Goal: Transaction & Acquisition: Purchase product/service

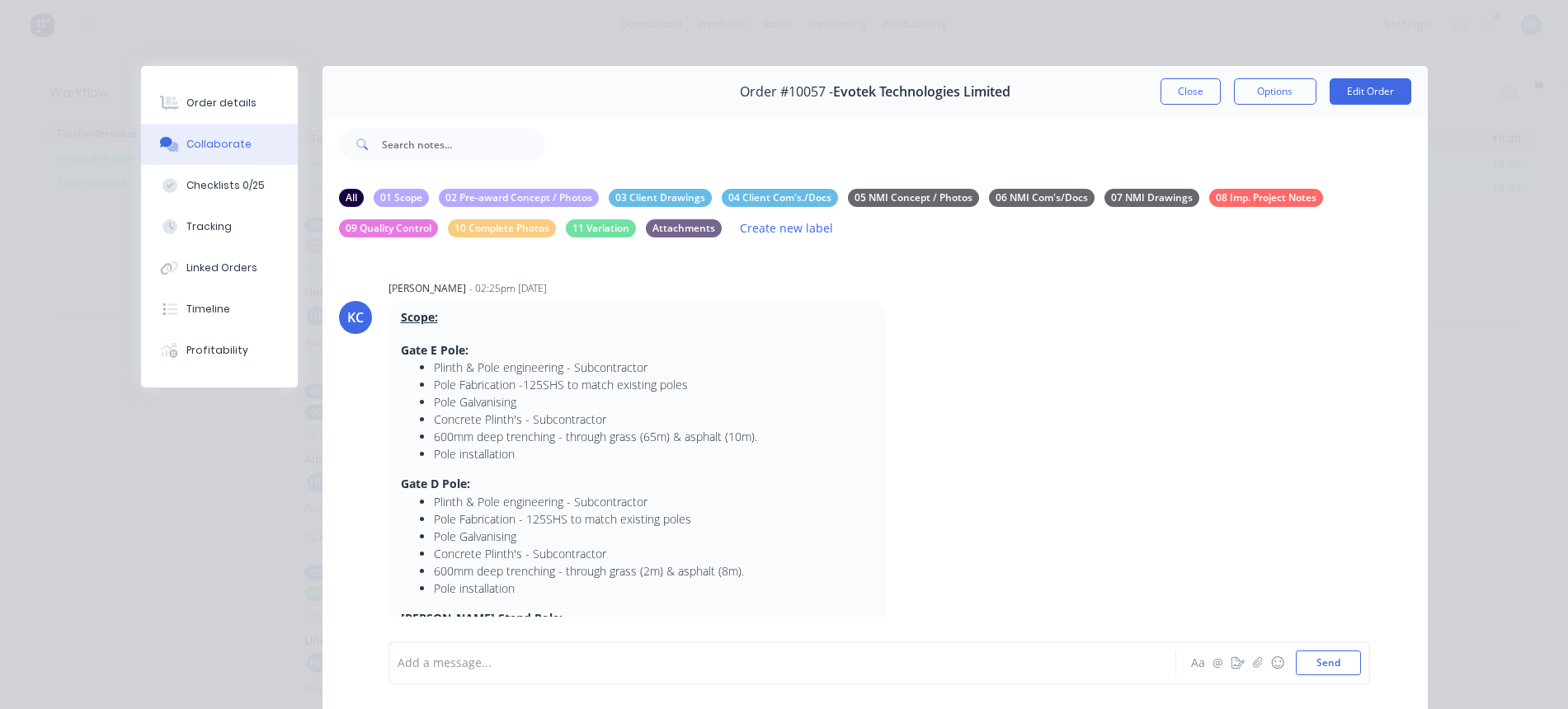
scroll to position [1619, 0]
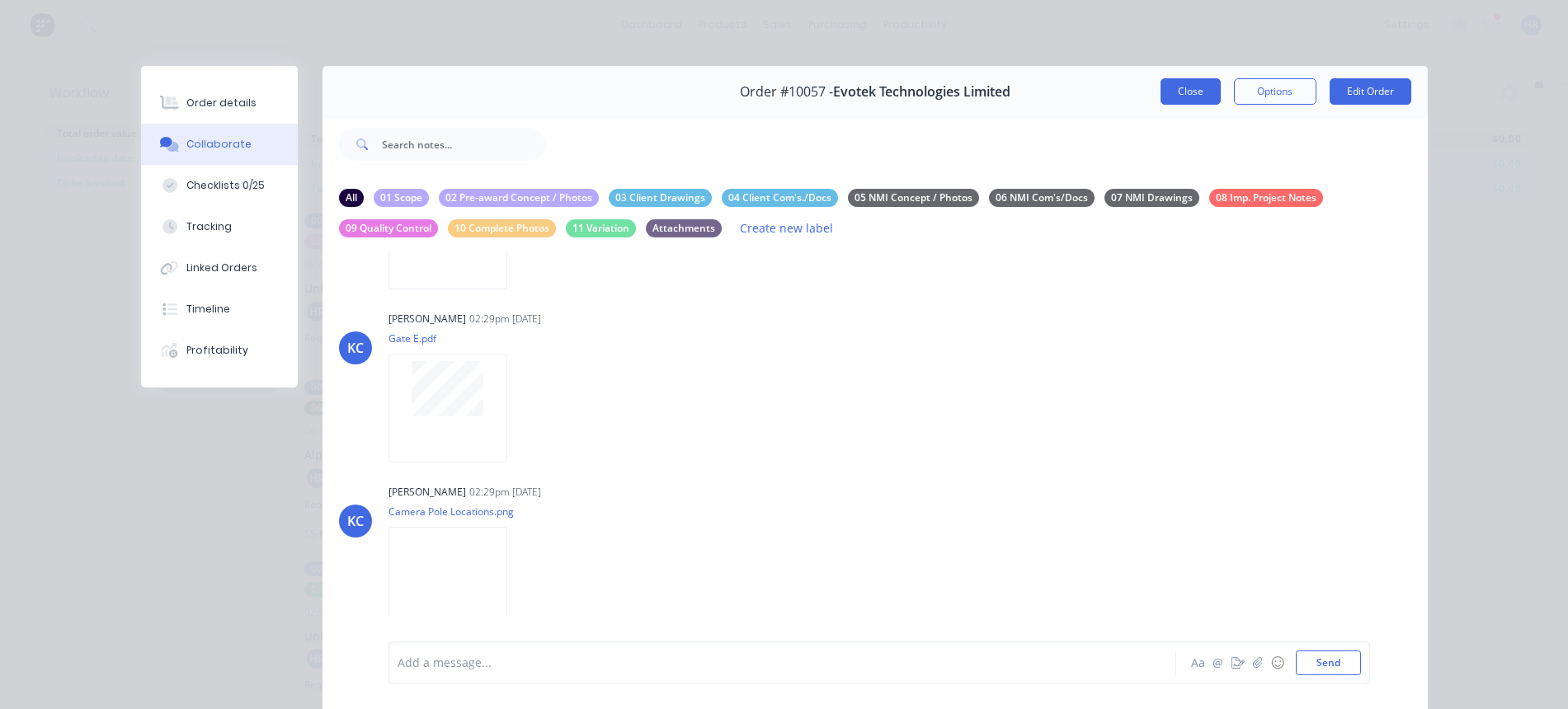
click at [1186, 90] on button "Close" at bounding box center [1191, 91] width 60 height 26
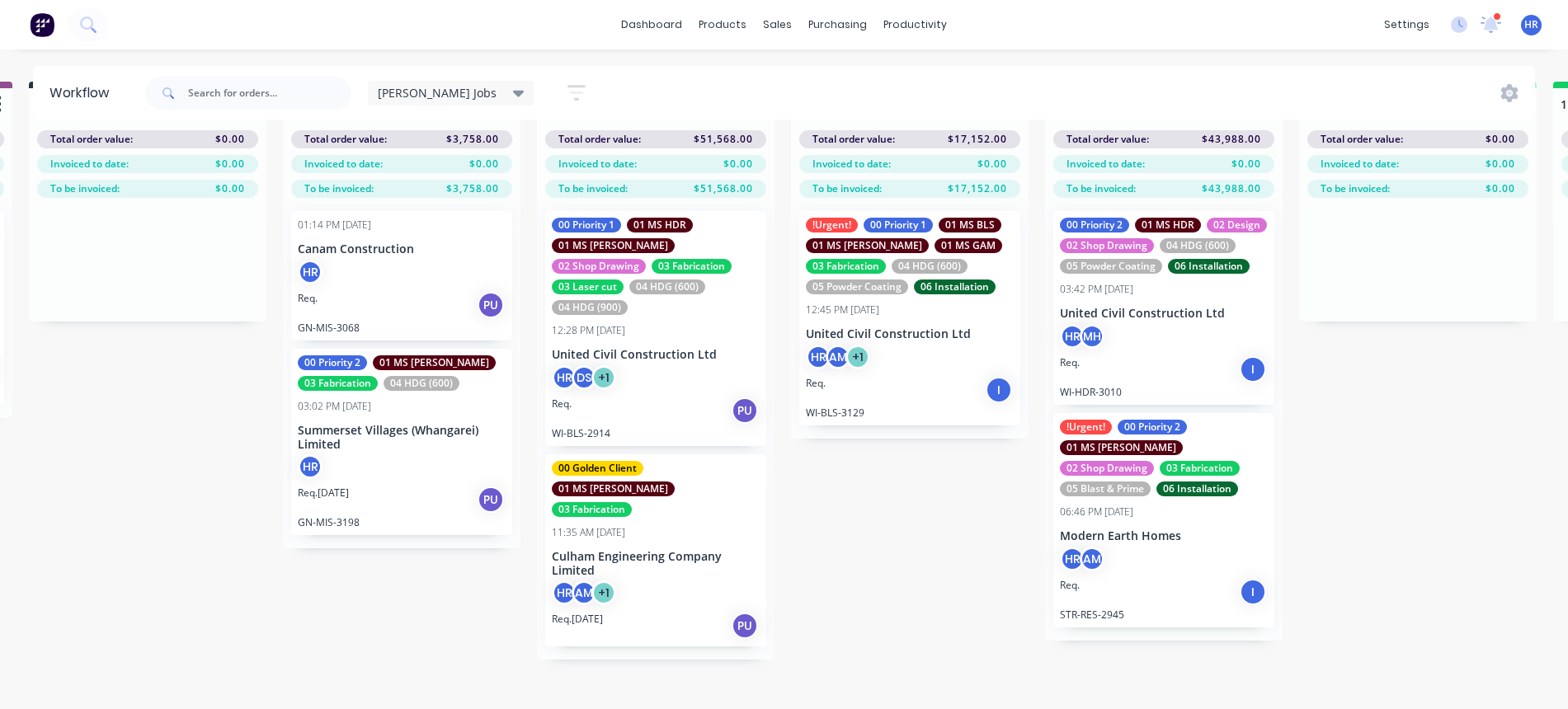
scroll to position [74, 1299]
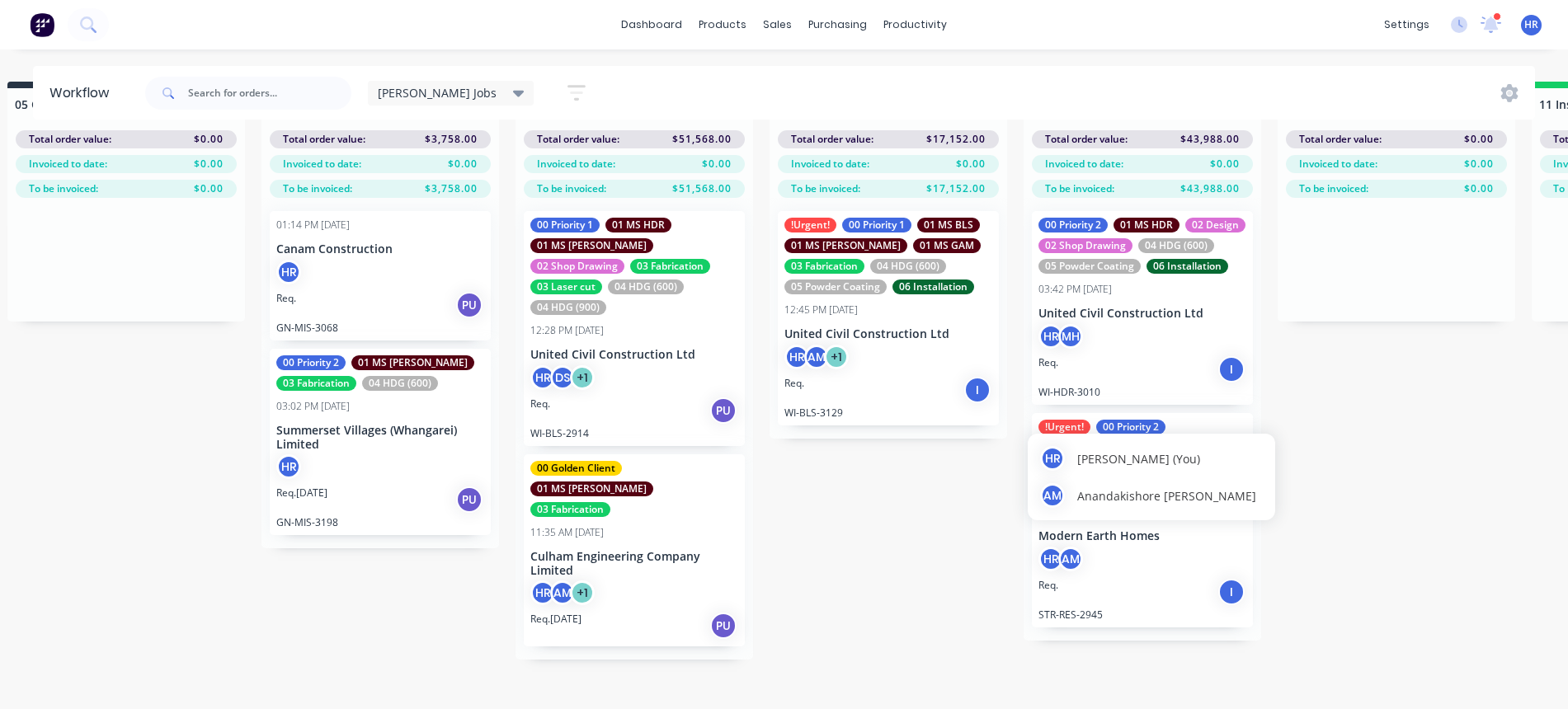
click at [1114, 458] on div "HR [PERSON_NAME] (You) AM Anandakishore [PERSON_NAME]" at bounding box center [1152, 477] width 248 height 87
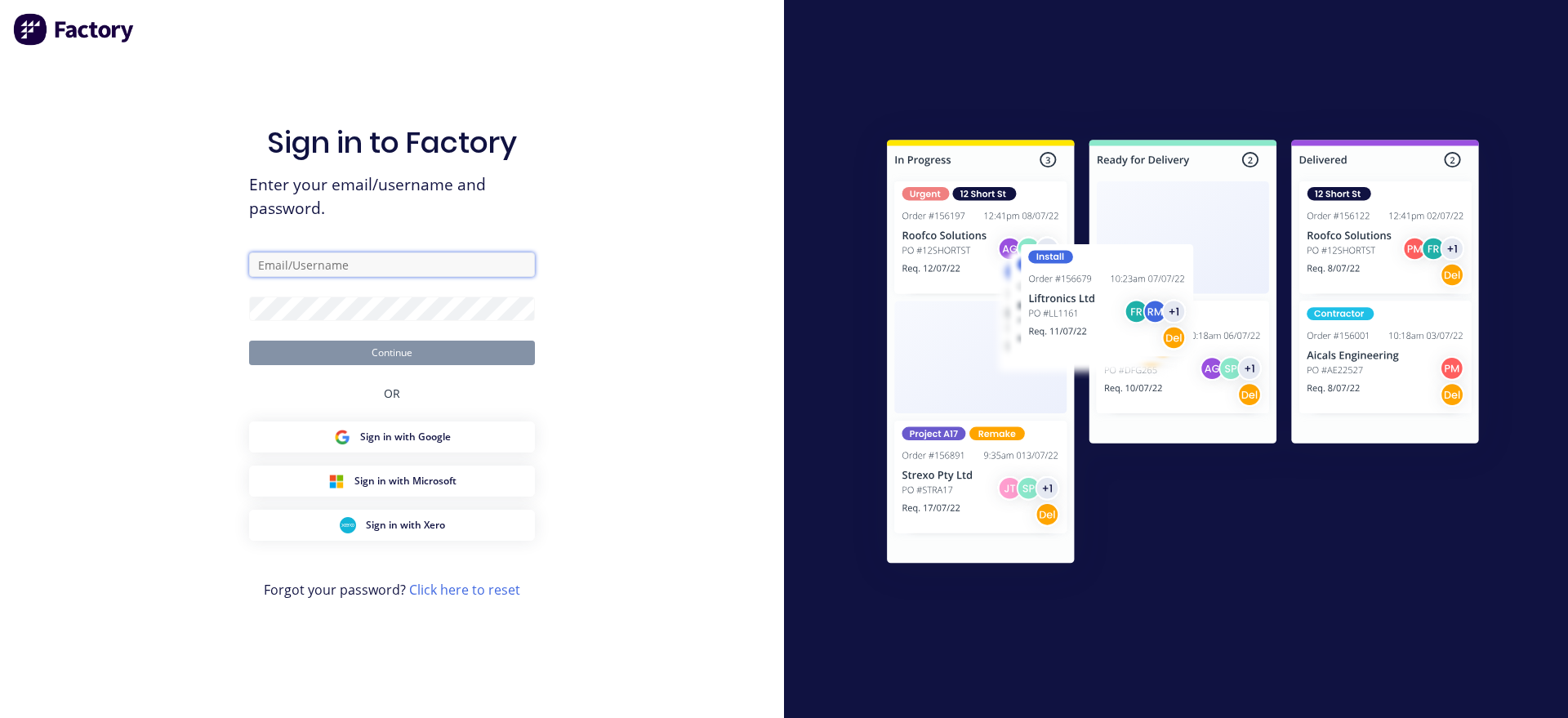
type input "[EMAIL_ADDRESS][PERSON_NAME][DOMAIN_NAME]"
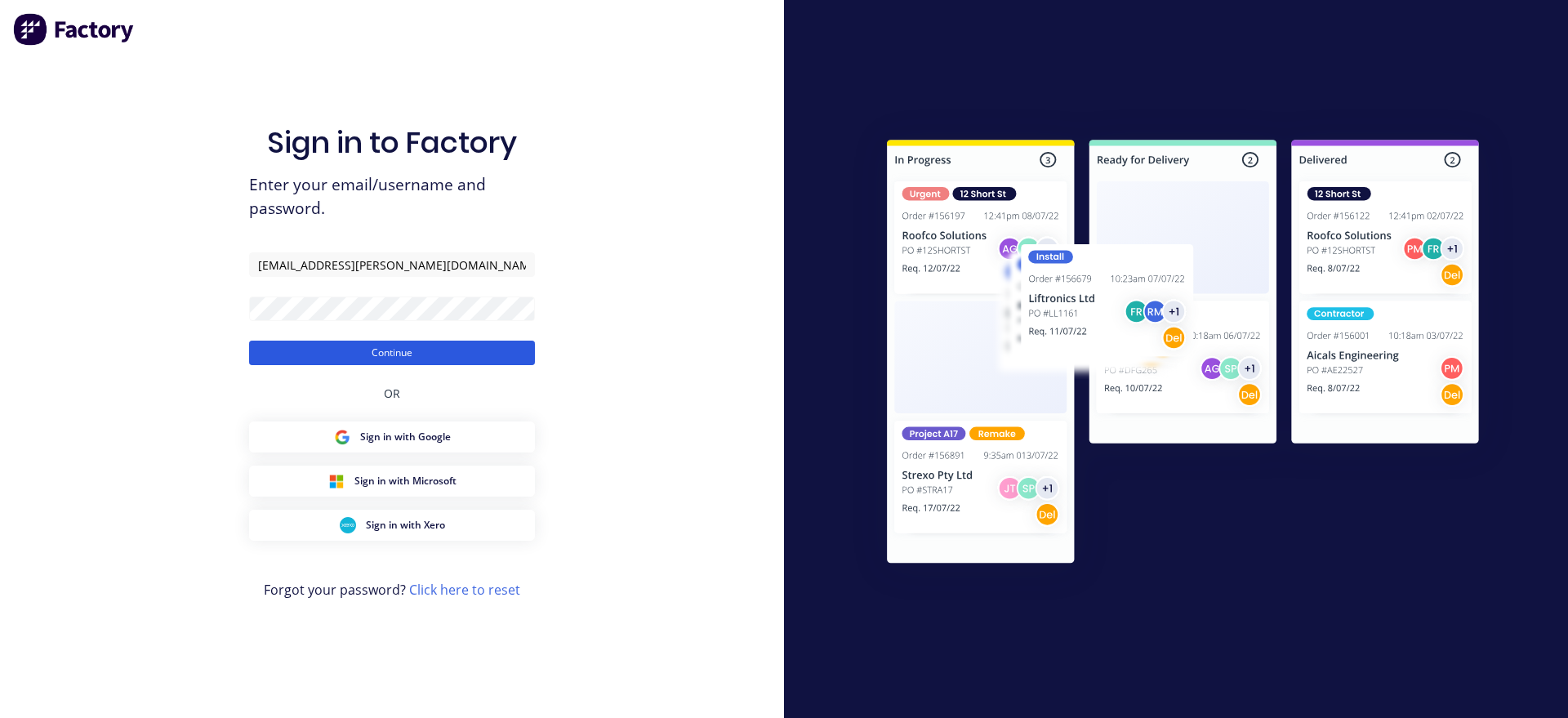
click at [391, 349] on button "Continue" at bounding box center [392, 352] width 286 height 24
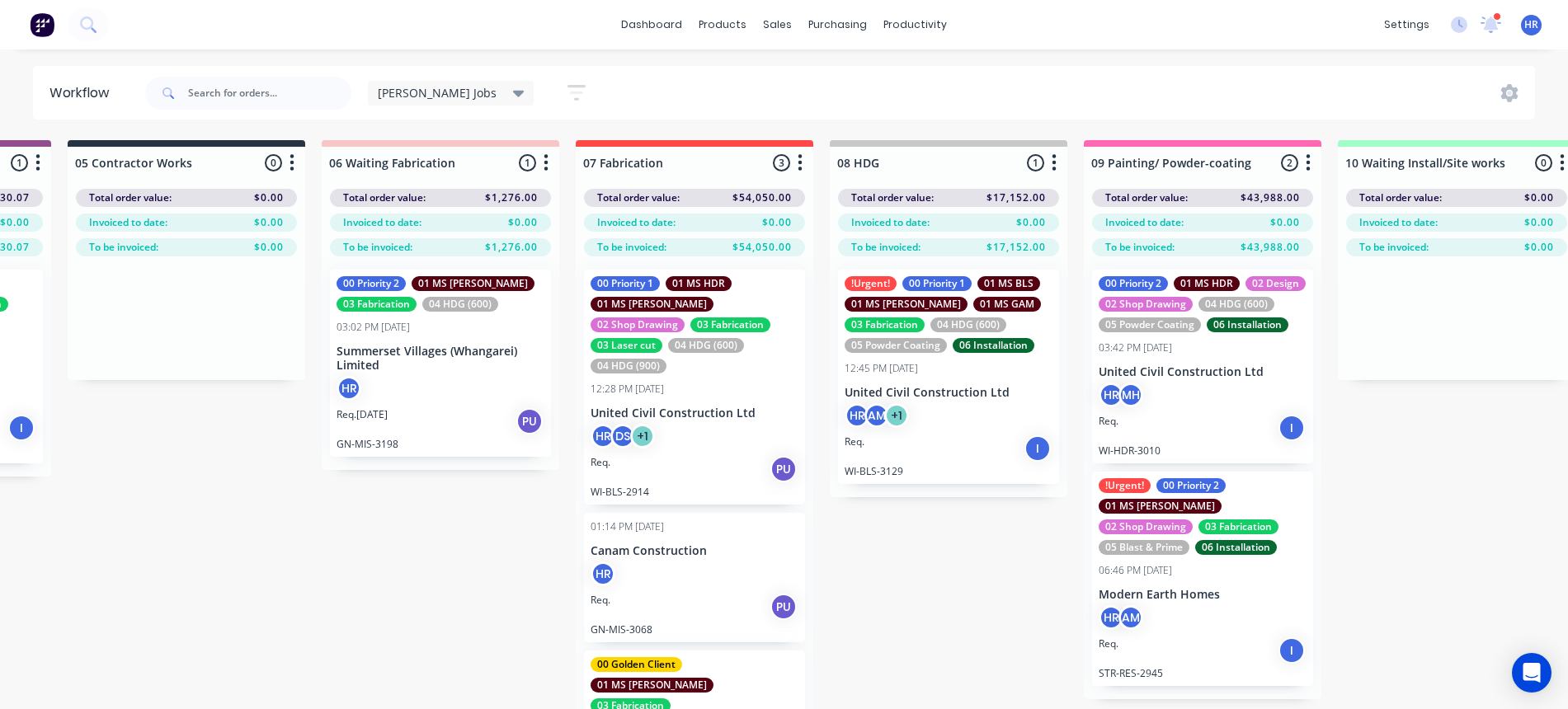
scroll to position [0, 1270]
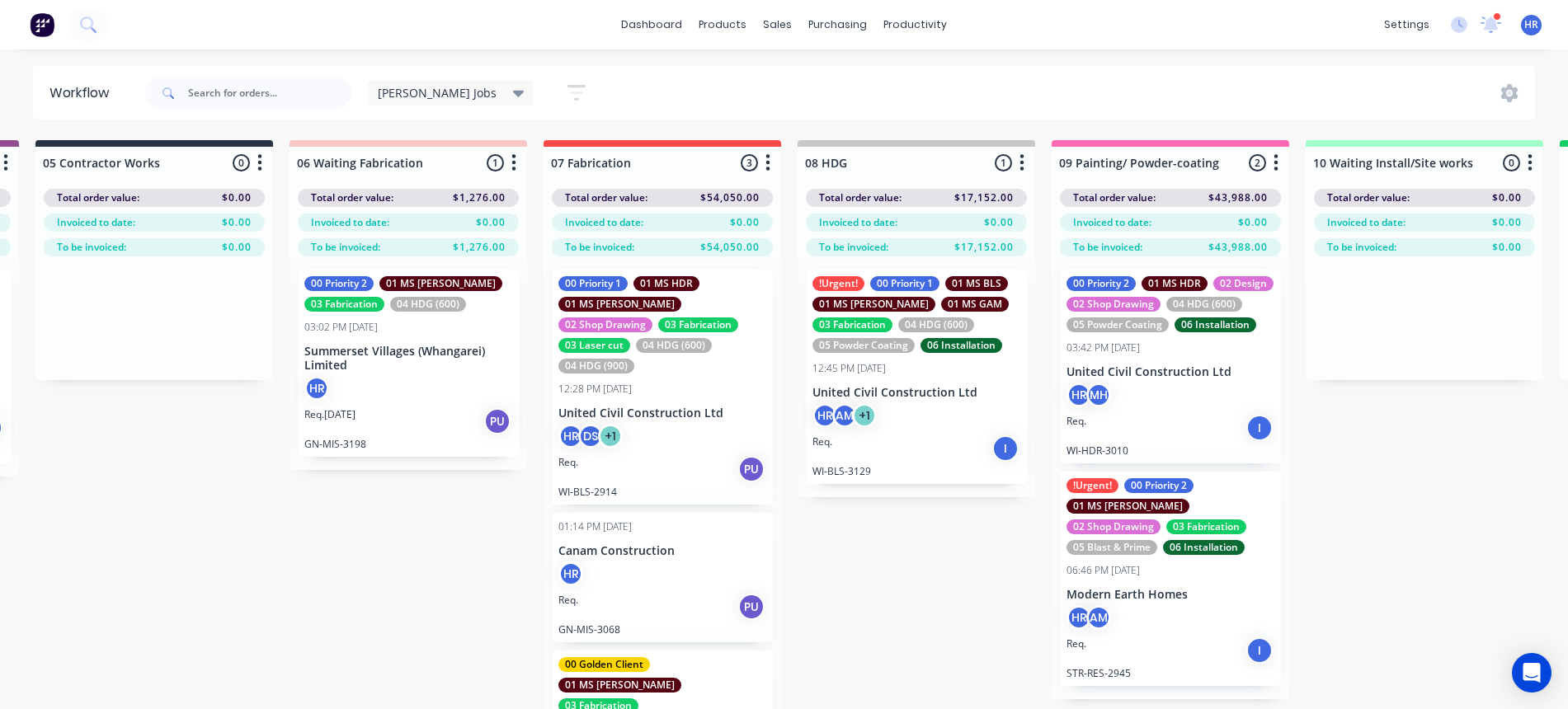
click at [1129, 520] on div "02 Shop Drawing" at bounding box center [1114, 527] width 94 height 15
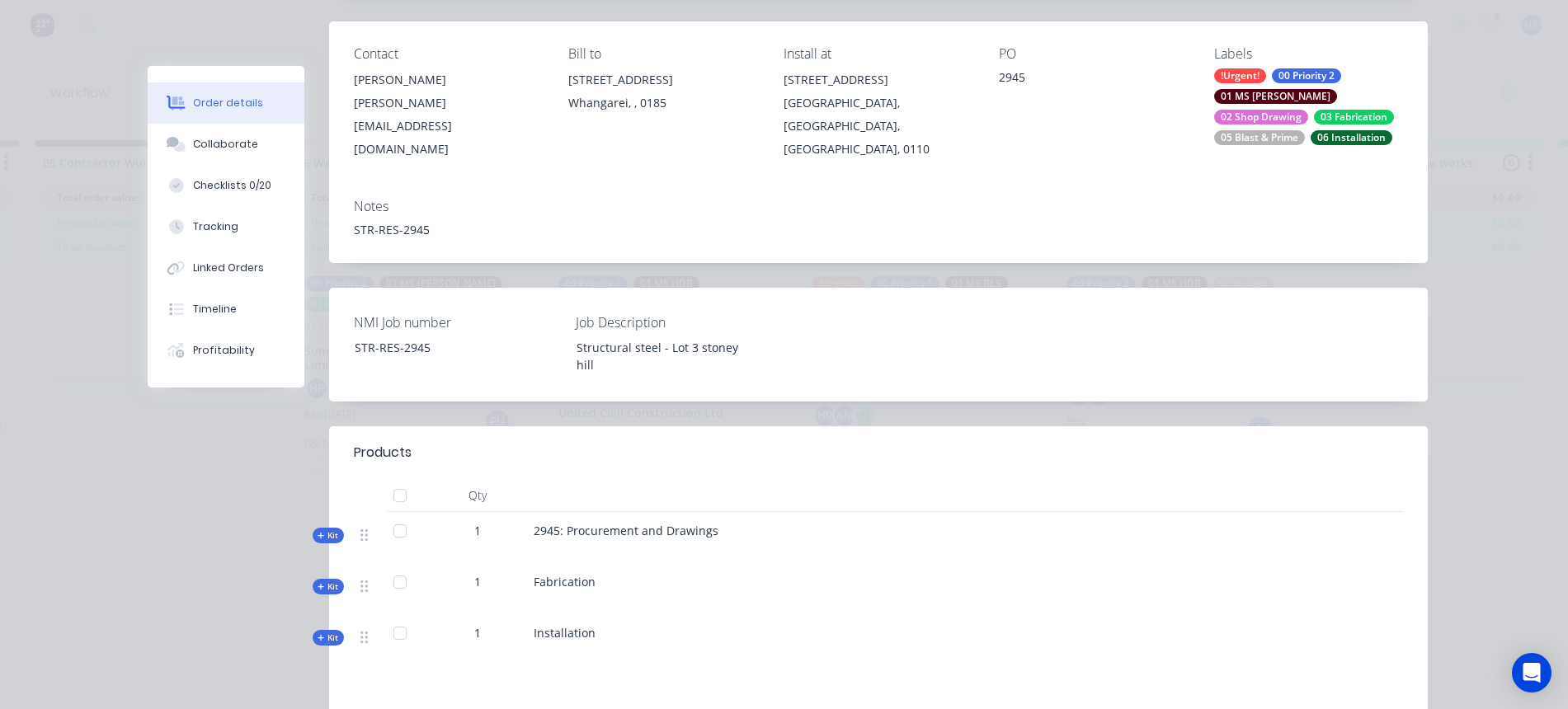
scroll to position [310, 0]
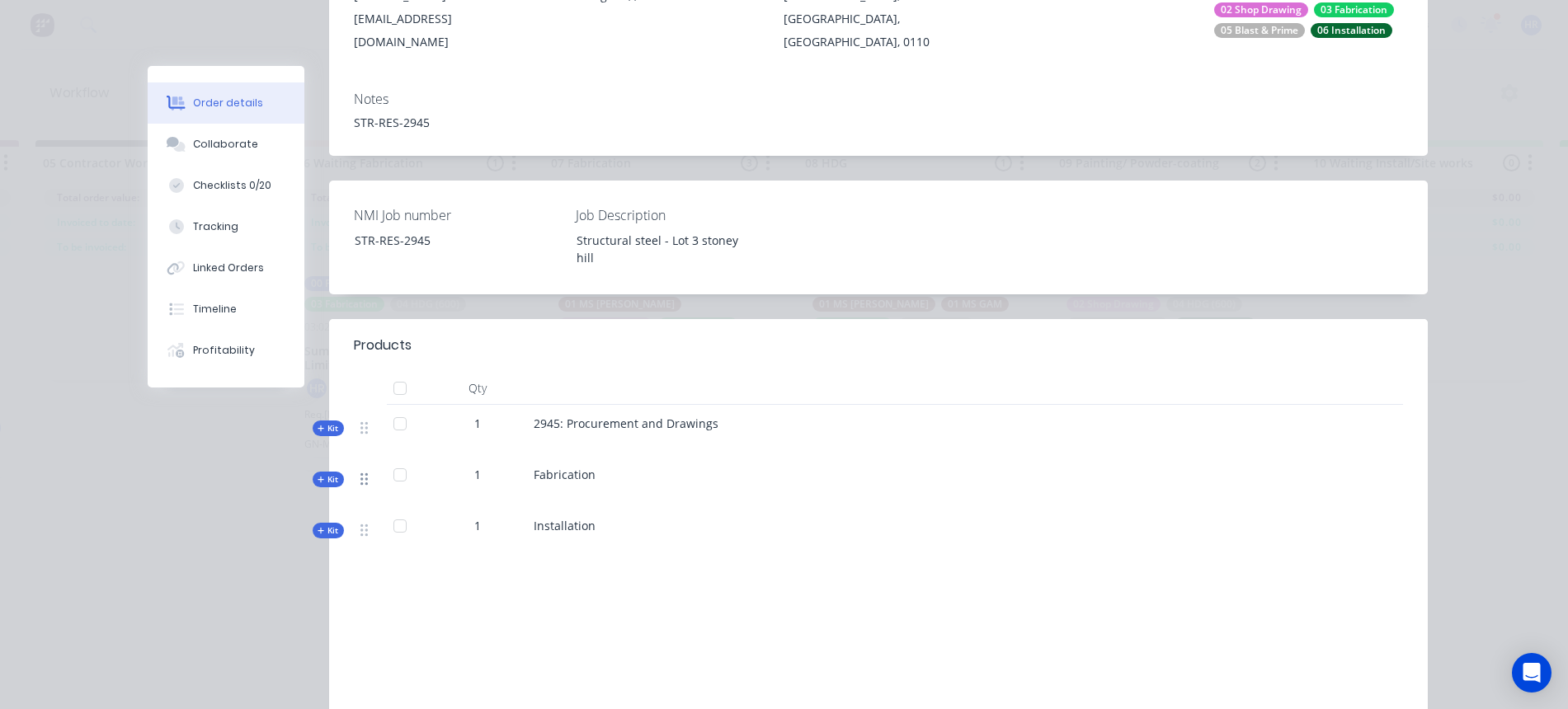
click at [361, 472] on icon at bounding box center [364, 479] width 8 height 15
click at [327, 474] on span "Kit" at bounding box center [328, 479] width 22 height 12
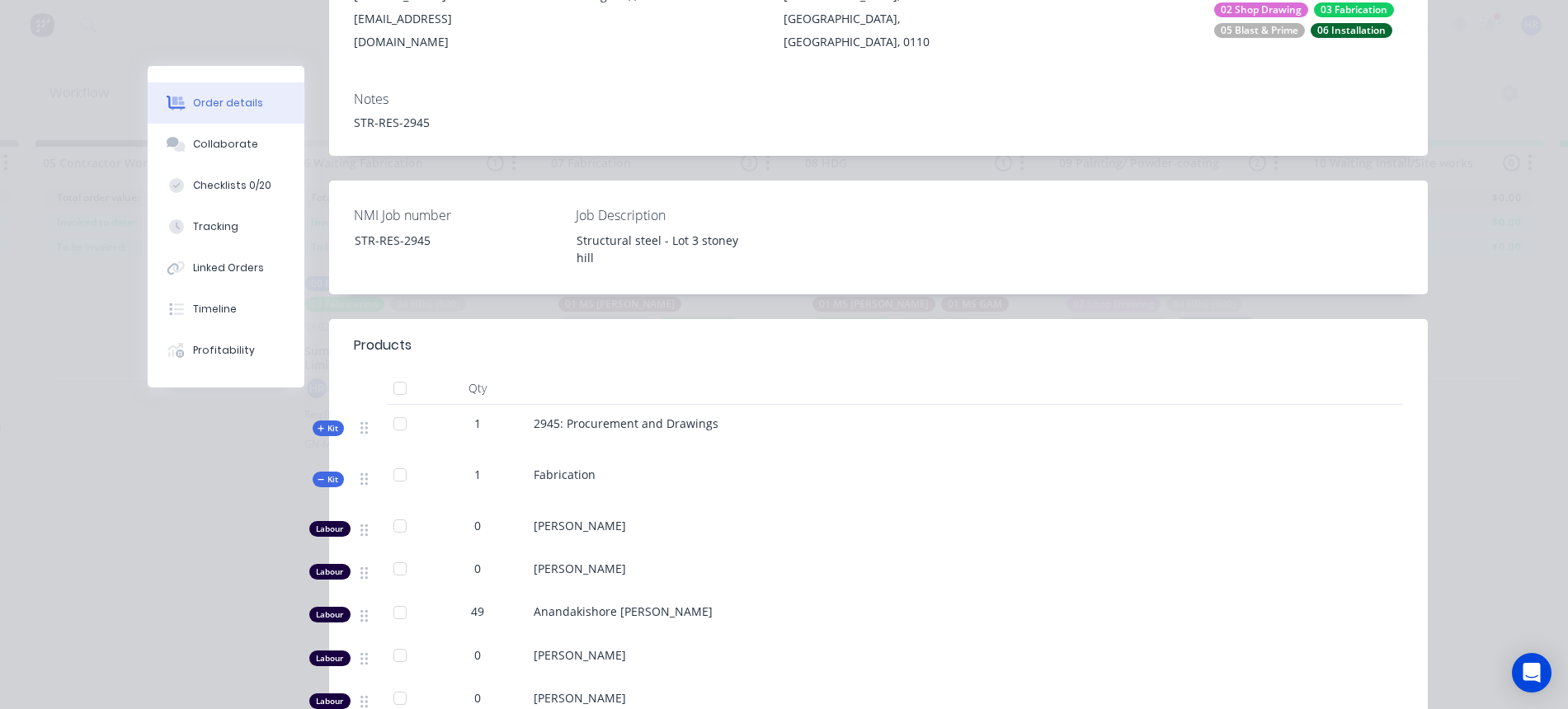
click at [395, 459] on div at bounding box center [399, 475] width 33 height 33
click at [396, 408] on div at bounding box center [399, 424] width 33 height 33
click at [394, 408] on div at bounding box center [399, 424] width 33 height 33
click at [390, 408] on div at bounding box center [399, 424] width 33 height 33
click at [325, 423] on span "Kit" at bounding box center [328, 428] width 22 height 12
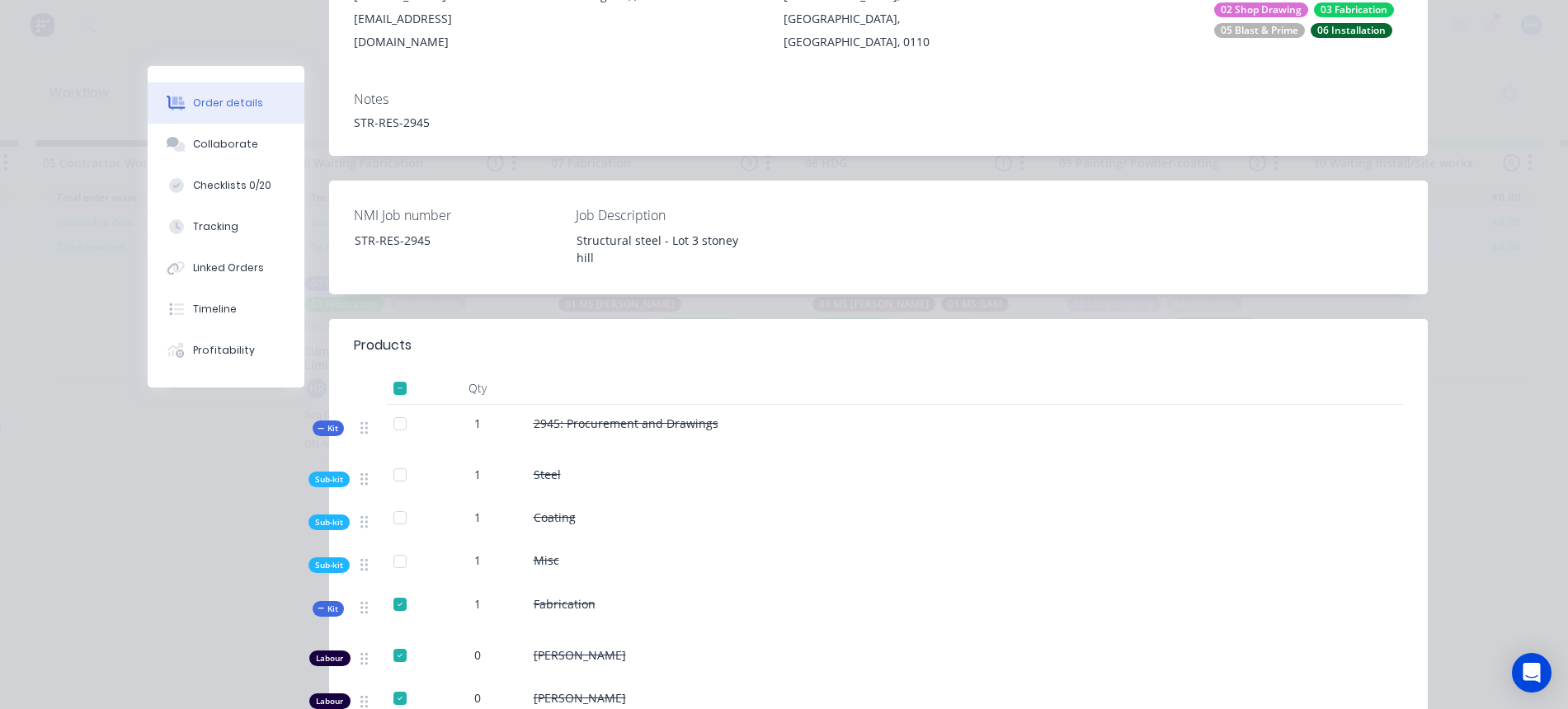
click at [392, 408] on div at bounding box center [399, 424] width 33 height 33
click at [319, 423] on span "Kit" at bounding box center [328, 428] width 22 height 12
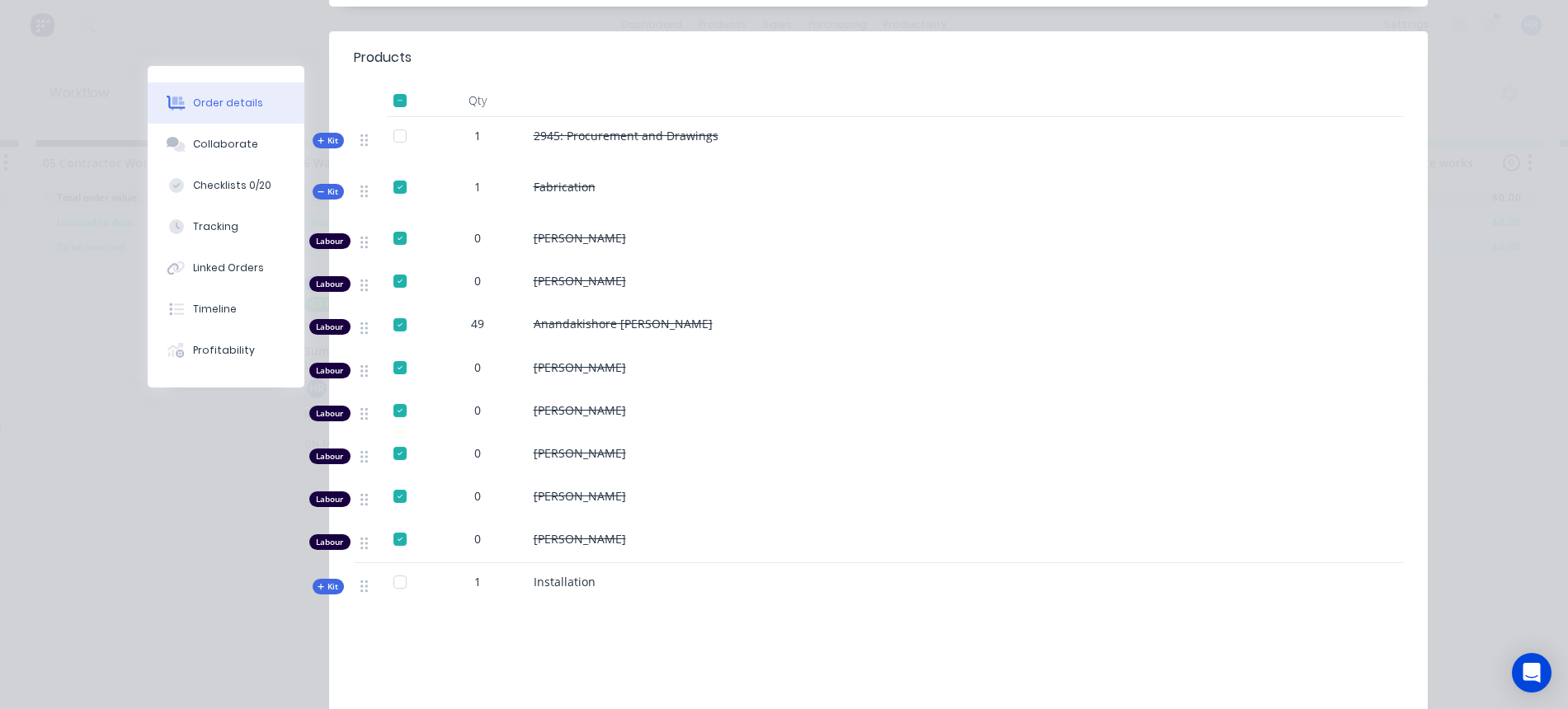
scroll to position [619, 0]
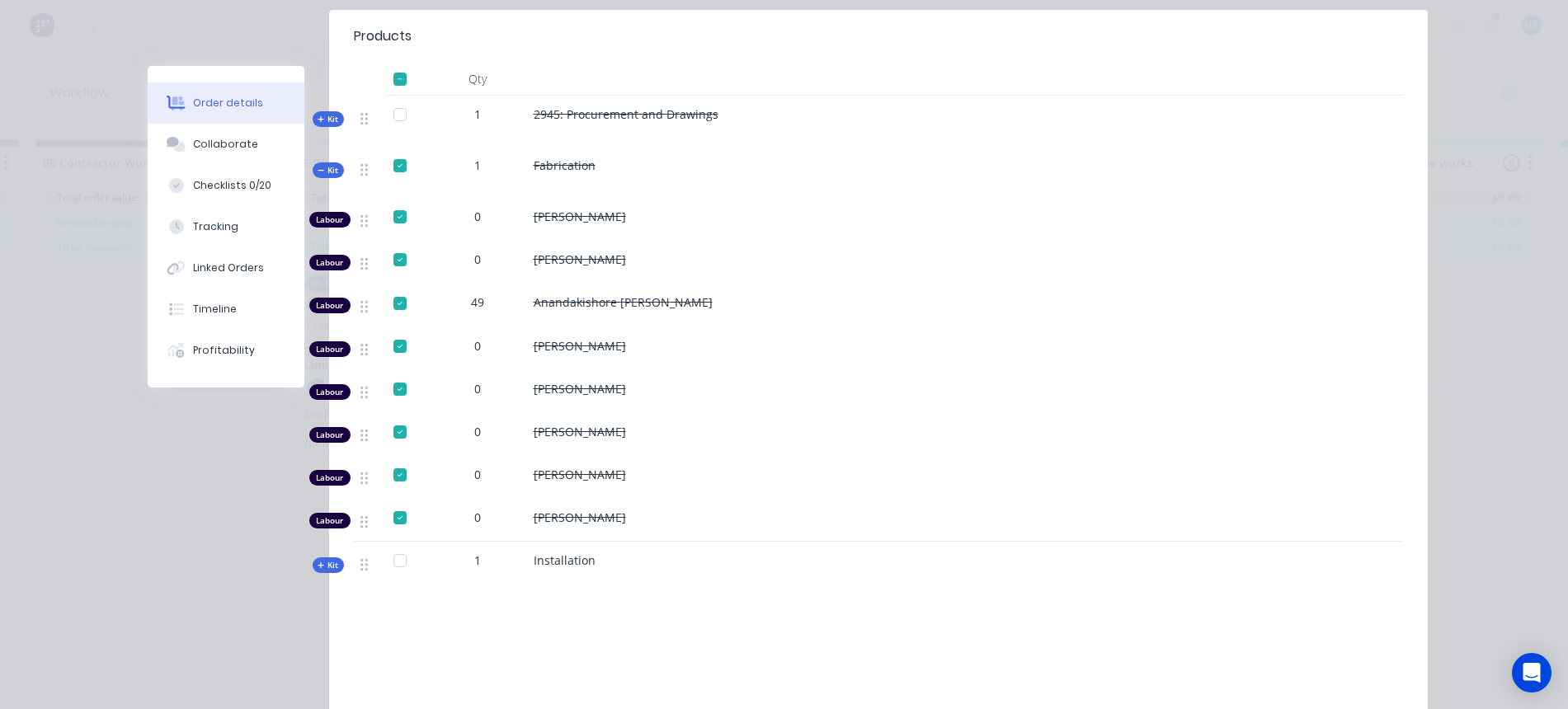
click at [323, 559] on span "Kit" at bounding box center [328, 565] width 22 height 12
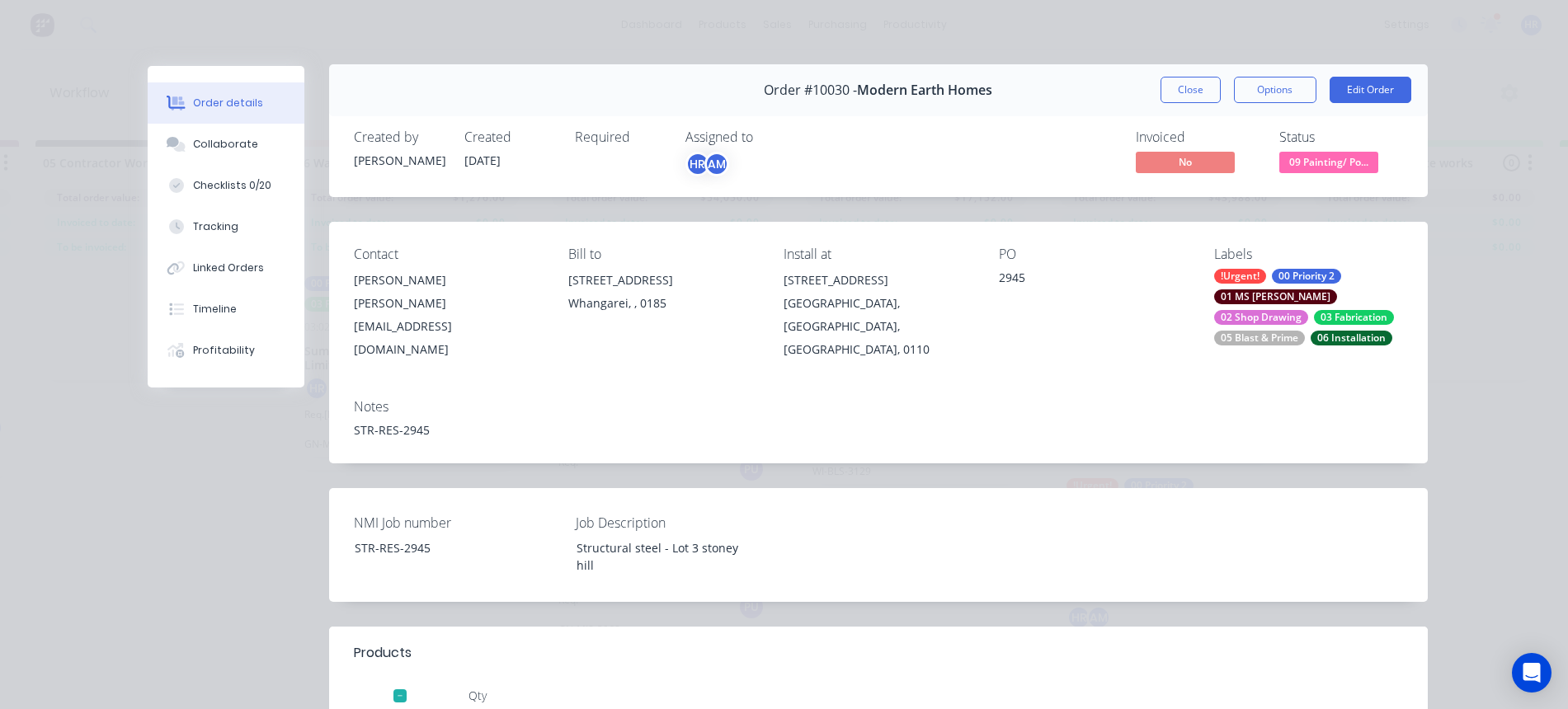
scroll to position [0, 0]
click at [1272, 93] on button "Options" at bounding box center [1276, 91] width 83 height 26
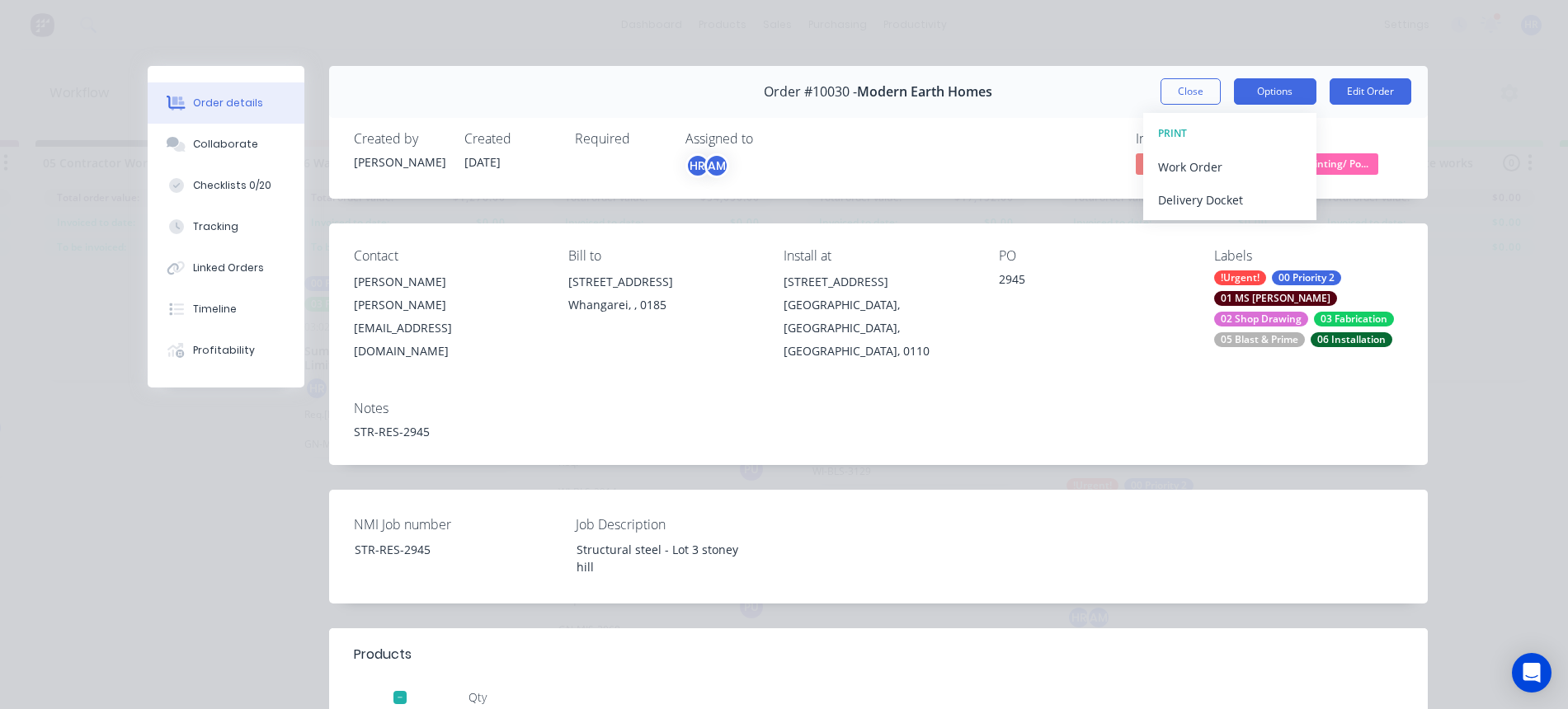
click at [1272, 93] on button "Options" at bounding box center [1276, 91] width 83 height 26
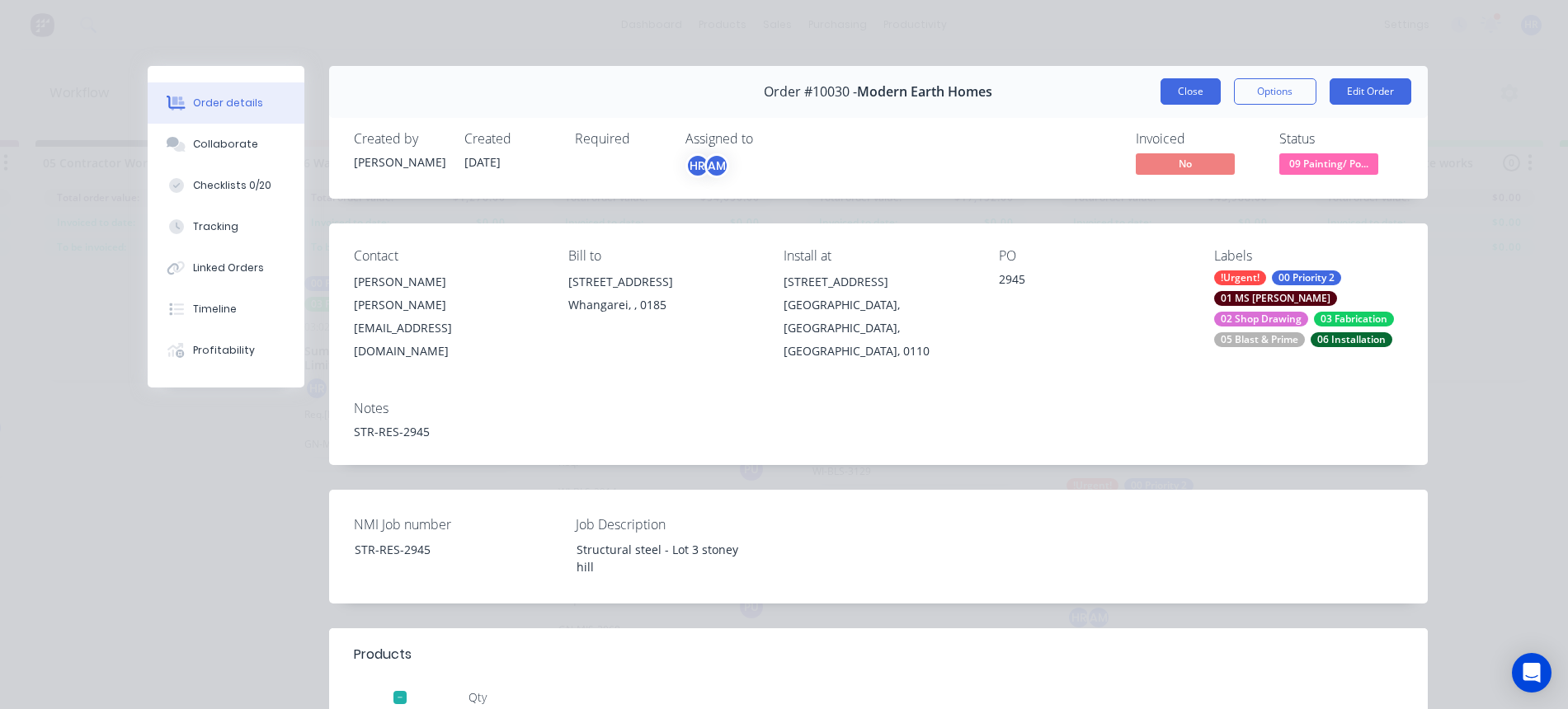
click at [1177, 89] on button "Close" at bounding box center [1191, 91] width 60 height 26
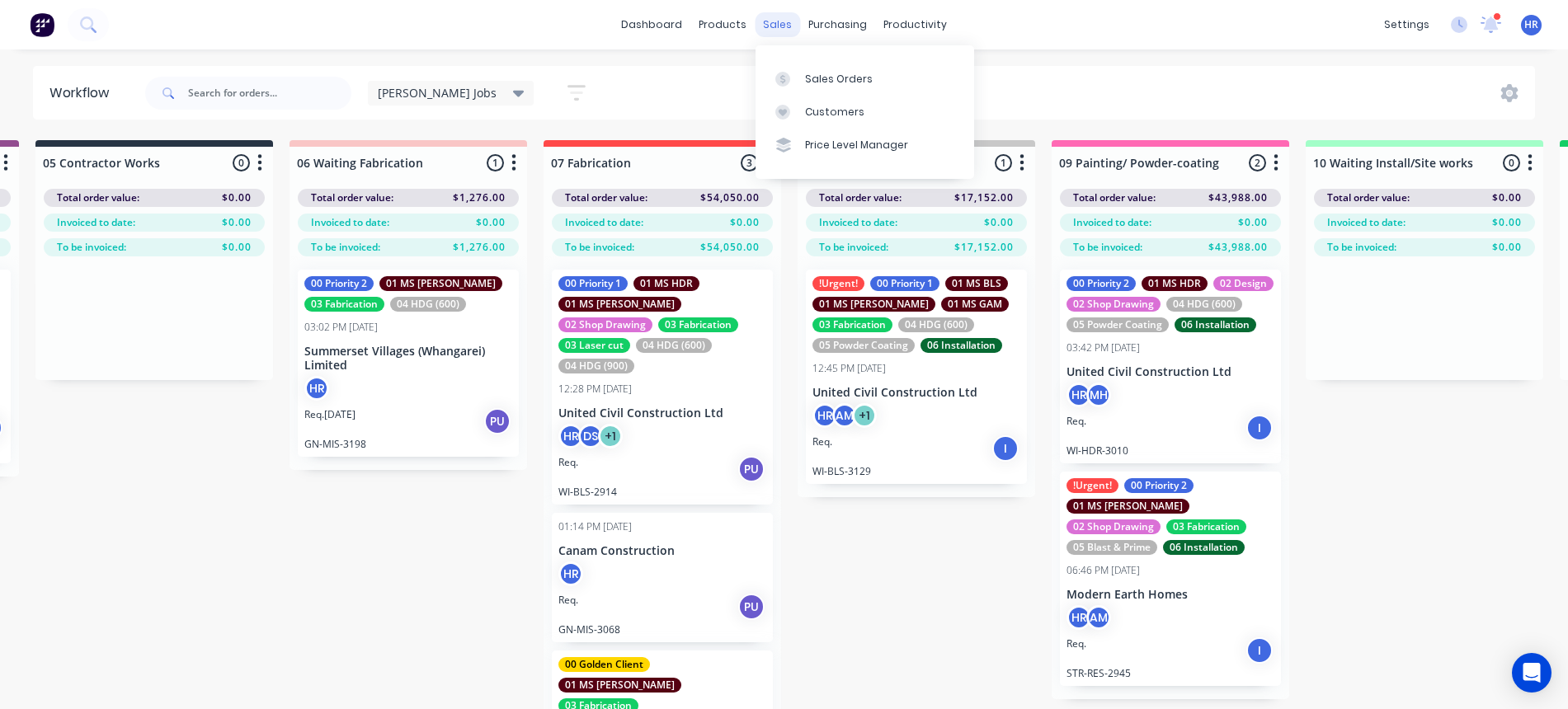
click at [784, 25] on div "sales" at bounding box center [778, 24] width 45 height 24
click at [796, 76] on div at bounding box center [788, 79] width 24 height 15
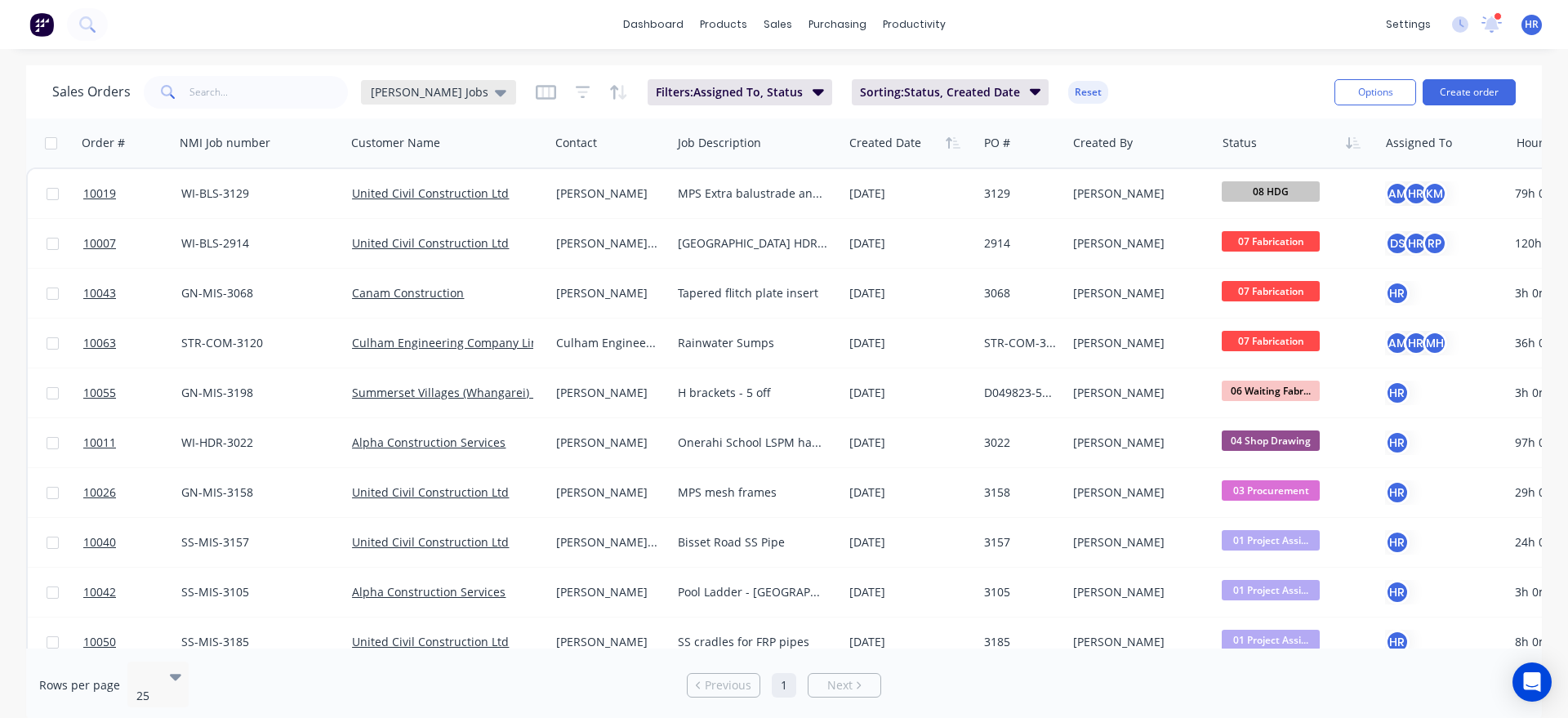
click at [495, 92] on icon at bounding box center [501, 92] width 11 height 7
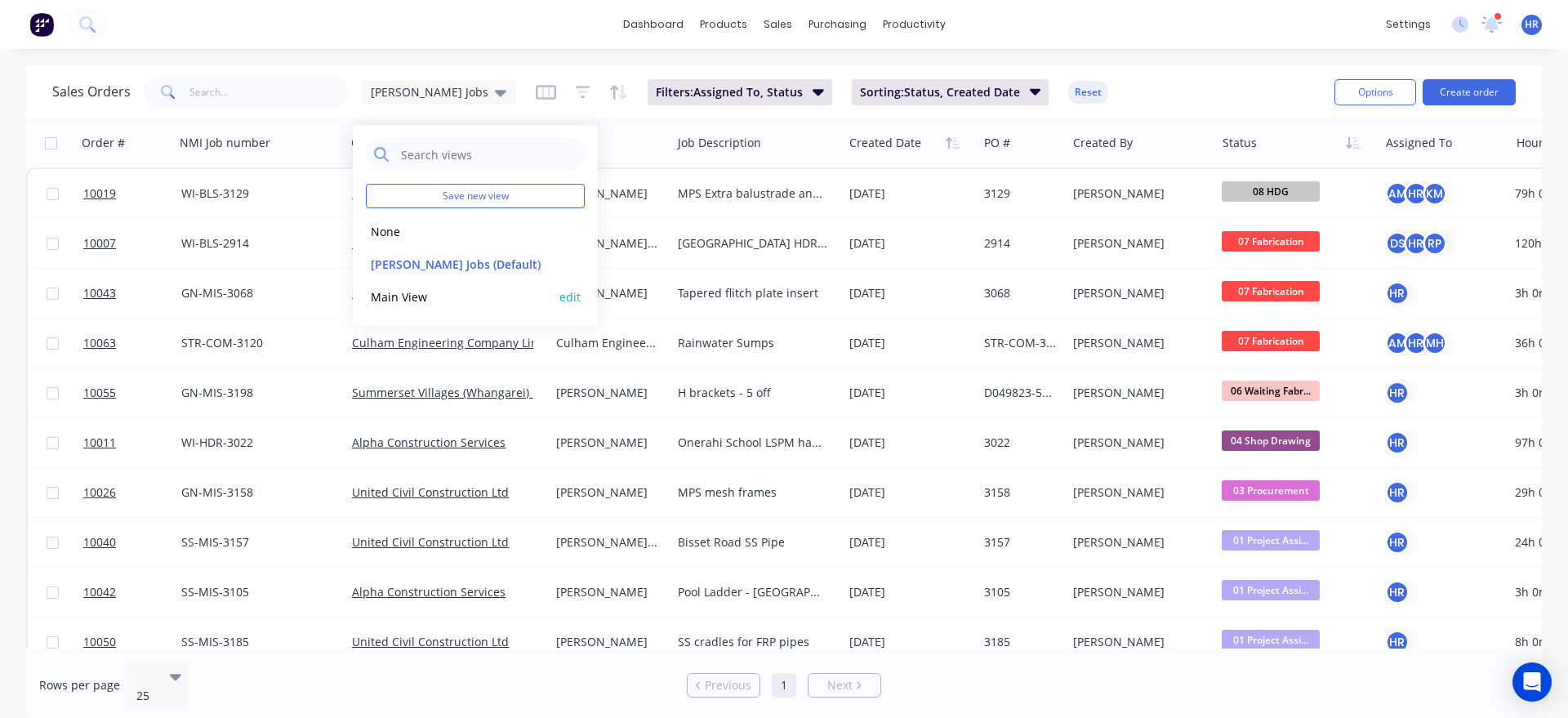
click at [414, 295] on button "Main View" at bounding box center [460, 297] width 186 height 19
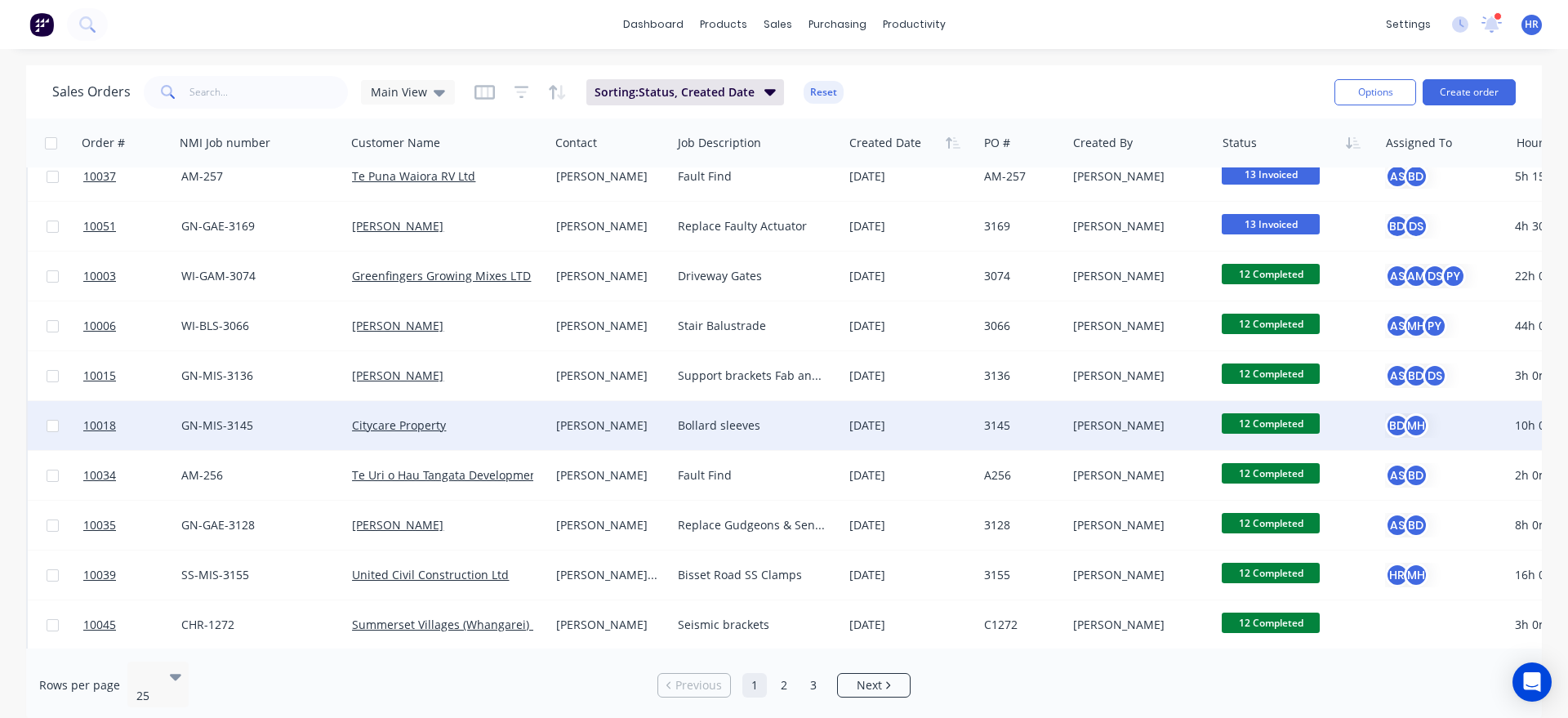
scroll to position [773, 0]
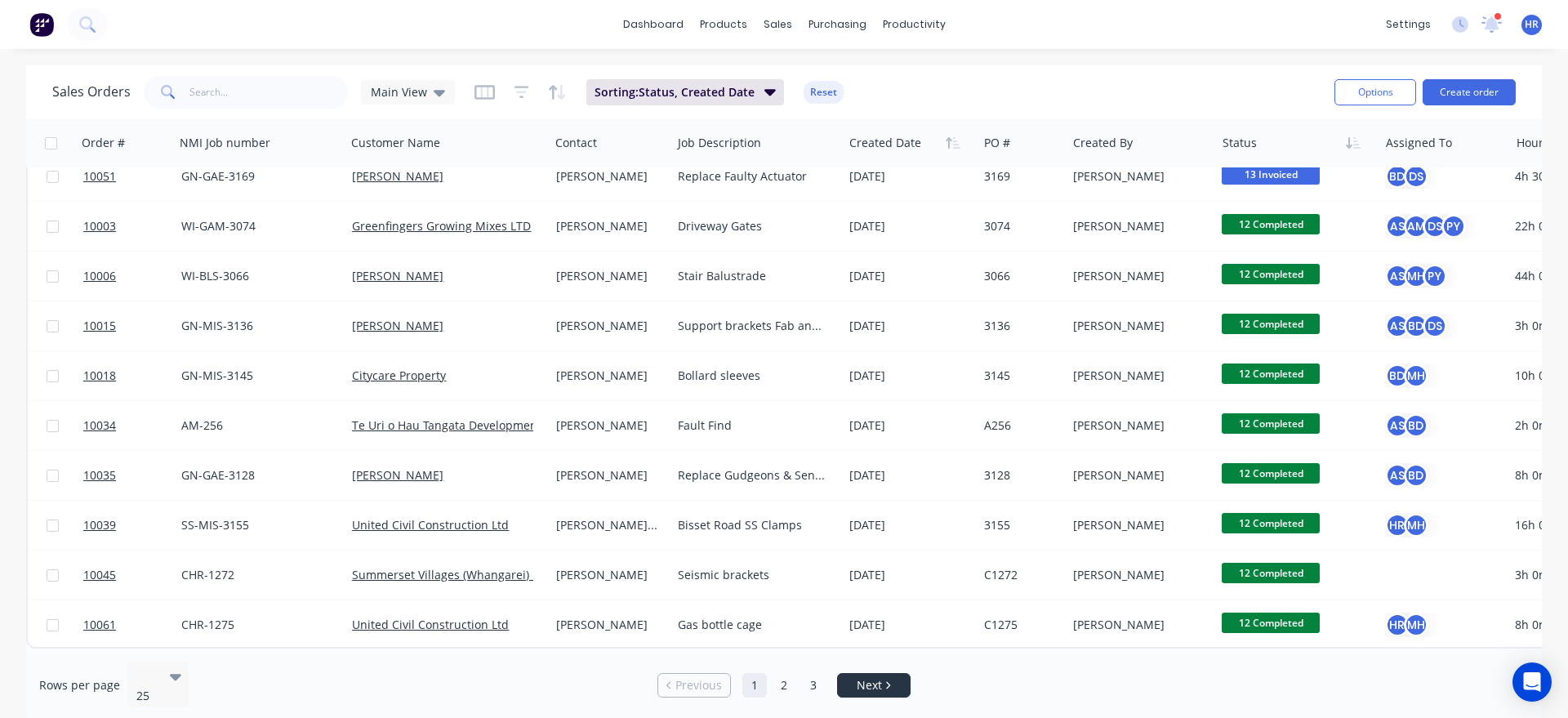
click at [885, 678] on link "Next" at bounding box center [873, 685] width 72 height 17
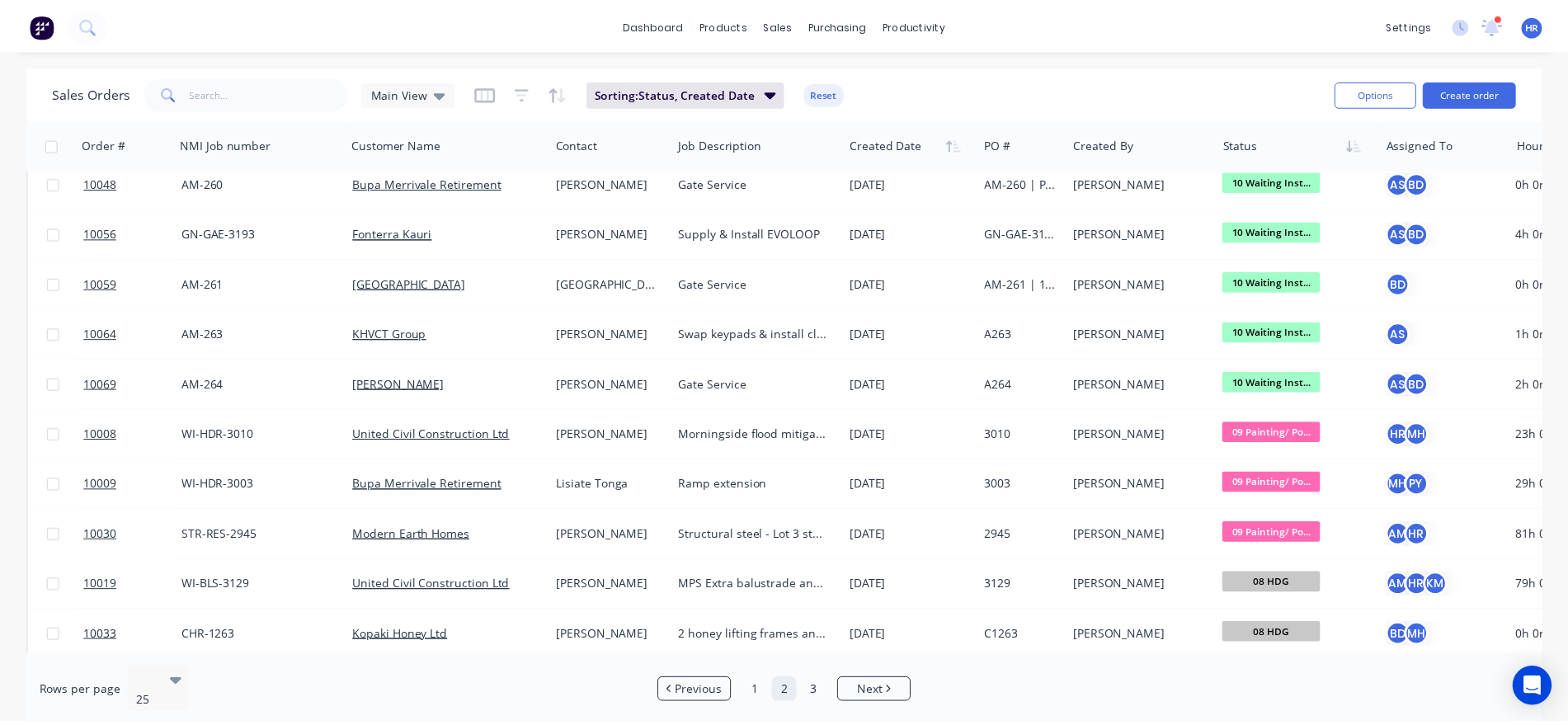
scroll to position [619, 0]
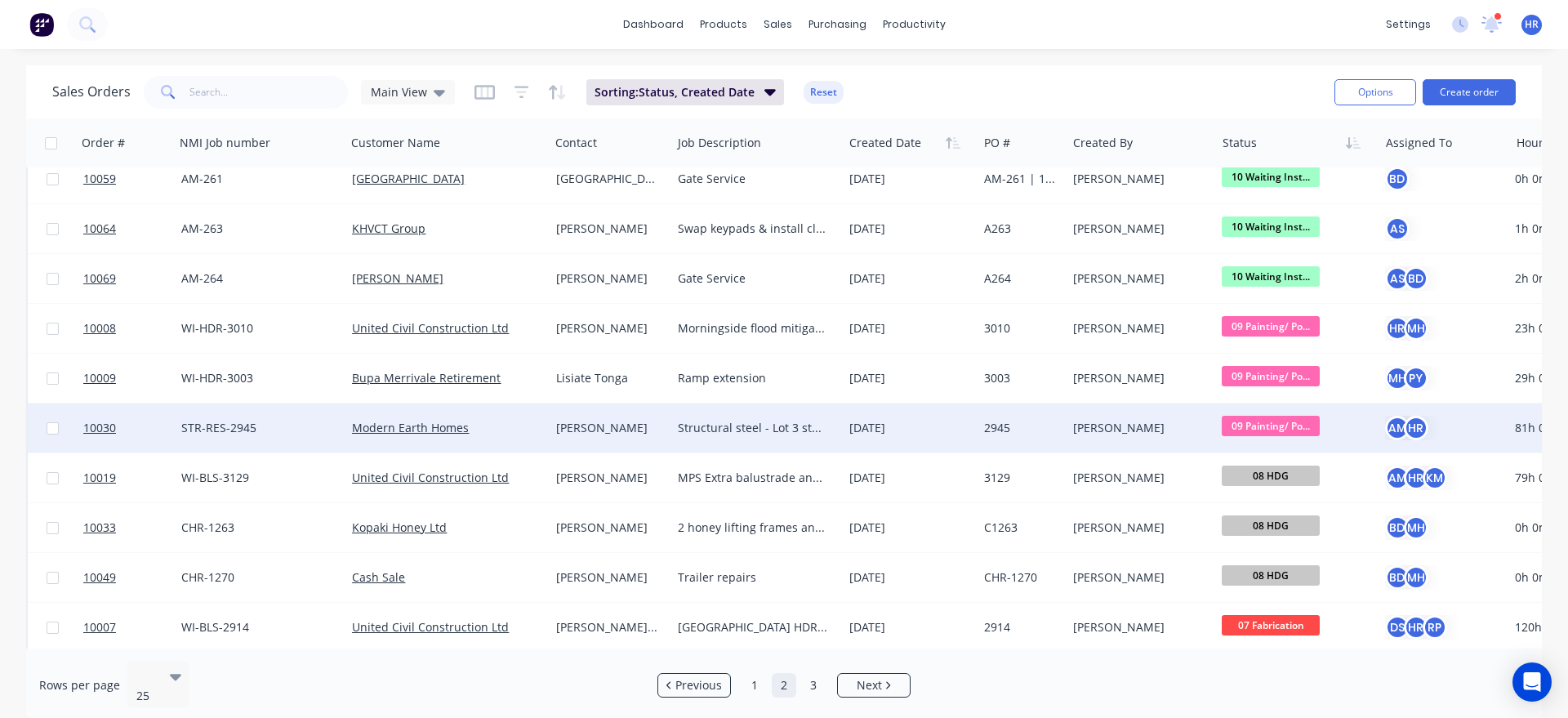
click at [593, 426] on div "[PERSON_NAME]" at bounding box center [608, 428] width 103 height 17
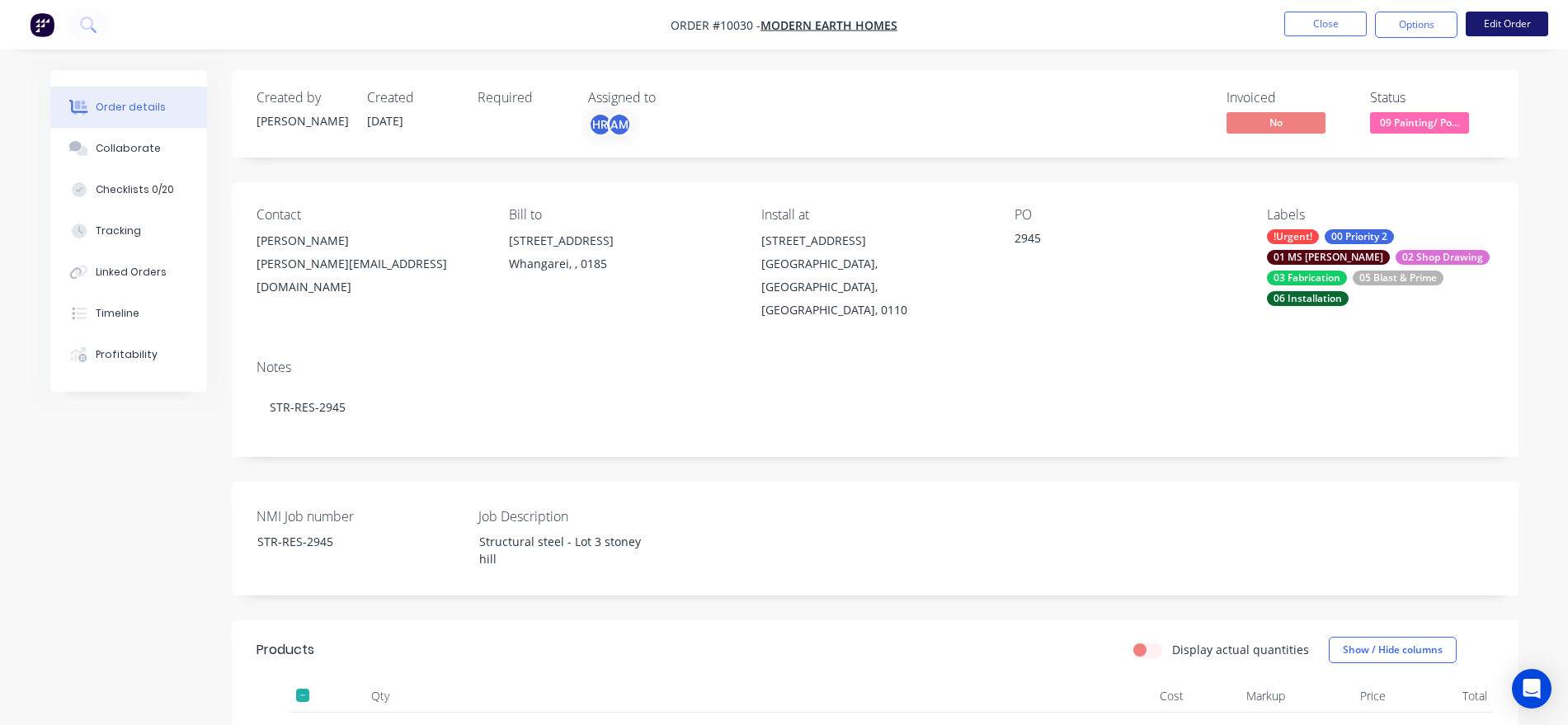
click at [1482, 24] on button "Edit Order" at bounding box center [1508, 24] width 83 height 24
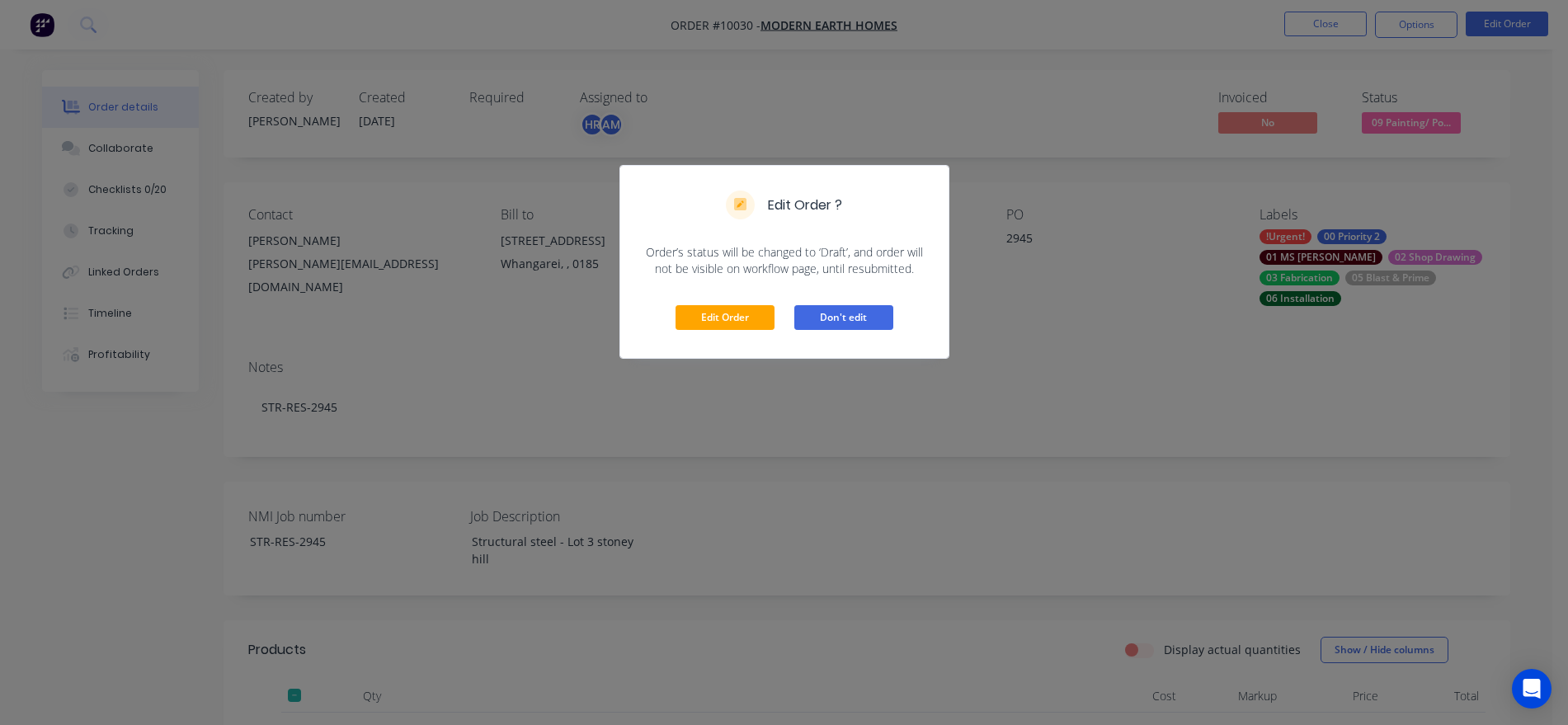
click at [815, 310] on button "Don't edit" at bounding box center [844, 317] width 99 height 24
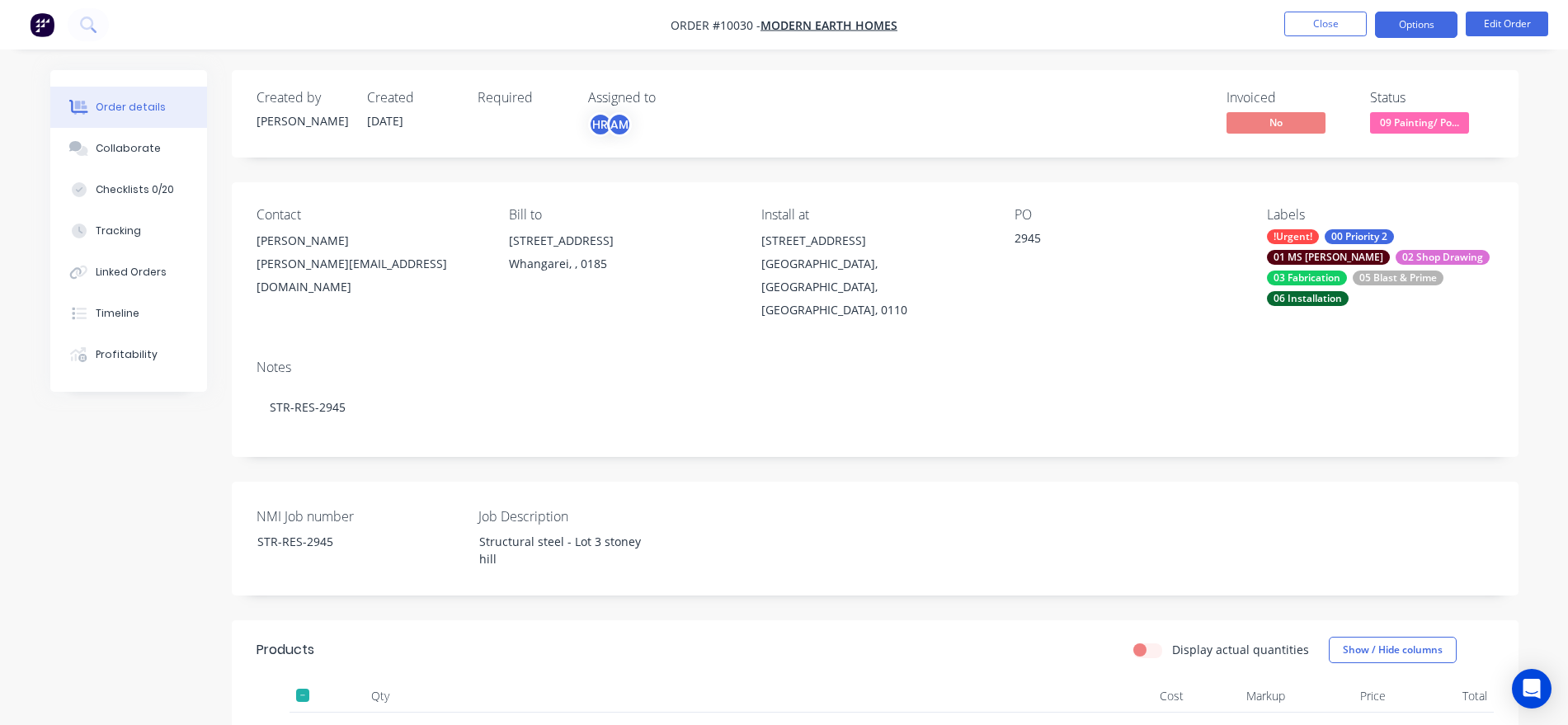
click at [1431, 22] on button "Options" at bounding box center [1416, 24] width 83 height 26
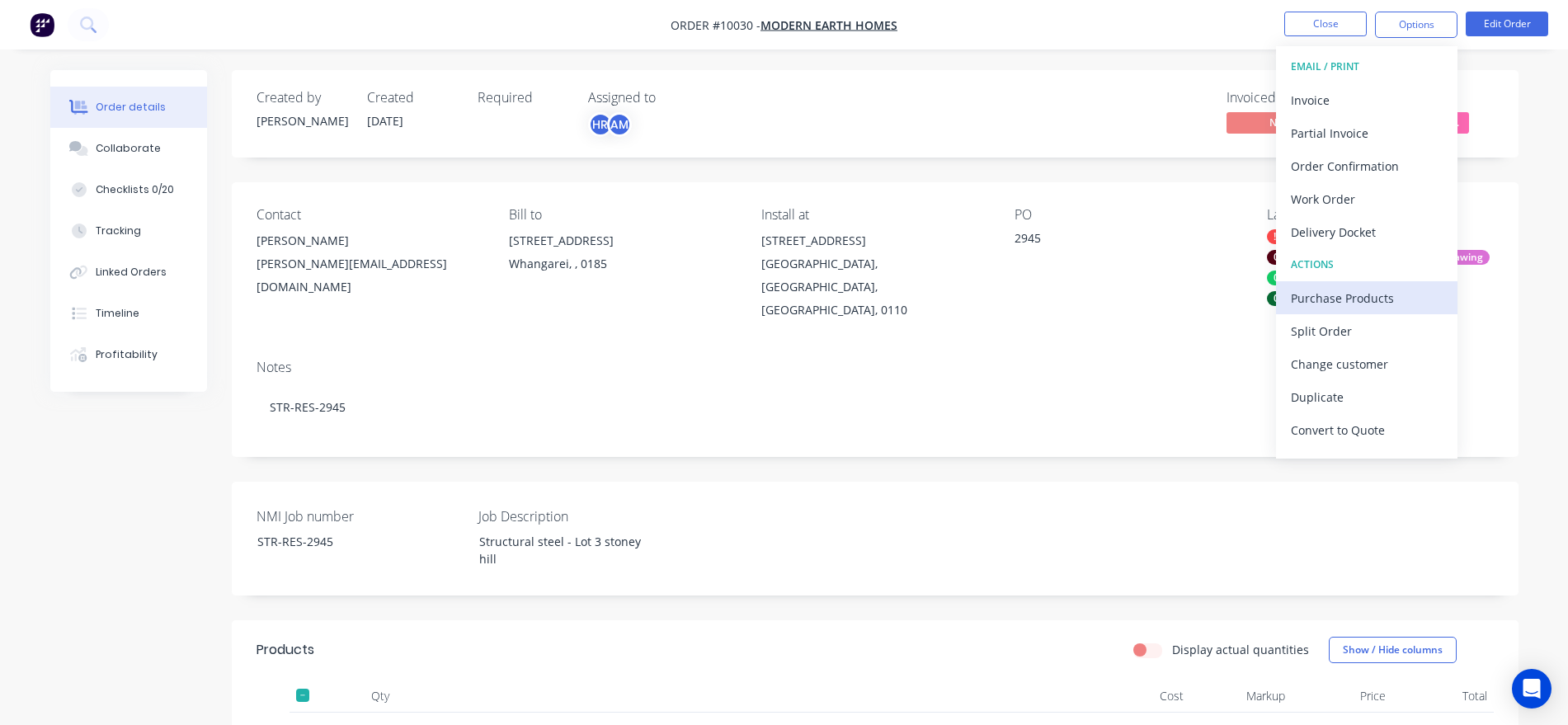
click at [1366, 301] on div "Purchase Products" at bounding box center [1366, 298] width 152 height 24
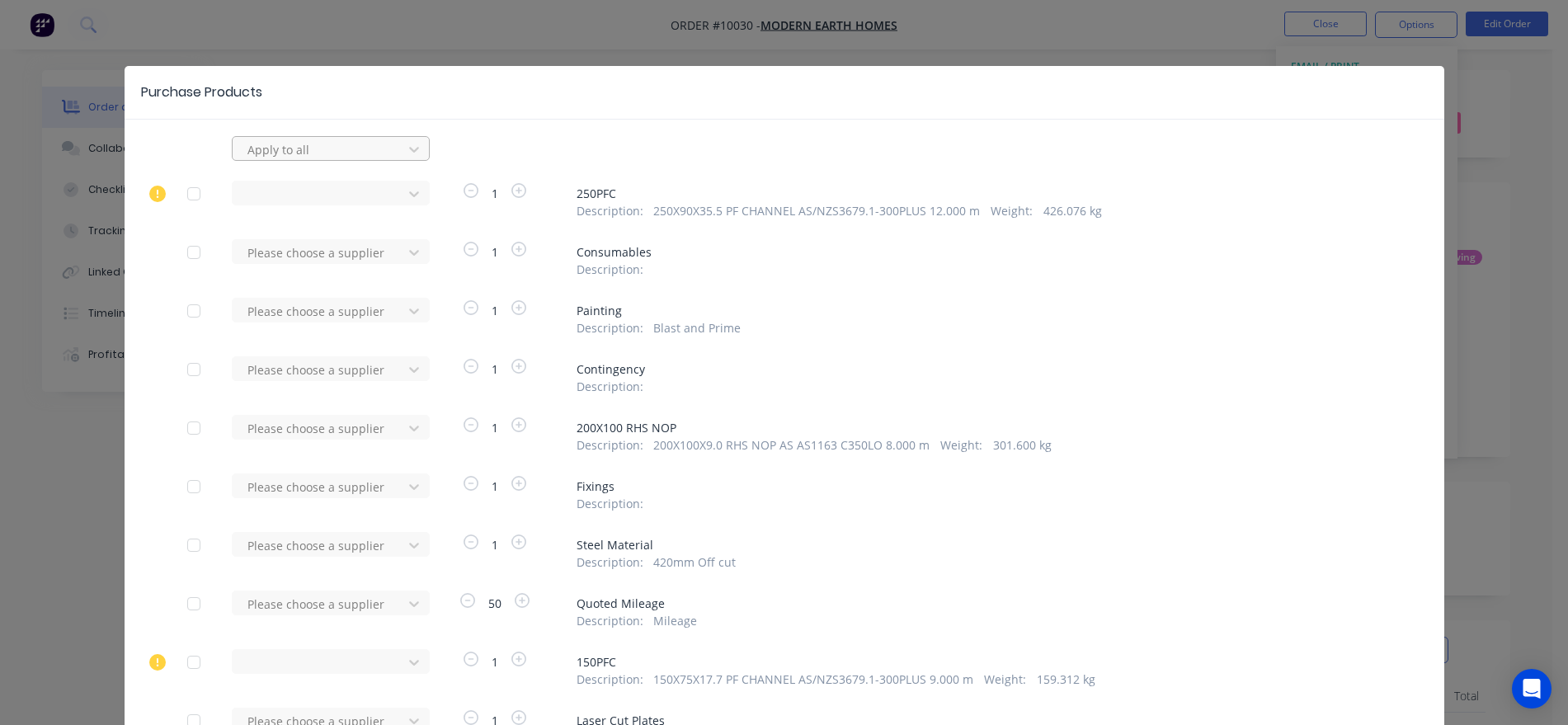
click at [348, 153] on div at bounding box center [320, 150] width 149 height 21
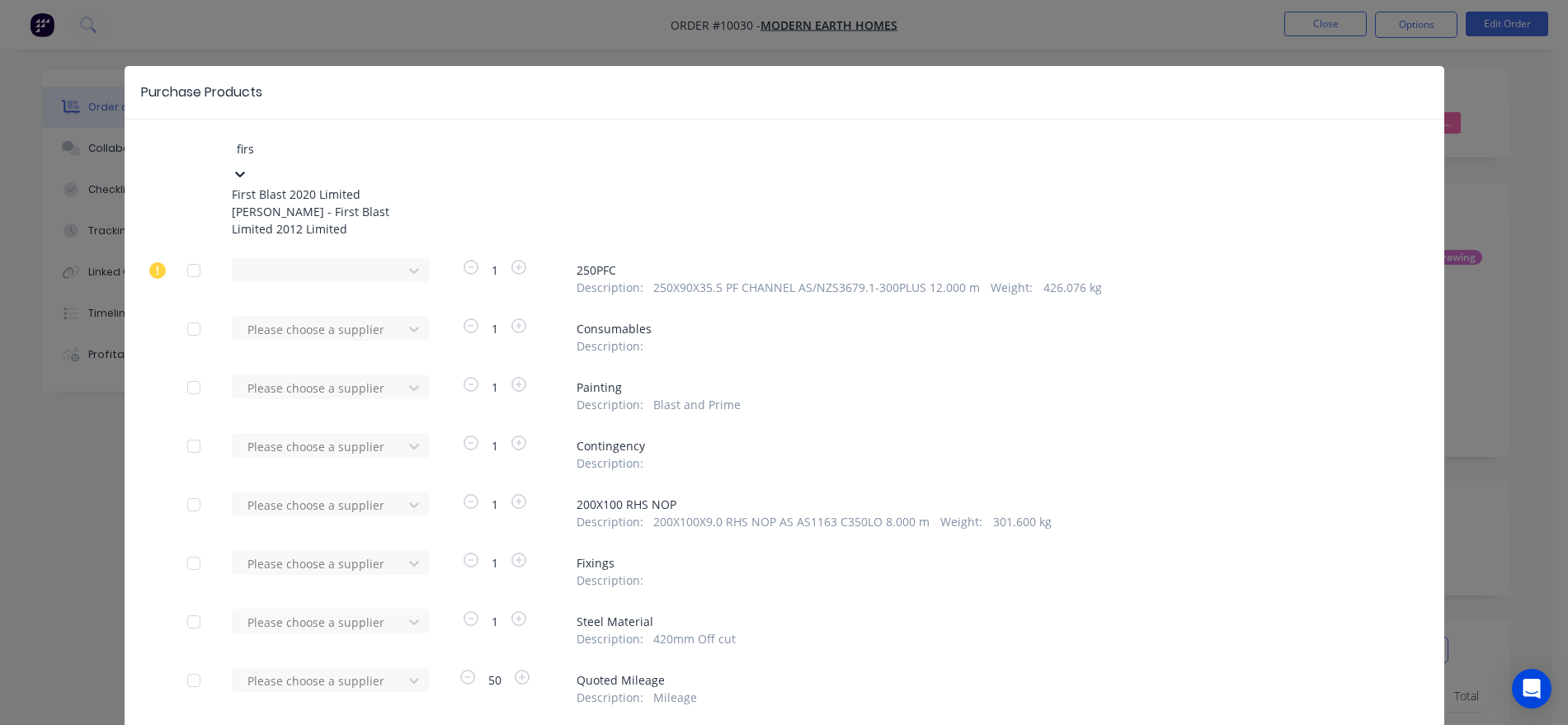
type input "first"
click at [321, 187] on div "First Blast 2020 Limited" at bounding box center [322, 194] width 182 height 17
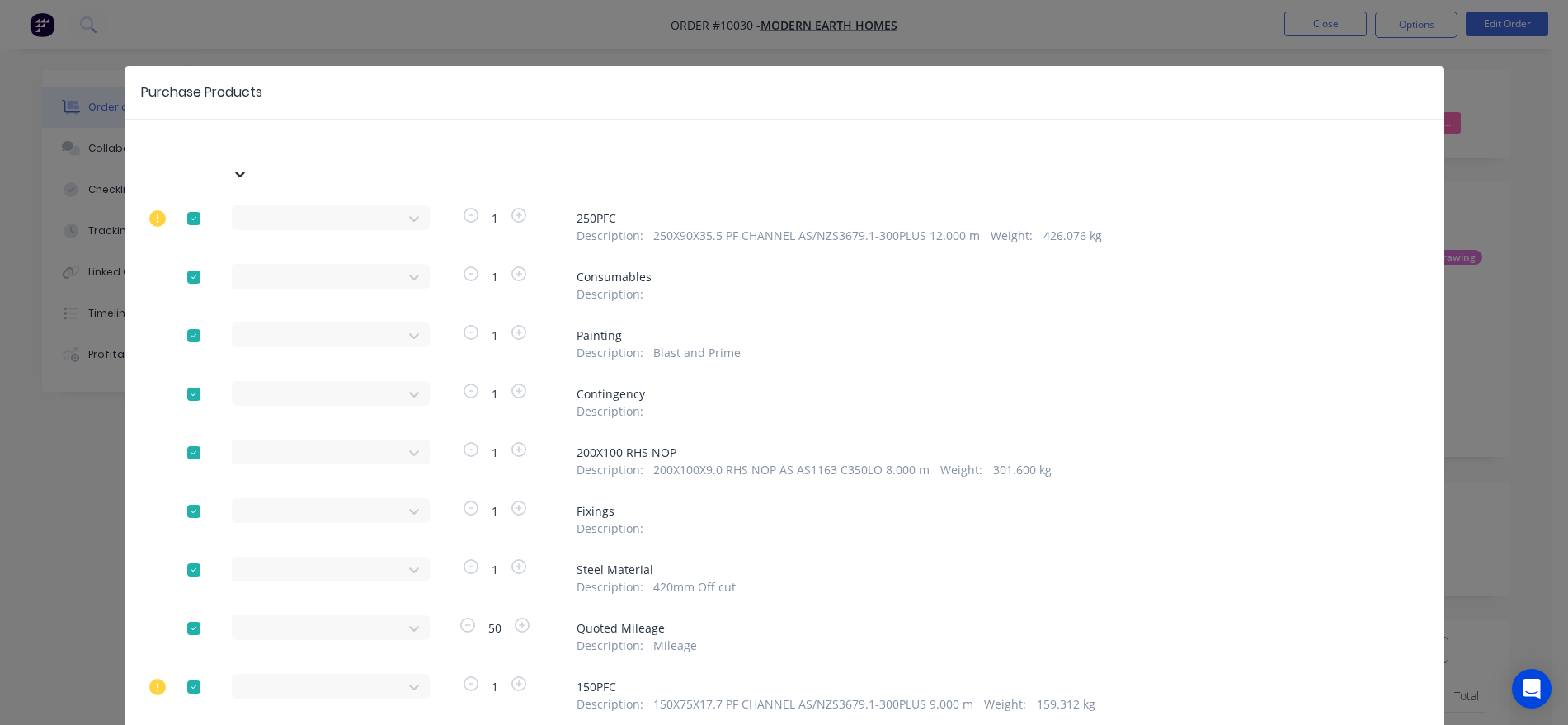
click at [185, 202] on div at bounding box center [193, 218] width 33 height 33
click at [249, 166] on icon at bounding box center [240, 174] width 17 height 17
drag, startPoint x: 385, startPoint y: 150, endPoint x: 258, endPoint y: 148, distance: 127.0
click at [232, 152] on div "First Blast 2020 Limited" at bounding box center [322, 161] width 182 height 50
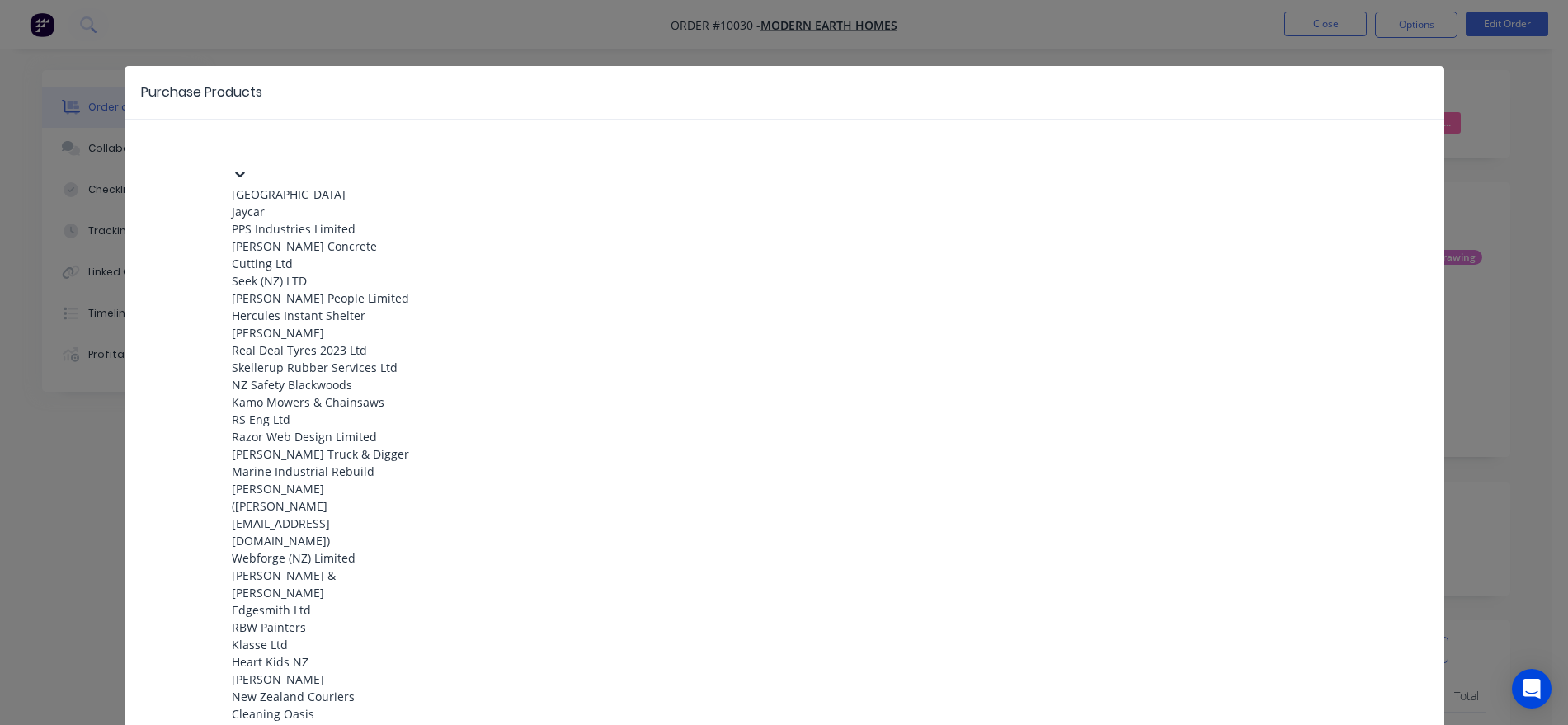
drag, startPoint x: 379, startPoint y: 150, endPoint x: 279, endPoint y: 146, distance: 100.1
click at [279, 146] on div at bounding box center [355, 147] width 237 height 21
click at [407, 113] on div "Purchase Products" at bounding box center [784, 92] width 1320 height 54
click at [371, 142] on div at bounding box center [355, 147] width 237 height 21
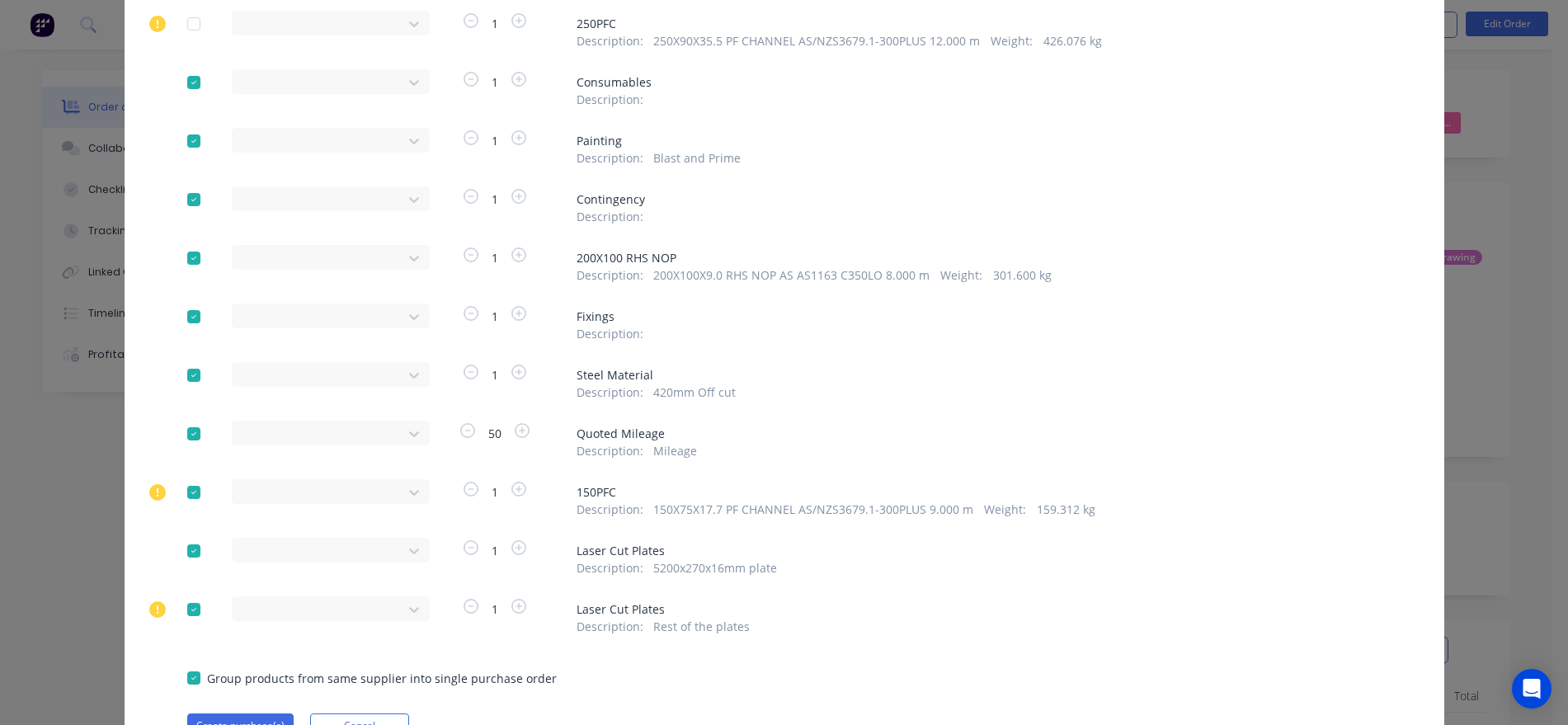
scroll to position [256, 0]
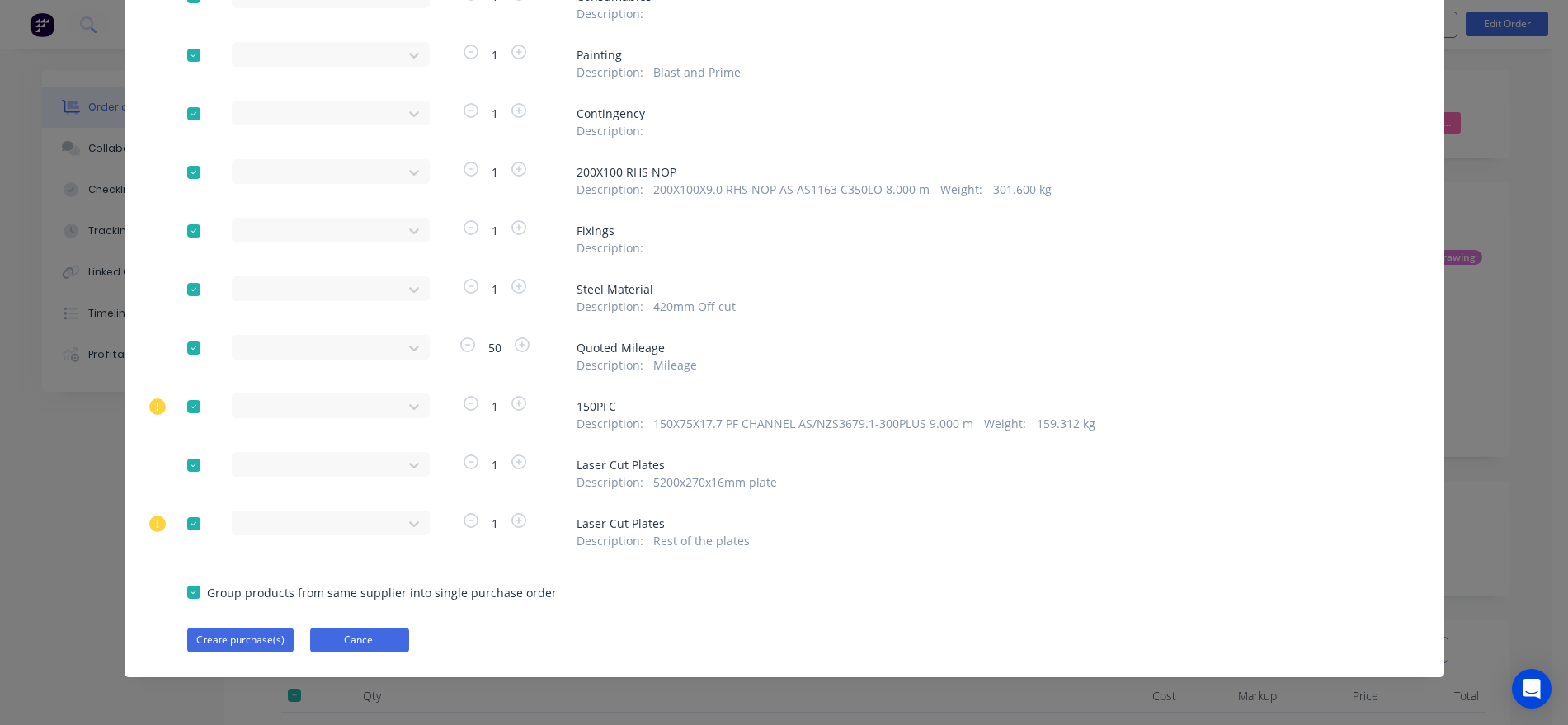
click at [335, 642] on button "Cancel" at bounding box center [359, 640] width 99 height 24
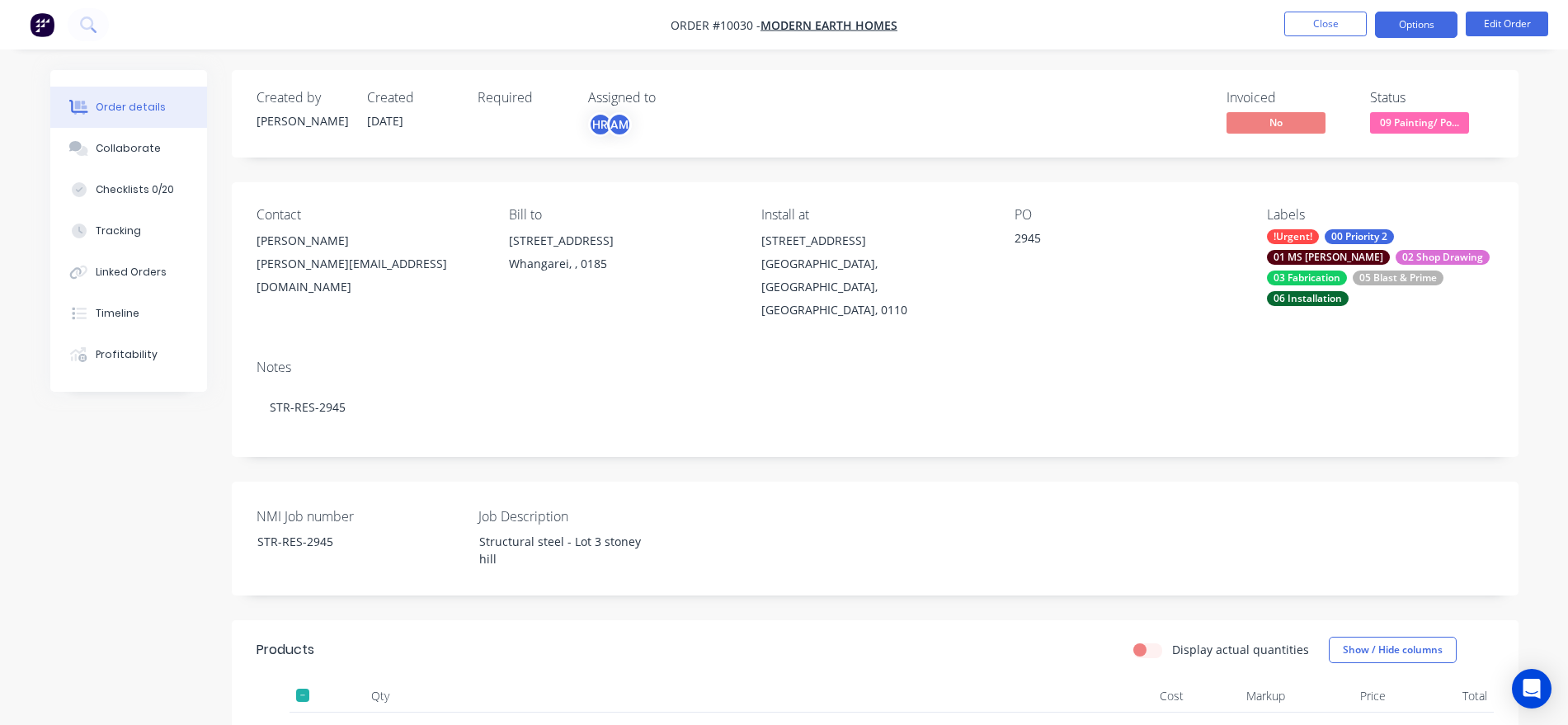
click at [1413, 12] on button "Options" at bounding box center [1416, 24] width 83 height 26
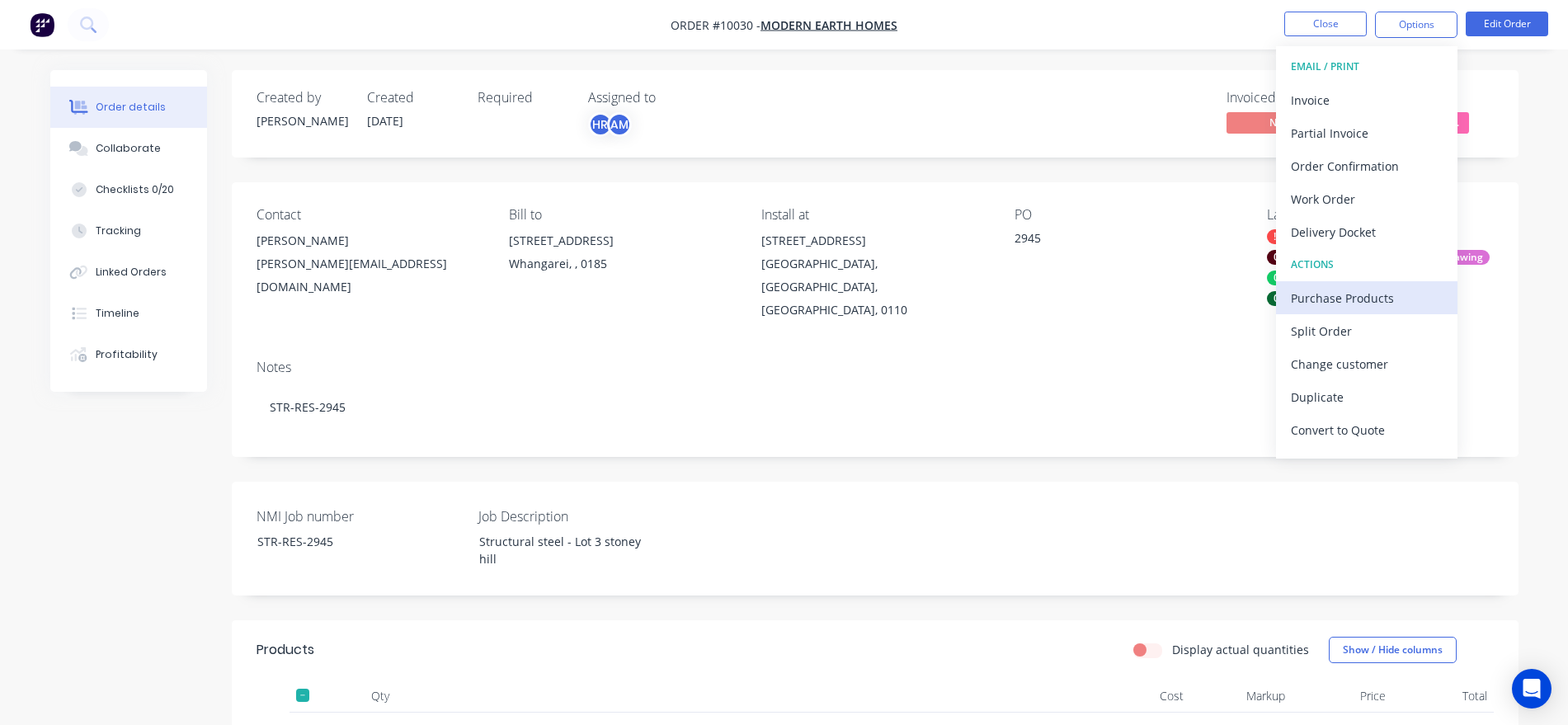
click at [1357, 302] on div "Purchase Products" at bounding box center [1366, 298] width 152 height 24
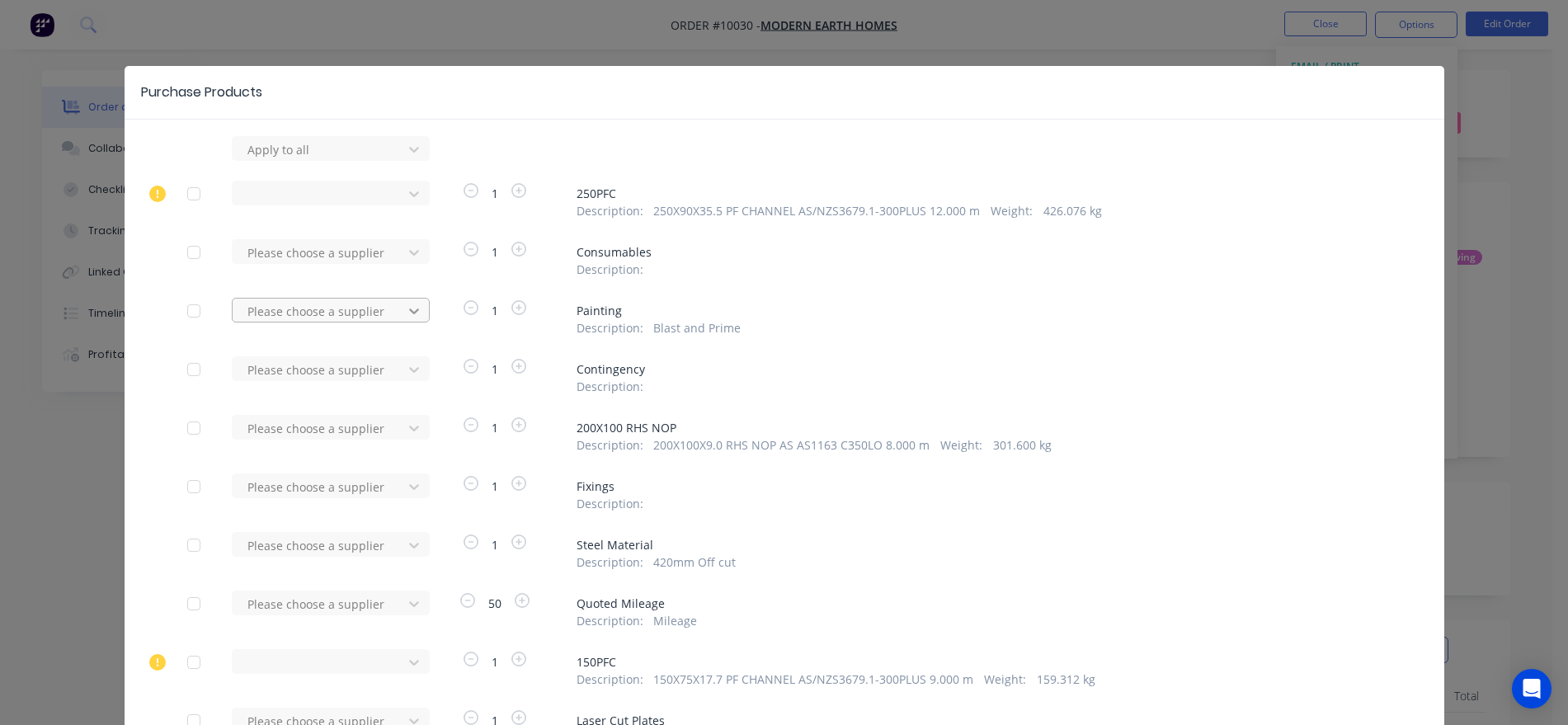
click at [406, 310] on icon at bounding box center [414, 312] width 17 height 17
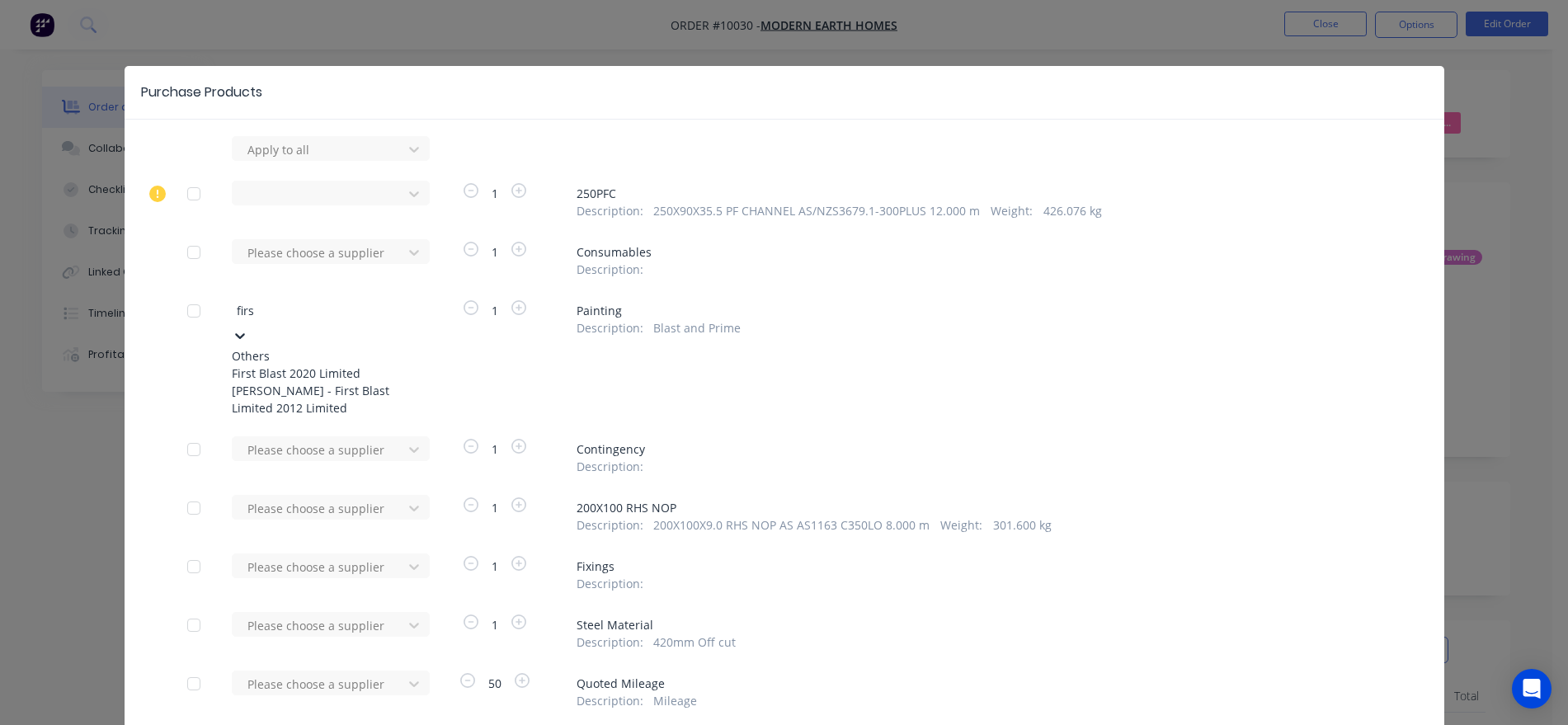
type input "first"
click at [299, 369] on div "First Blast 2020 Limited" at bounding box center [322, 373] width 182 height 17
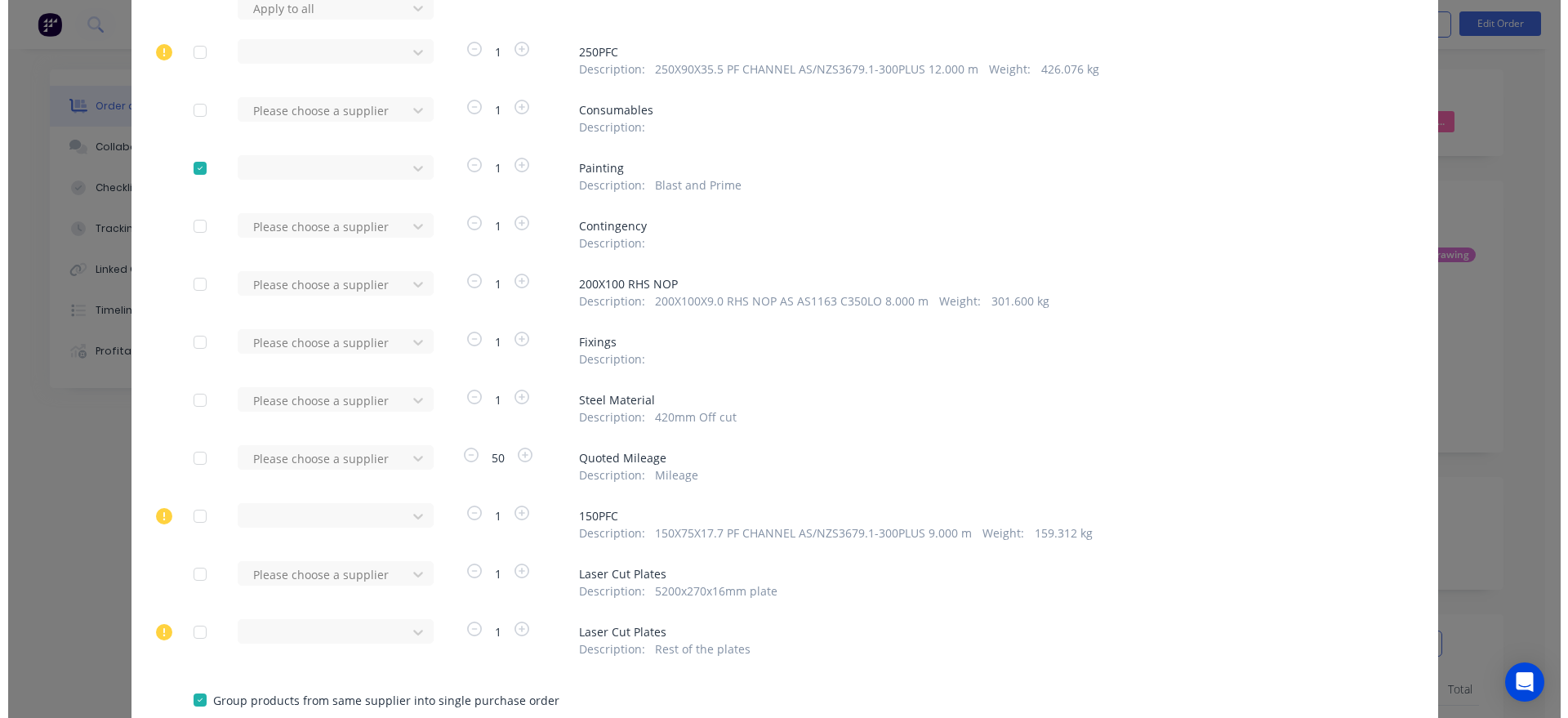
scroll to position [254, 0]
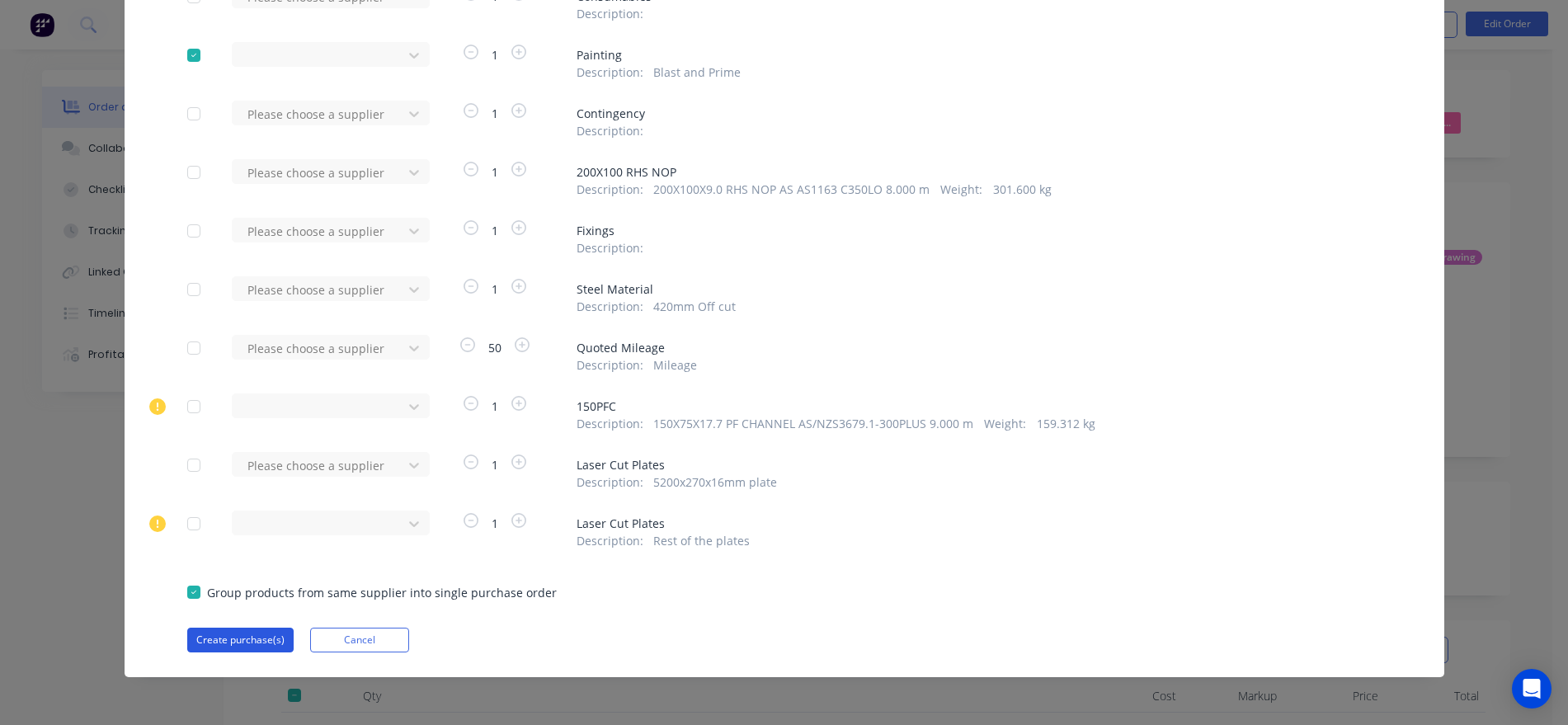
click at [234, 641] on button "Create purchase(s)" at bounding box center [240, 640] width 106 height 24
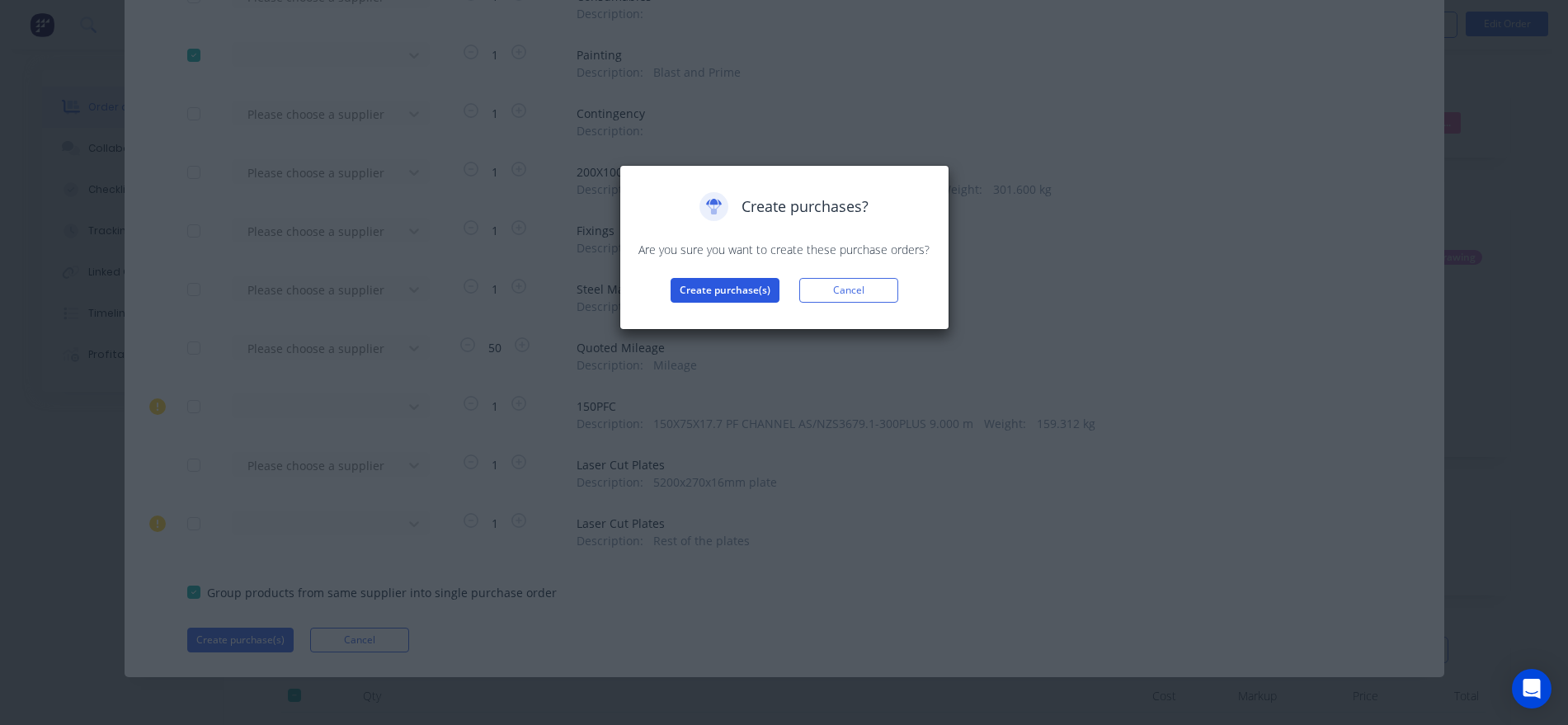
click at [719, 285] on button "Create purchase(s)" at bounding box center [725, 290] width 109 height 24
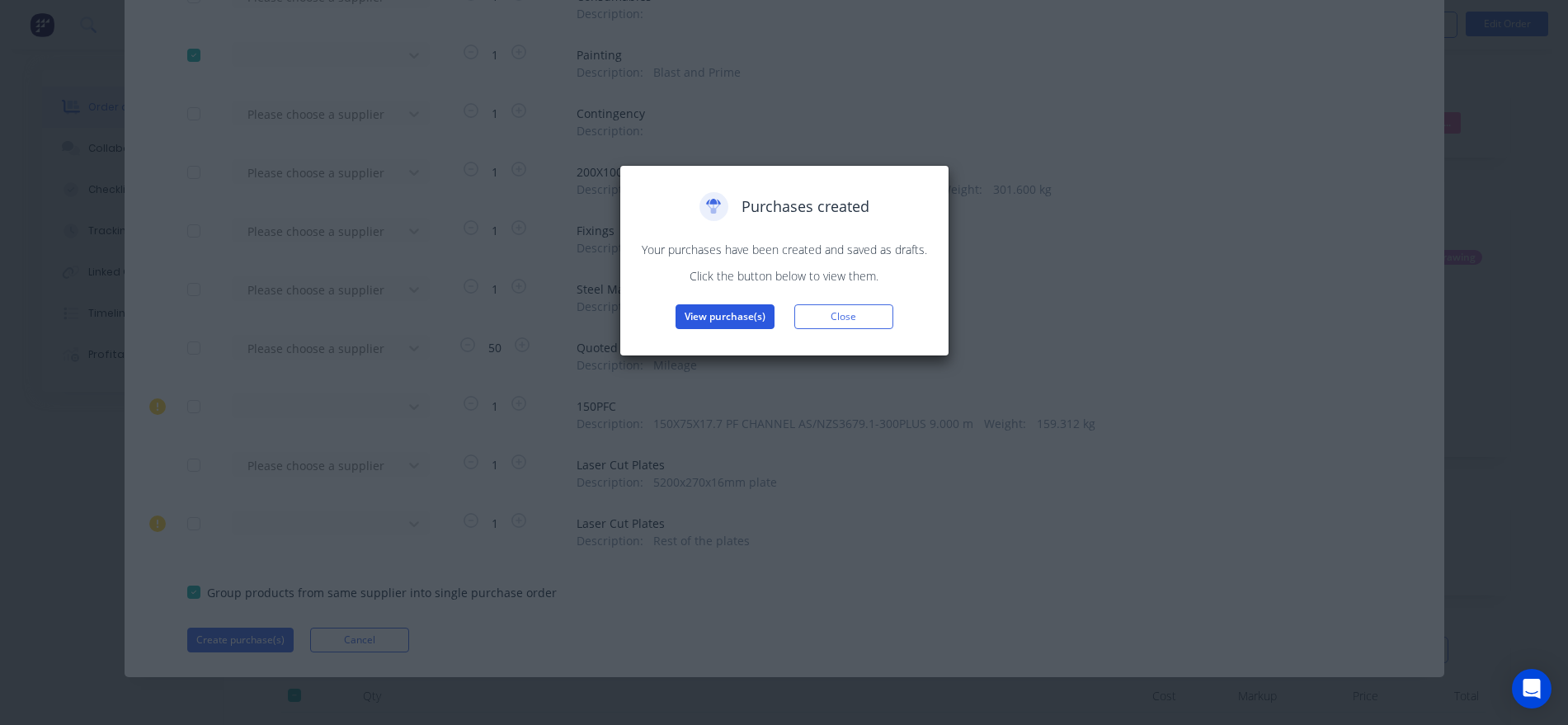
click at [730, 319] on button "View purchase(s)" at bounding box center [725, 316] width 99 height 24
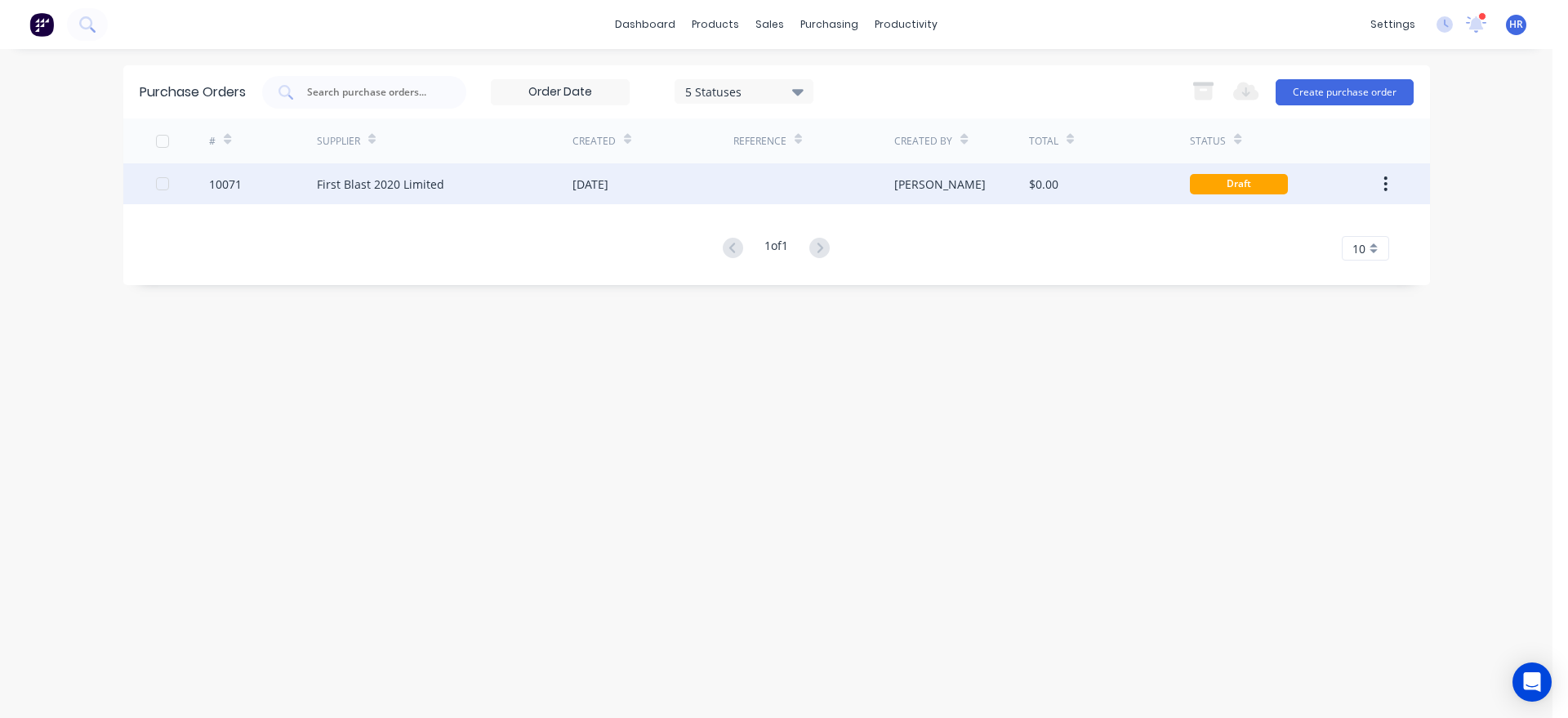
click at [412, 181] on div "First Blast 2020 Limited" at bounding box center [380, 184] width 128 height 17
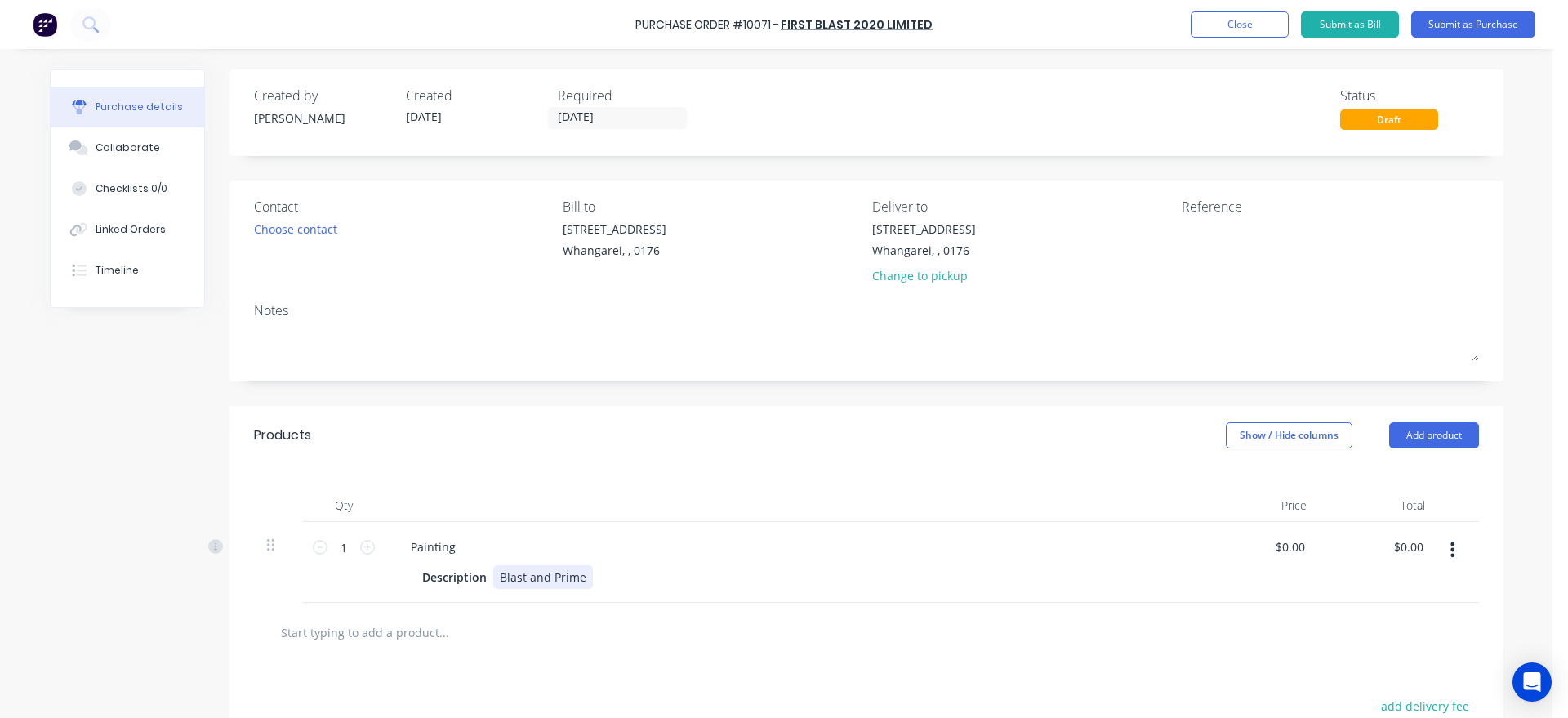
click at [590, 585] on div "Description Blast and Prime" at bounding box center [790, 576] width 749 height 23
click at [581, 574] on div "Blast and Prime" at bounding box center [543, 576] width 100 height 23
drag, startPoint x: 581, startPoint y: 575, endPoint x: 551, endPoint y: 573, distance: 30.1
click at [551, 573] on div "Blast and Prime" at bounding box center [543, 576] width 100 height 23
click at [647, 577] on div "Blast and Paint - Carboquick" at bounding box center [577, 576] width 168 height 23
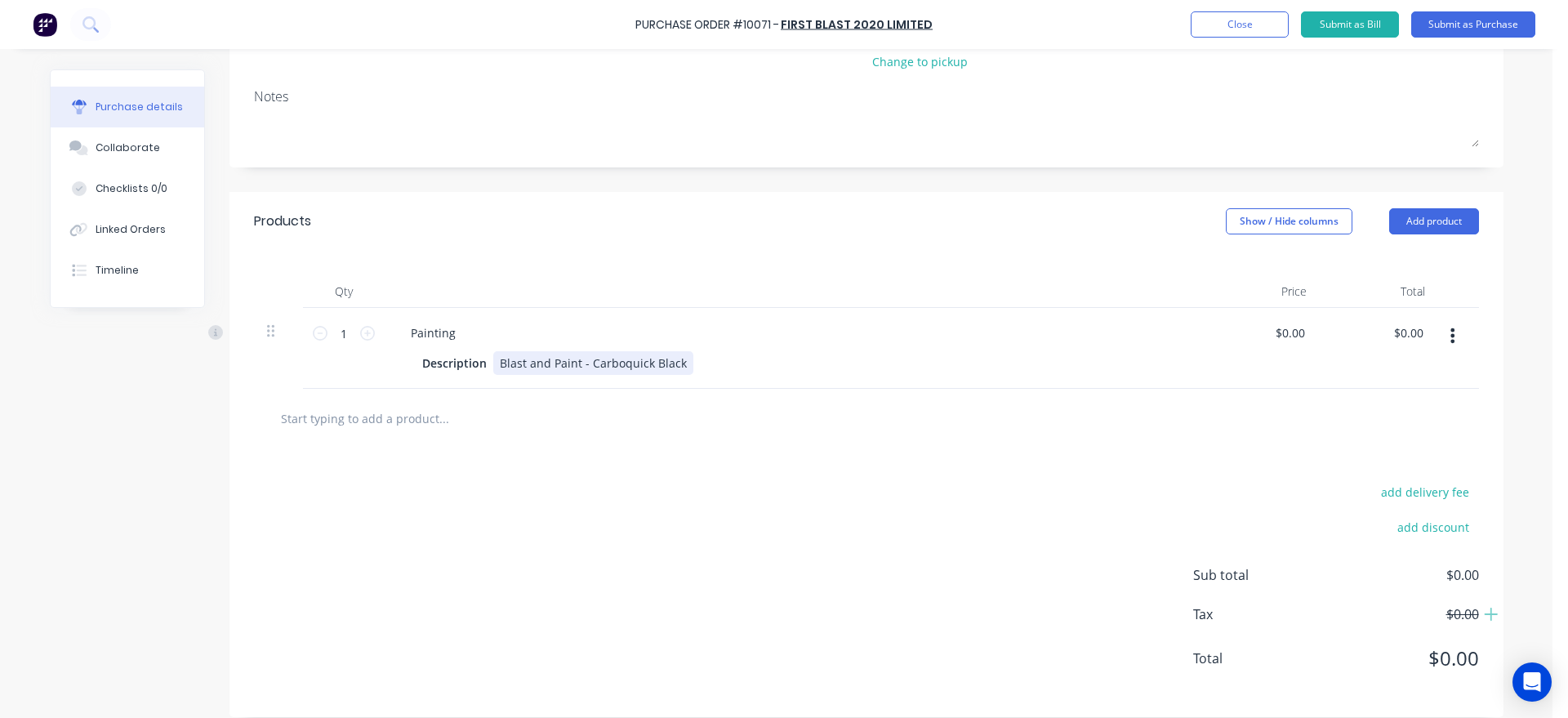
scroll to position [229, 0]
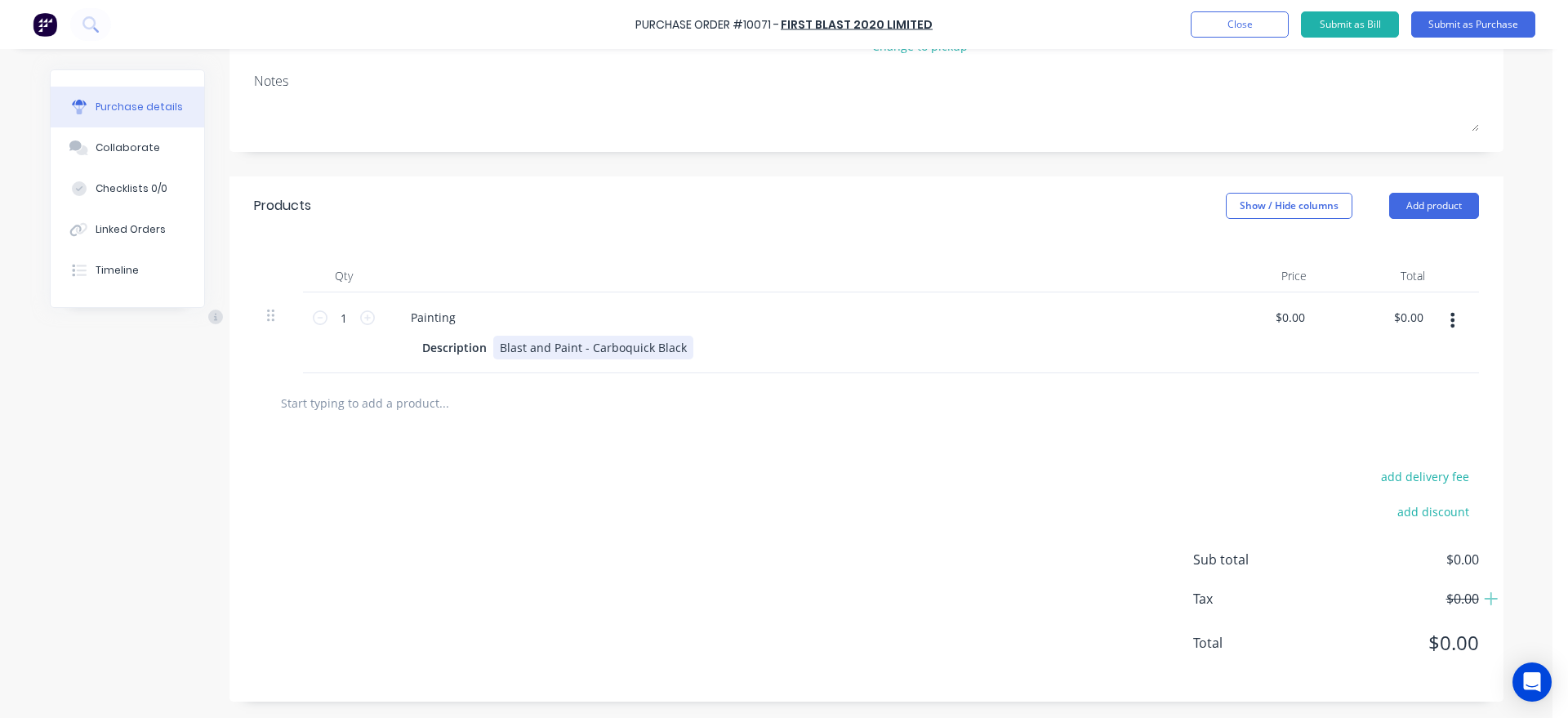
click at [493, 346] on div "Blast and Paint - Carboquick Black" at bounding box center [593, 347] width 200 height 23
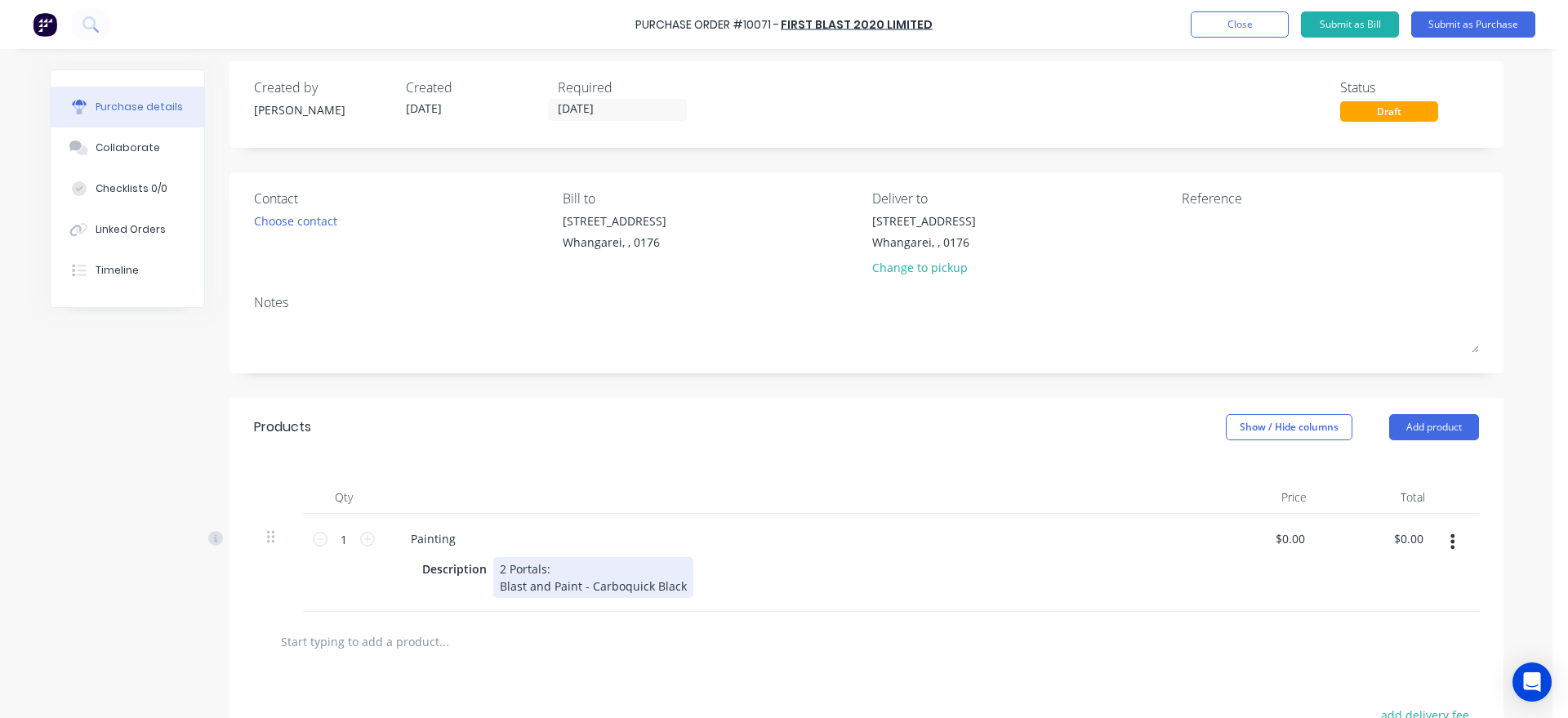
scroll to position [0, 0]
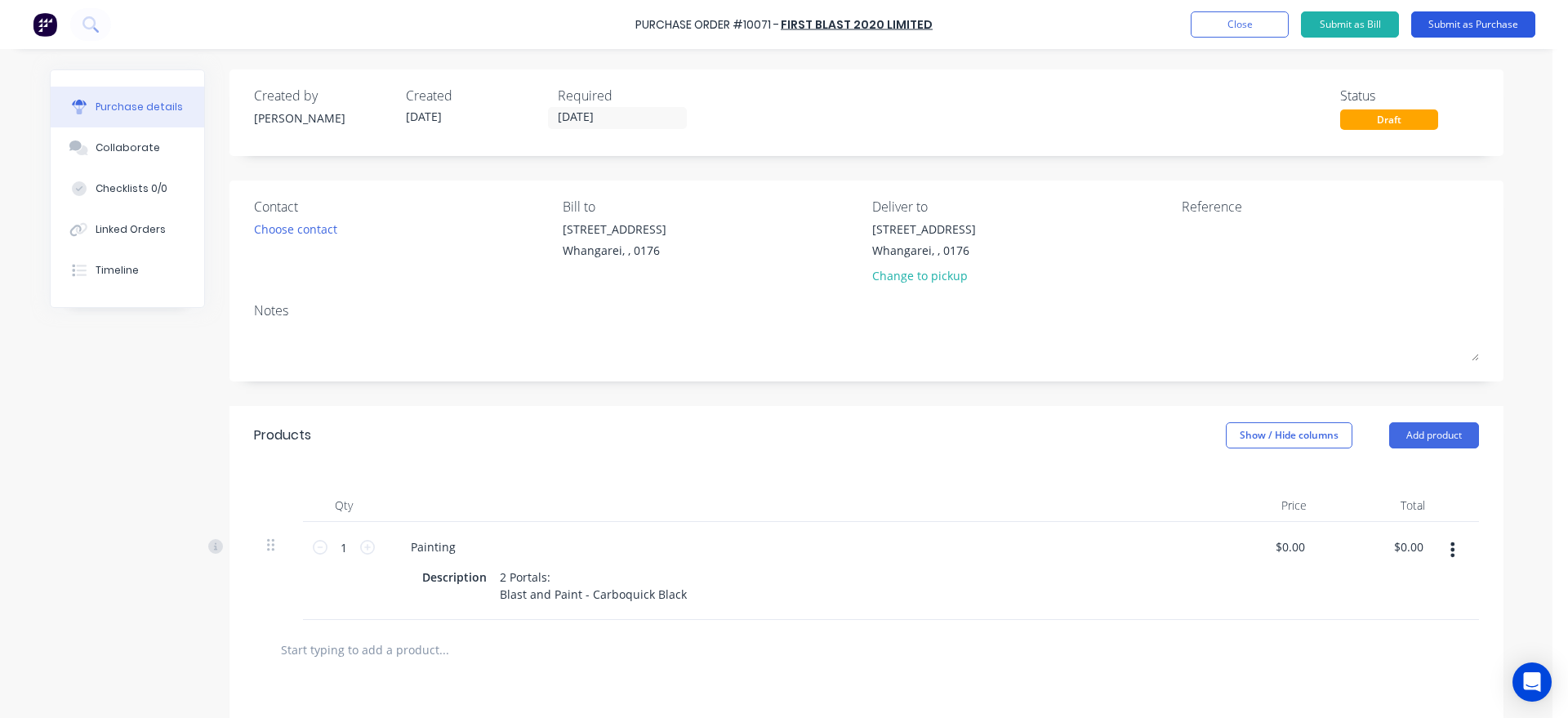
click at [1459, 23] on button "Submit as Purchase" at bounding box center [1473, 24] width 124 height 26
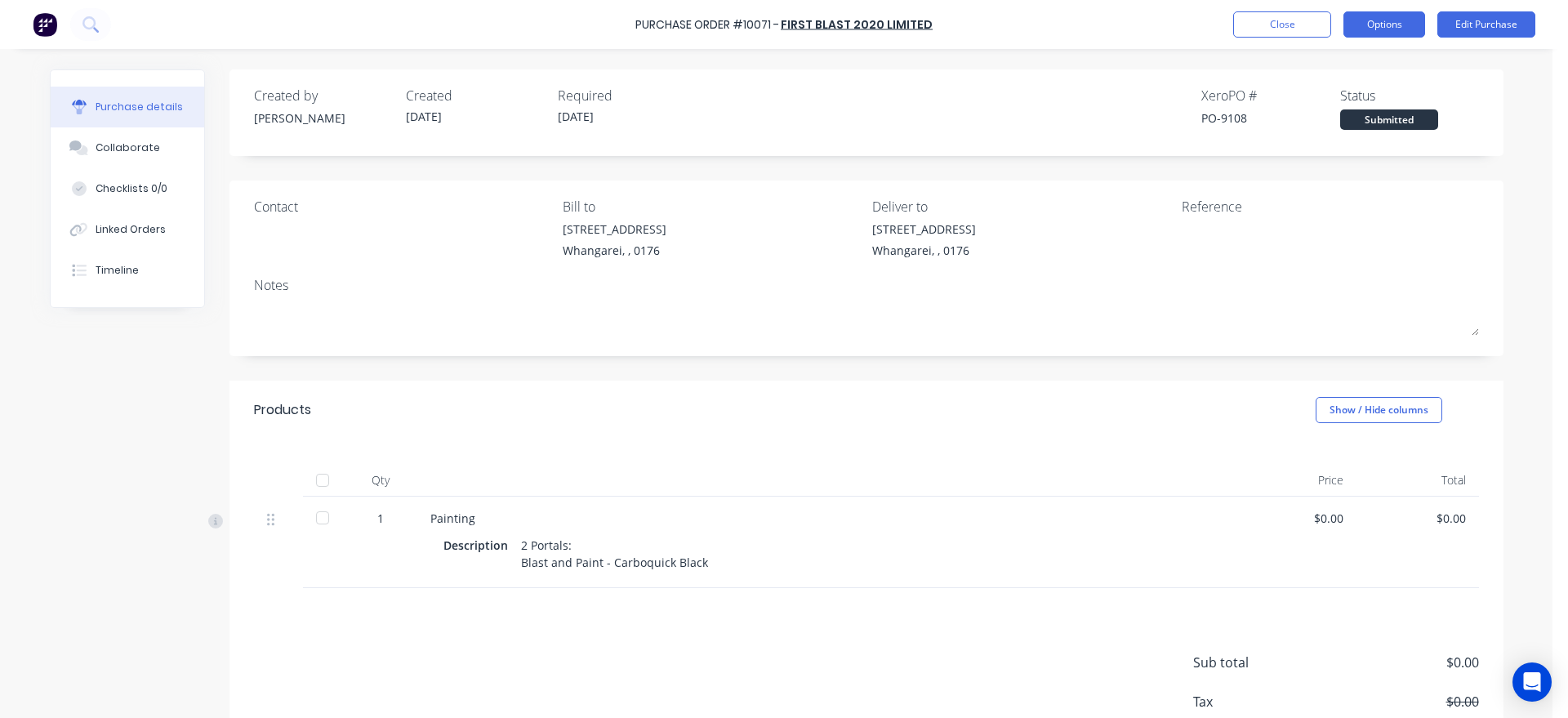
click at [1380, 27] on button "Options" at bounding box center [1384, 24] width 82 height 26
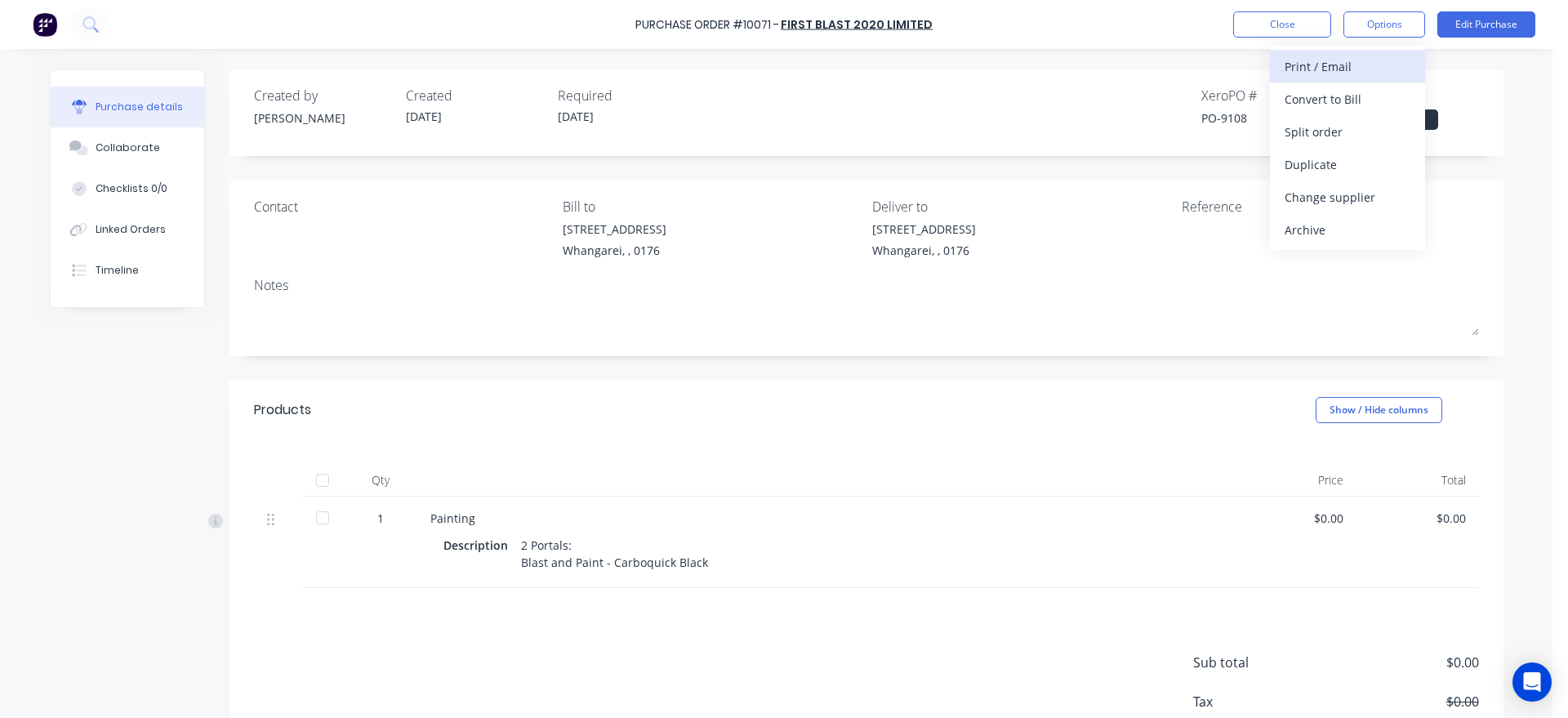
click at [1350, 64] on div "Print / Email" at bounding box center [1347, 66] width 126 height 23
click at [1384, 21] on button "Options" at bounding box center [1384, 24] width 82 height 26
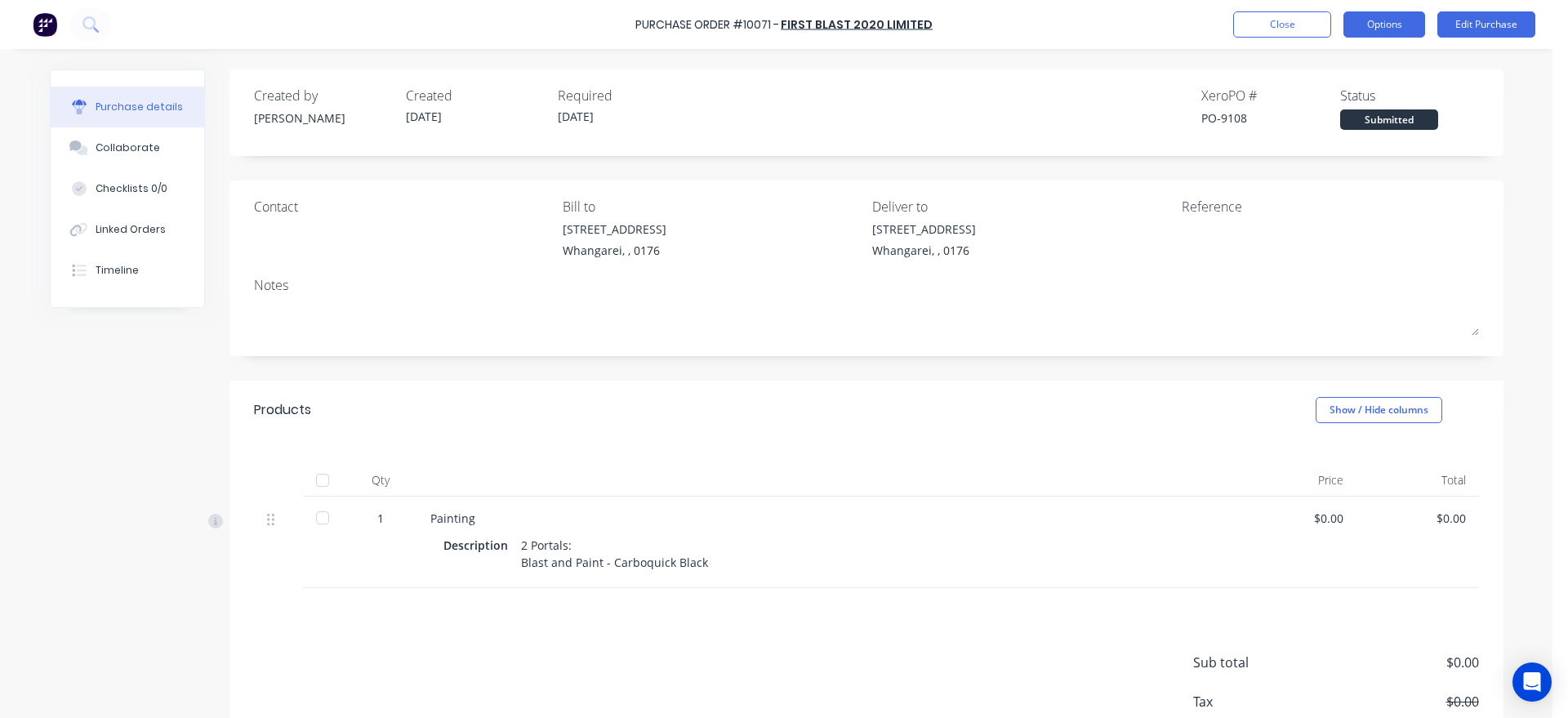
click at [1377, 27] on button "Options" at bounding box center [1384, 24] width 82 height 26
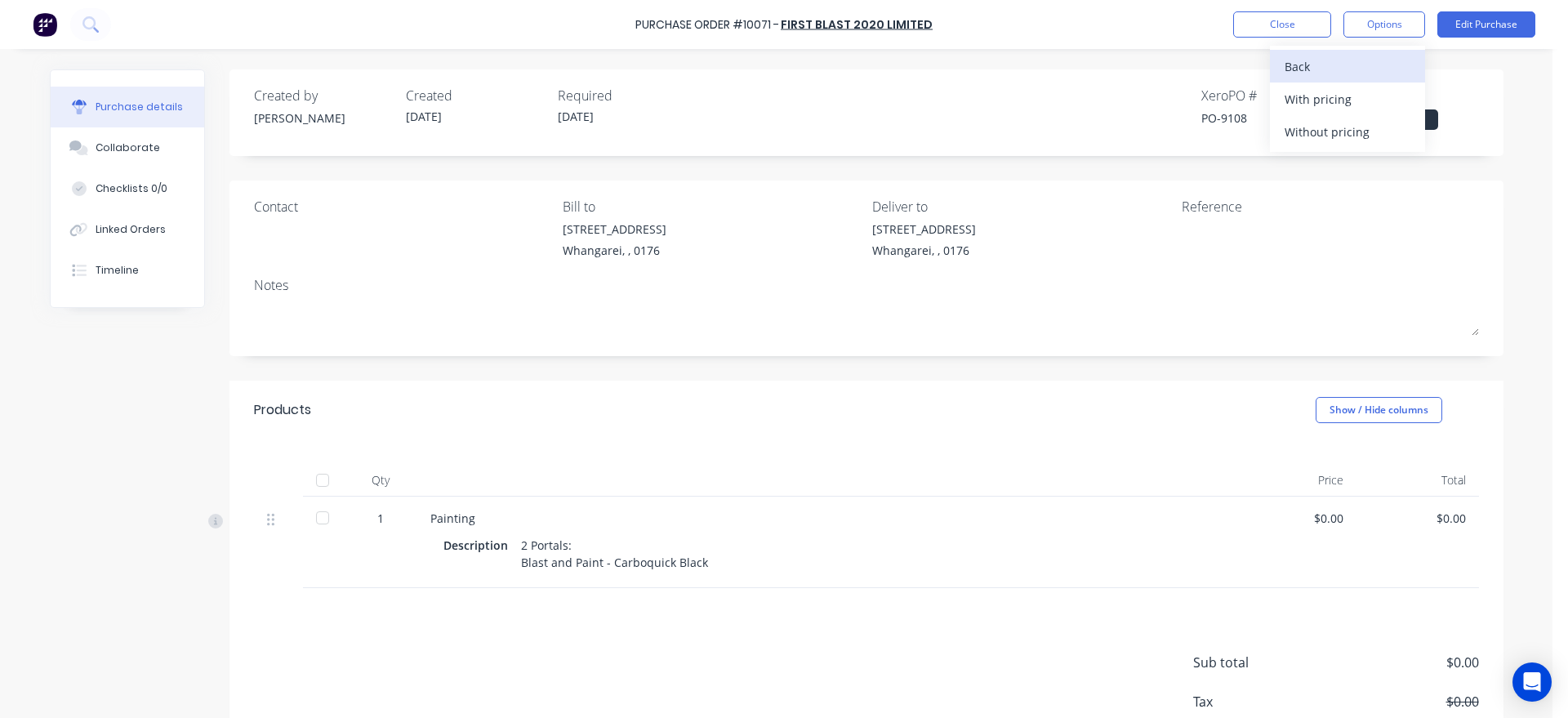
click at [1328, 67] on div "Back" at bounding box center [1347, 66] width 126 height 23
click at [1335, 62] on div "Print / Email" at bounding box center [1347, 66] width 126 height 23
click at [1313, 135] on div "Without pricing" at bounding box center [1347, 131] width 126 height 23
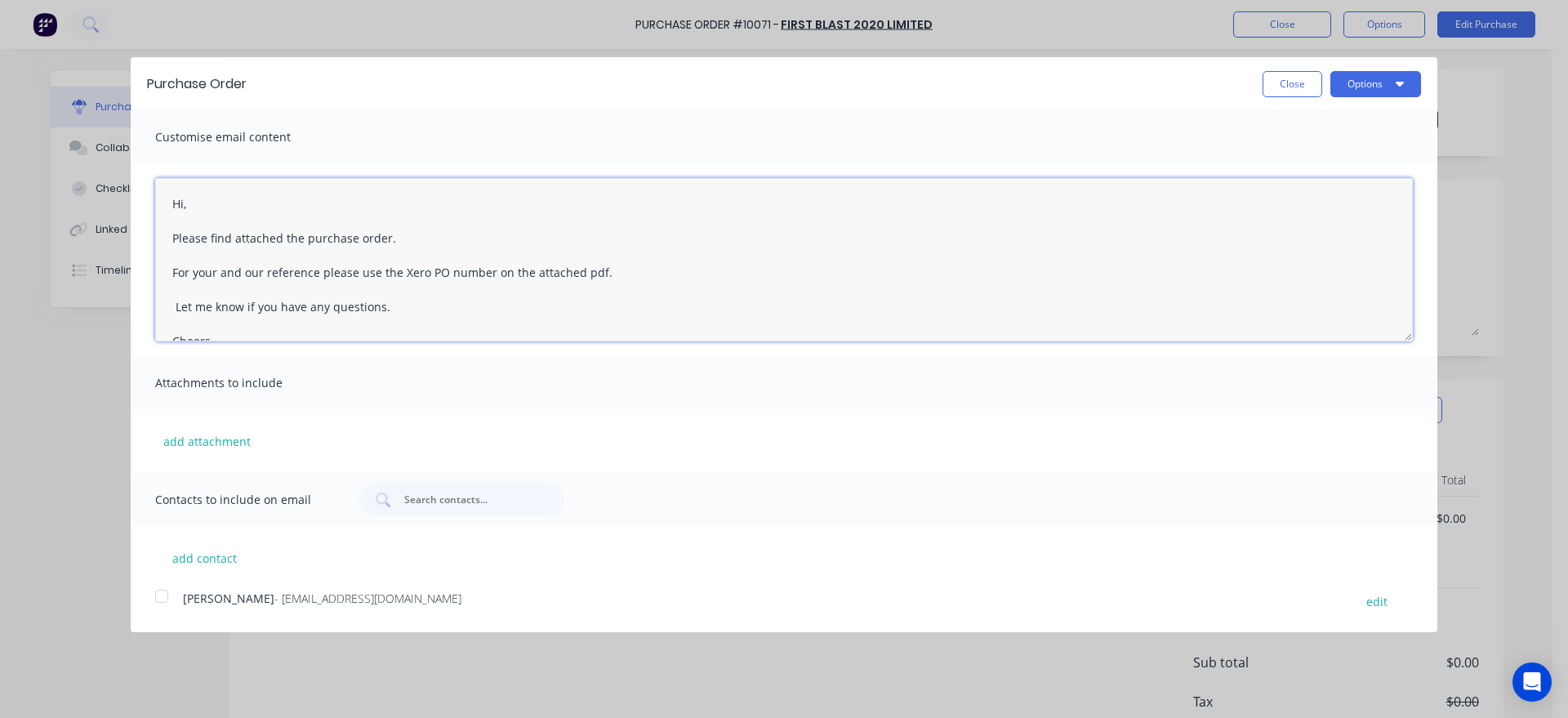
click at [204, 203] on textarea "Hi, Please find attached the purchase order. For your and our reference please …" at bounding box center [783, 259] width 1258 height 163
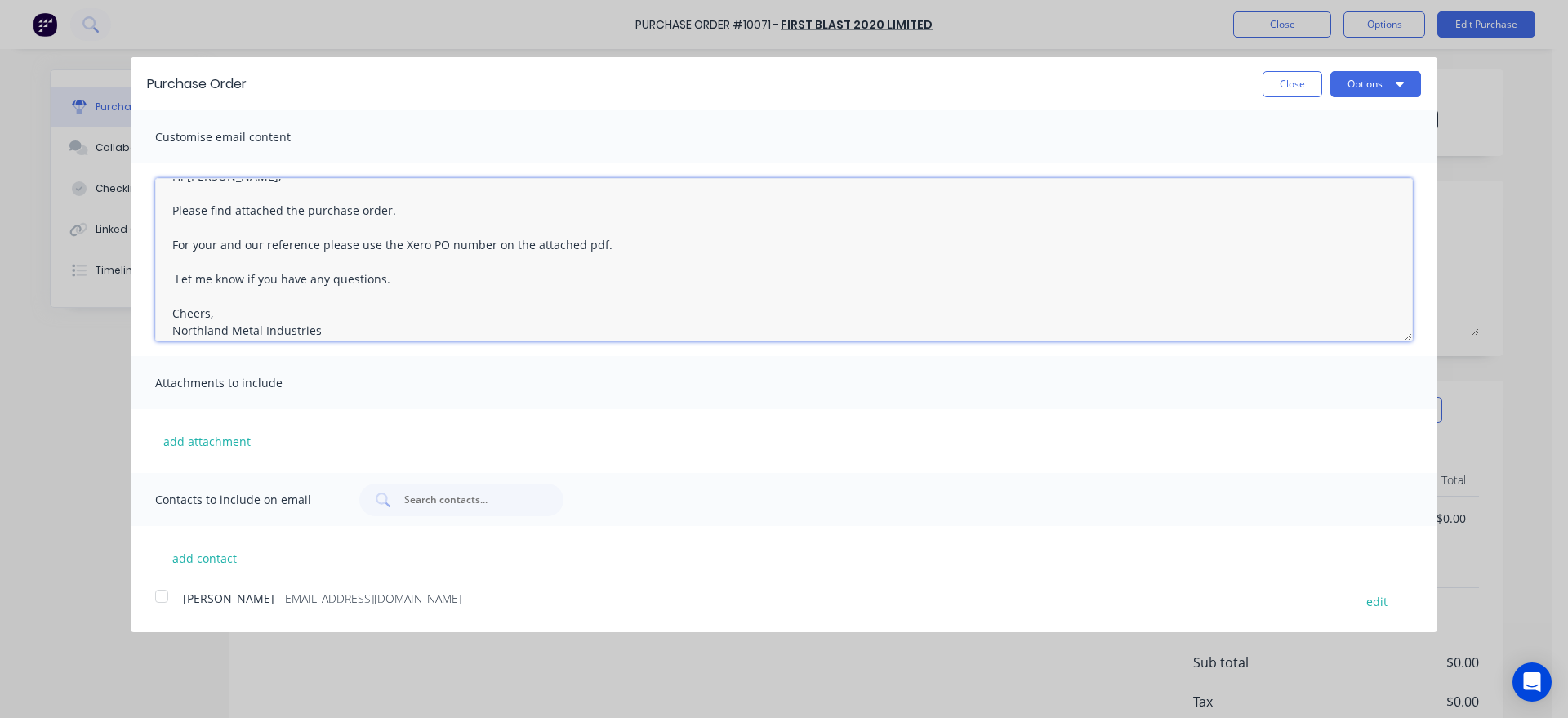
scroll to position [43, 0]
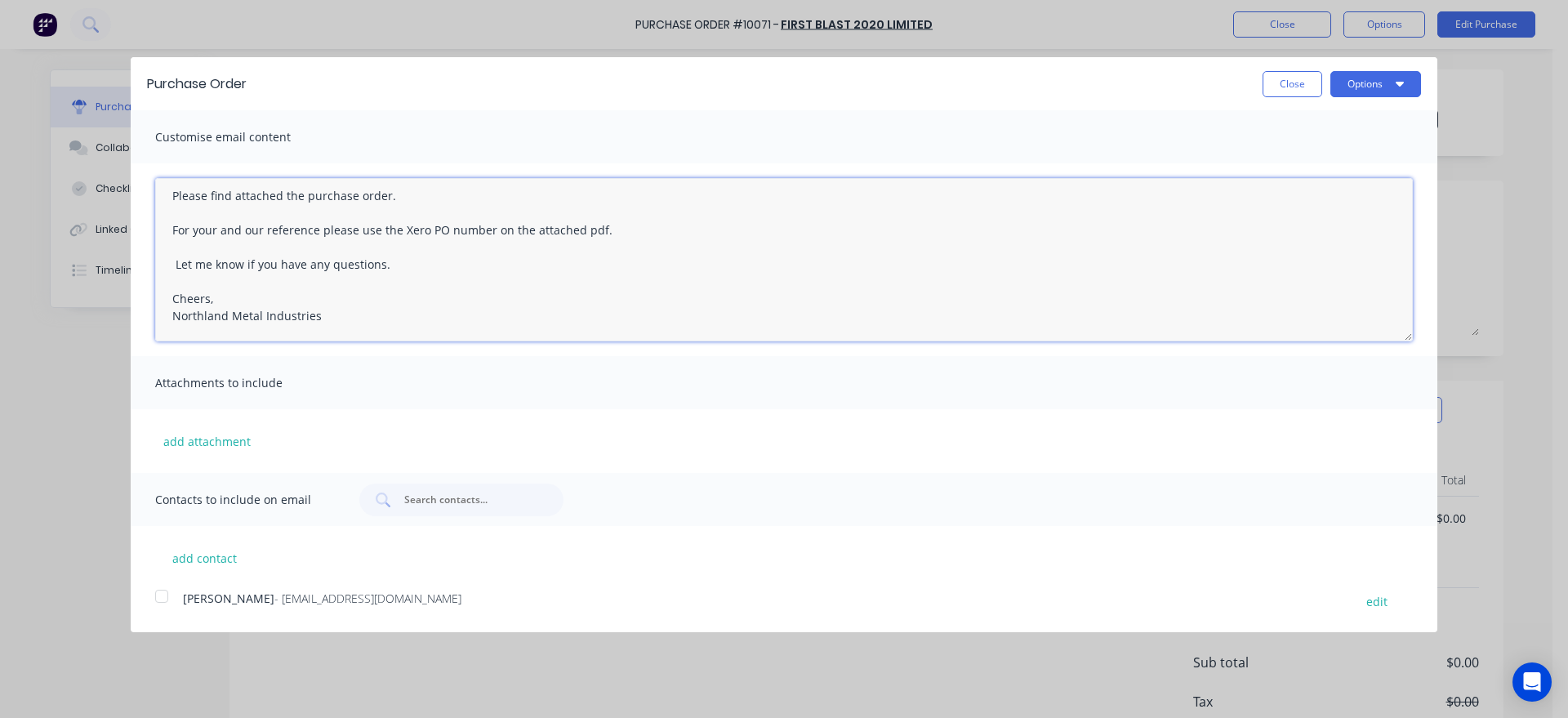
click at [174, 298] on textarea "Hi [PERSON_NAME], Please find attached the purchase order. For your and our ref…" at bounding box center [783, 259] width 1258 height 163
click at [233, 307] on textarea "Hi [PERSON_NAME], Please find attached the purchase order. For your and our ref…" at bounding box center [783, 259] width 1258 height 163
click at [159, 597] on div at bounding box center [161, 596] width 33 height 33
click at [209, 299] on textarea "Hi [PERSON_NAME], Please find attached the purchase order. For your and our ref…" at bounding box center [783, 259] width 1258 height 163
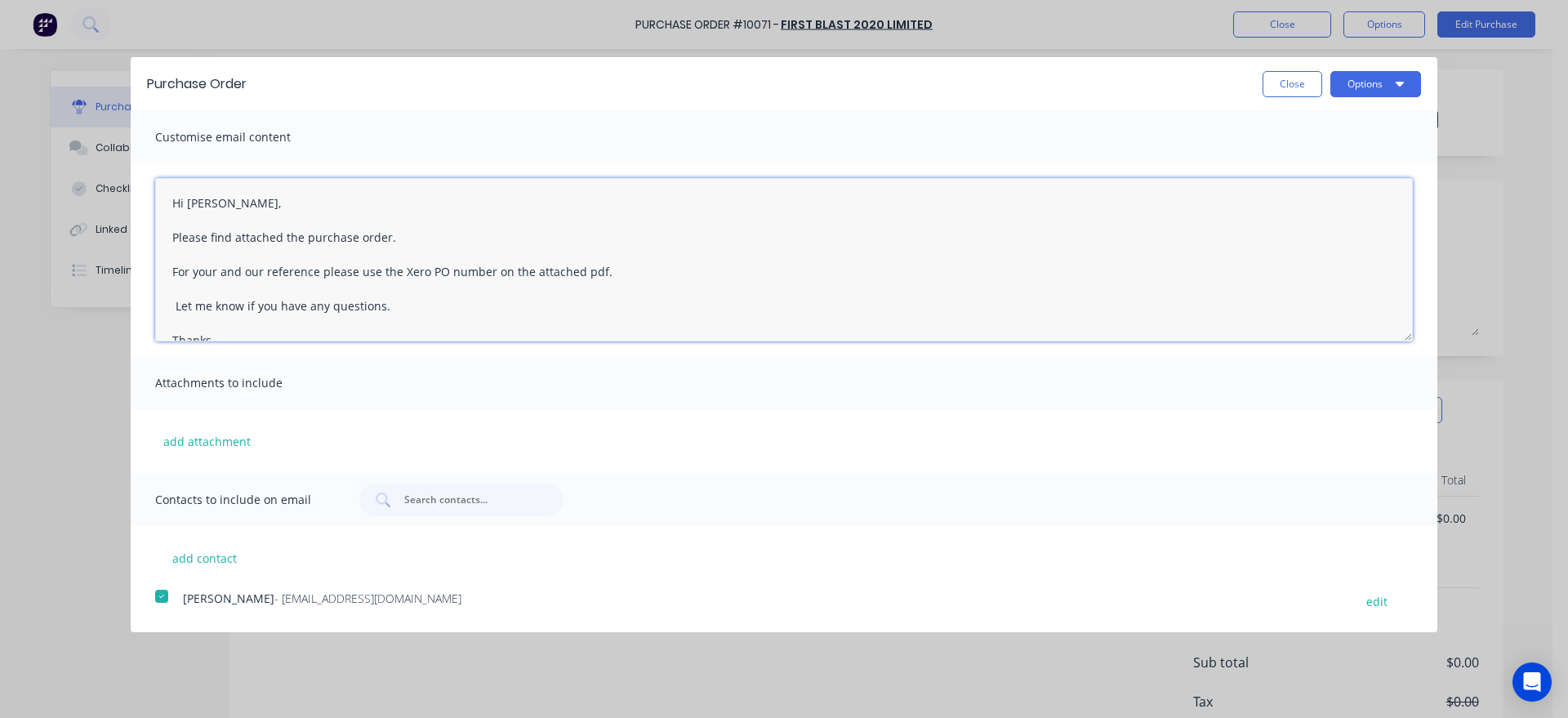
scroll to position [0, 0]
click at [208, 205] on textarea "Hi [PERSON_NAME], Please find attached the purchase order. For your and our ref…" at bounding box center [783, 259] width 1258 height 163
type textarea "Hi [PERSON_NAME], Please find attached the purchase order. For your and our ref…"
click at [189, 562] on button "add contact" at bounding box center [203, 558] width 98 height 24
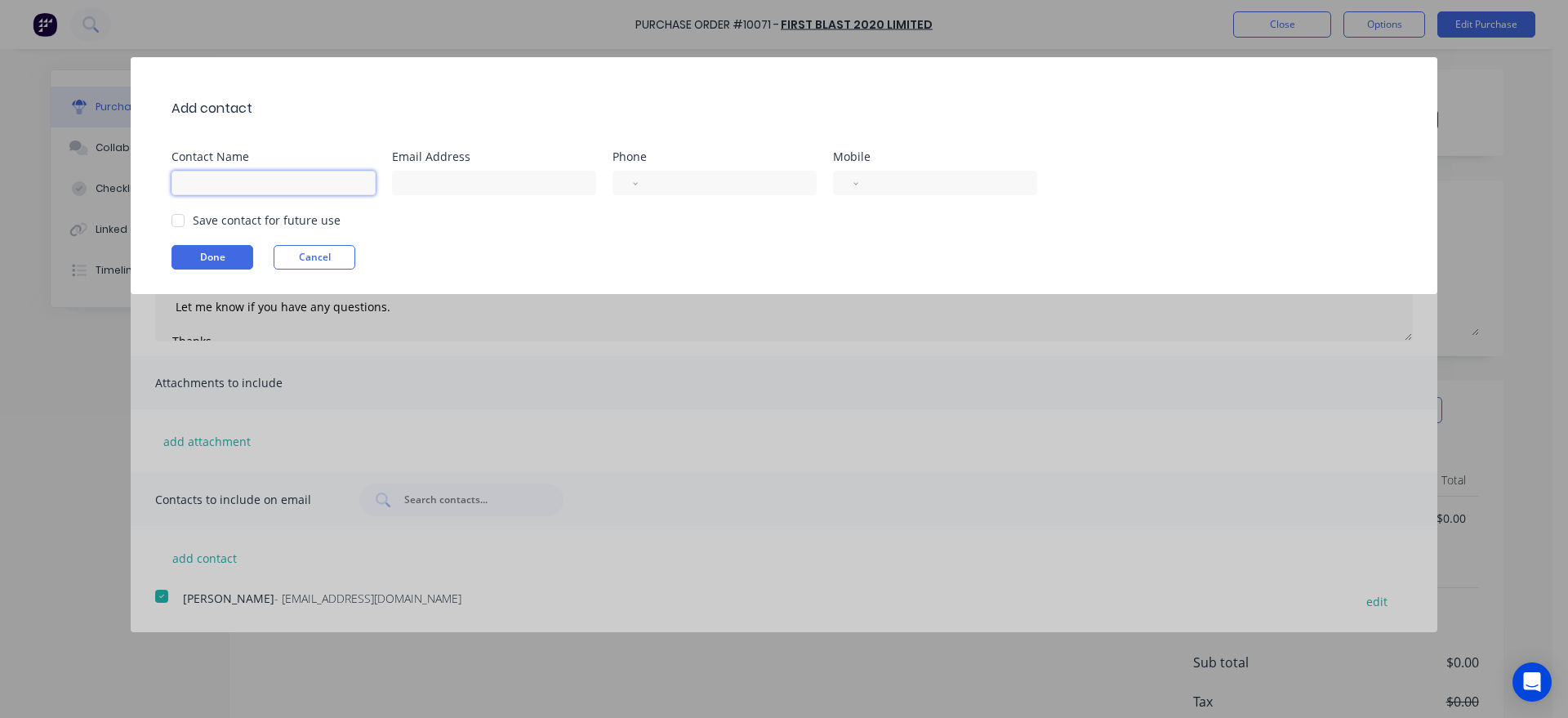
click at [178, 179] on input at bounding box center [273, 183] width 204 height 24
drag, startPoint x: 225, startPoint y: 188, endPoint x: 125, endPoint y: 181, distance: 100.2
click at [125, 181] on div "Add contact Contact Name [PERSON_NAME] Email Address Phone International [GEOGR…" at bounding box center [784, 359] width 1568 height 718
paste input "ilering"
type input "[PERSON_NAME]"
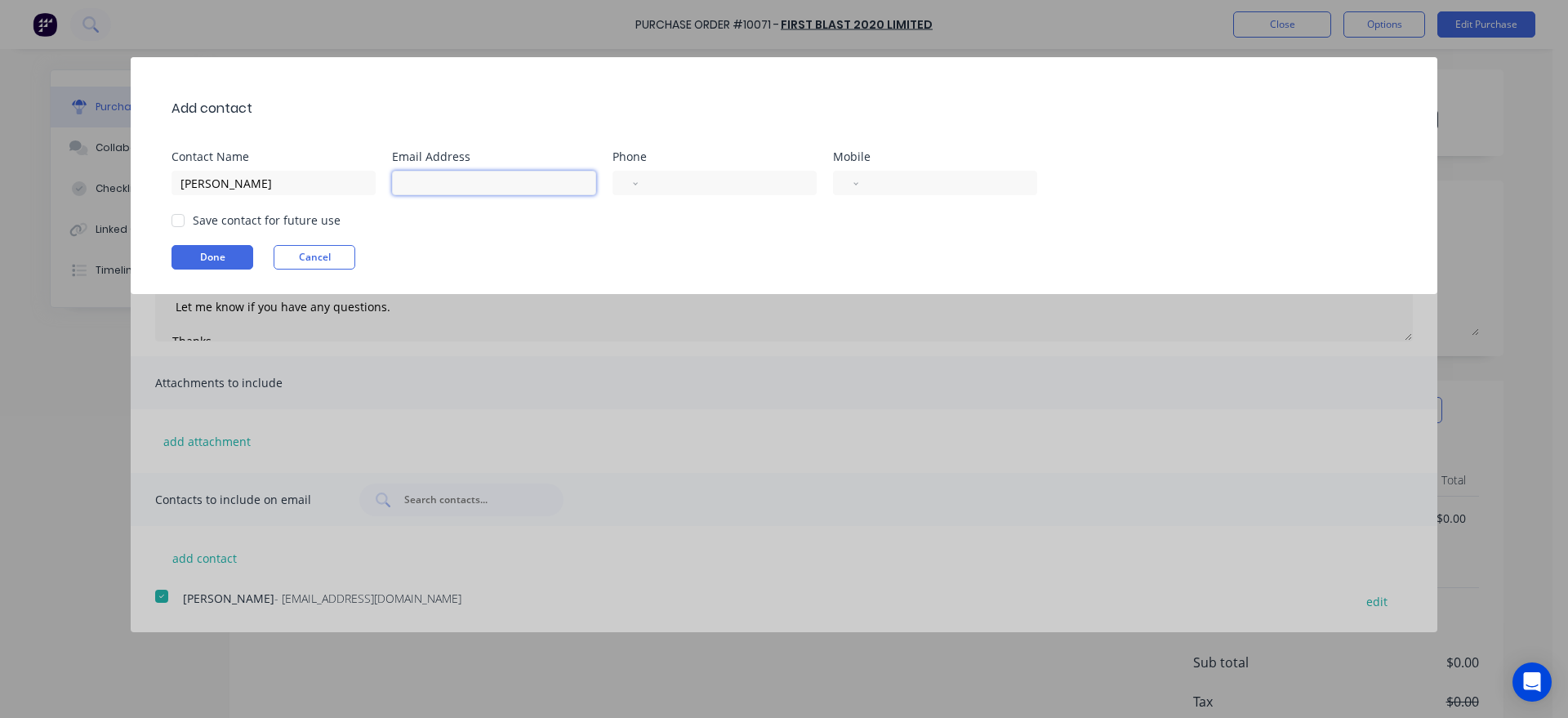
click at [442, 184] on input at bounding box center [494, 183] width 204 height 24
type input "[EMAIL_ADDRESS][DOMAIN_NAME]"
click at [640, 186] on div "International [GEOGRAPHIC_DATA] [GEOGRAPHIC_DATA] [GEOGRAPHIC_DATA] [GEOGRAPHIC…" at bounding box center [714, 183] width 204 height 24
click at [667, 180] on input "tel" at bounding box center [724, 184] width 150 height 19
click at [903, 178] on input "tel" at bounding box center [944, 184] width 150 height 19
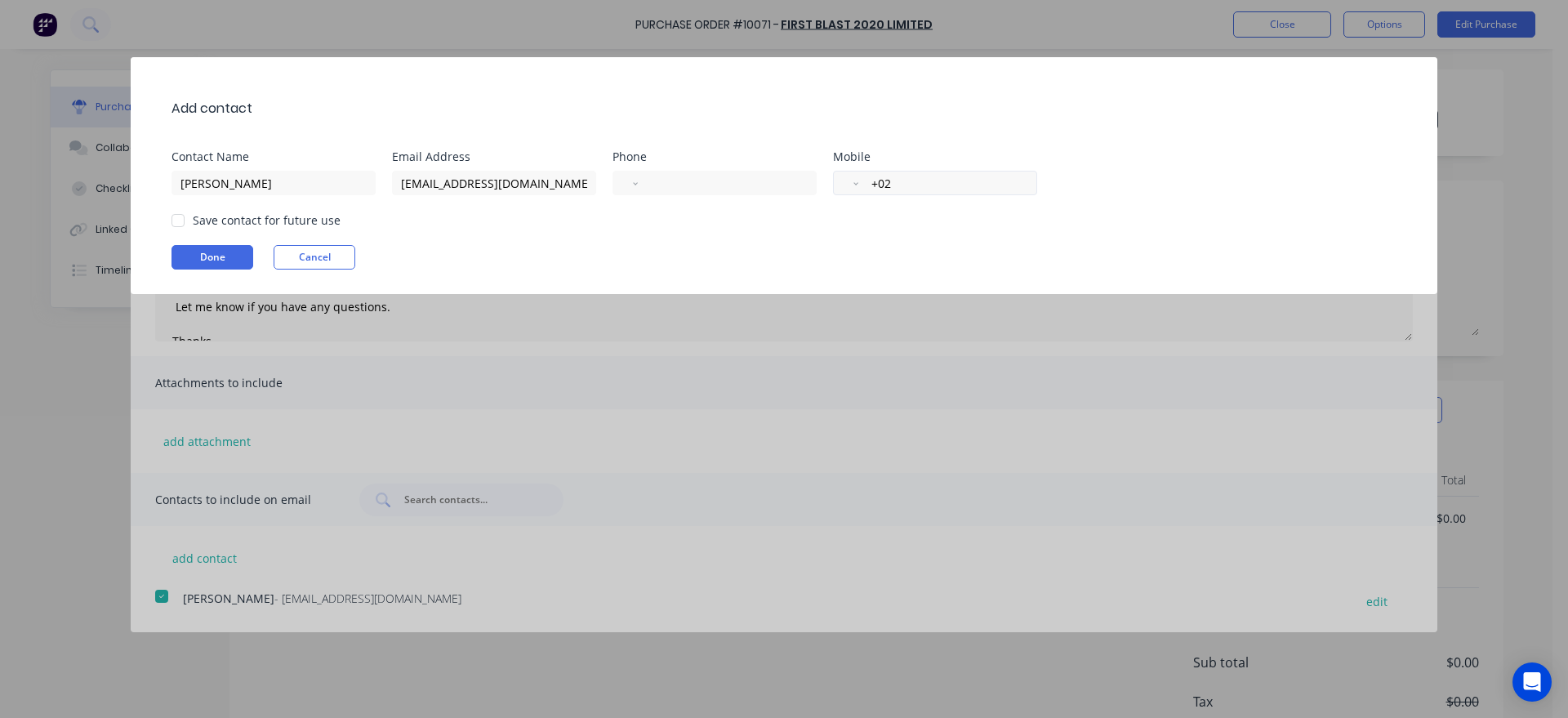
type input "+0"
type input "+6"
click at [175, 224] on div at bounding box center [177, 220] width 33 height 33
type input "021 969 456"
click at [197, 249] on button "Done" at bounding box center [213, 257] width 82 height 24
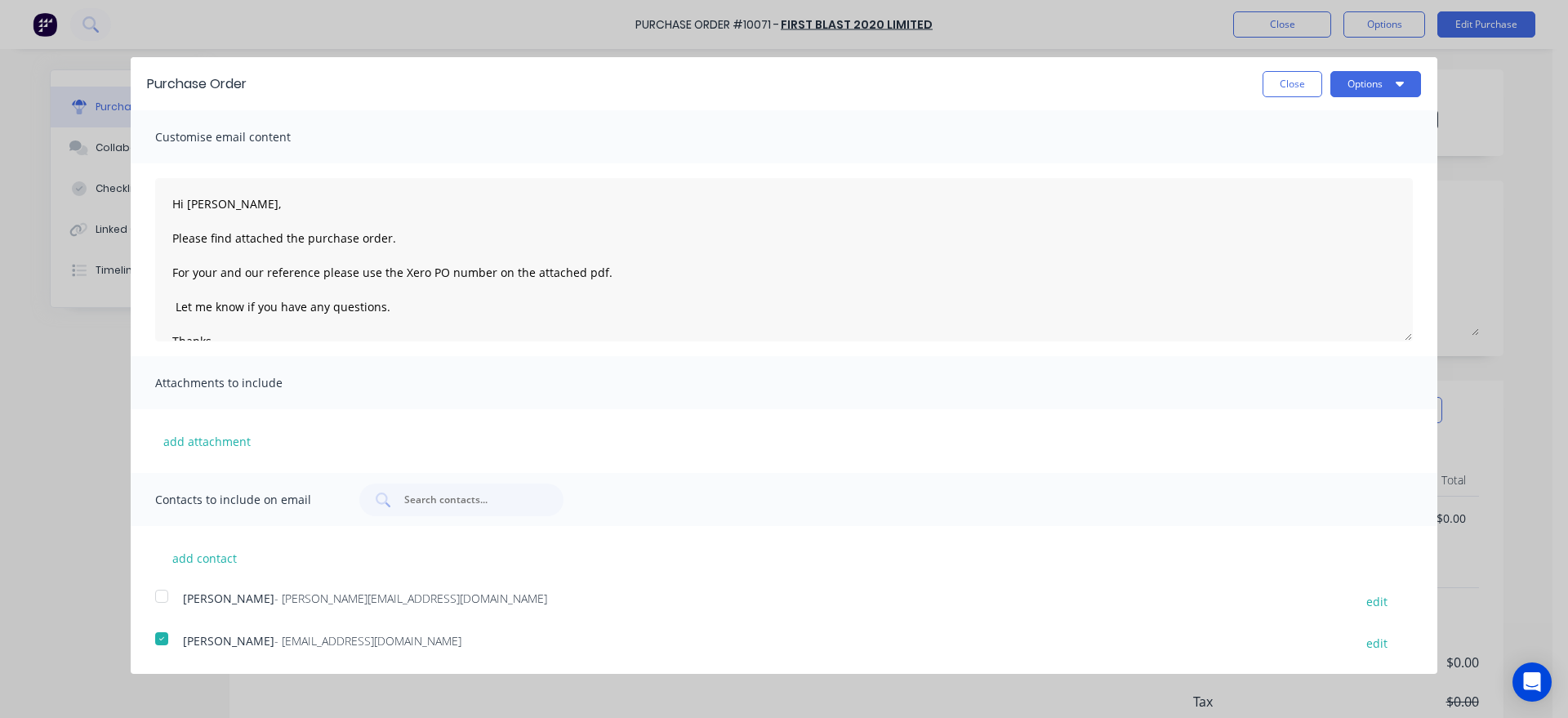
click at [164, 595] on div at bounding box center [161, 596] width 33 height 33
click at [178, 304] on textarea "Hi [PERSON_NAME], Please find attached the purchase order. For your and our ref…" at bounding box center [783, 259] width 1258 height 163
type textarea "Hi [PERSON_NAME], Please find attached the purchase order. For your and our ref…"
click at [488, 405] on div "Attachments to include" at bounding box center [784, 382] width 1307 height 53
click at [1356, 84] on button "Options" at bounding box center [1375, 84] width 90 height 26
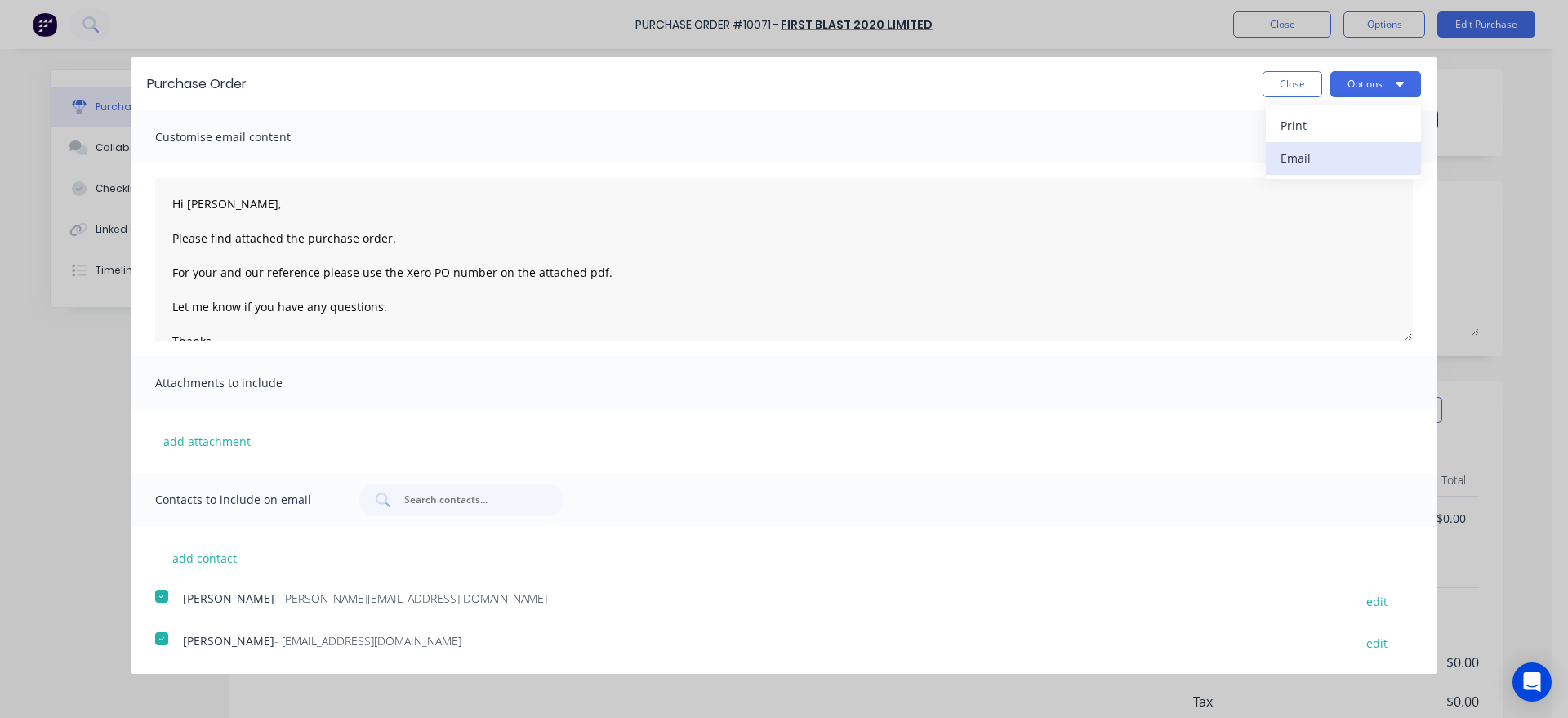
click at [1296, 162] on div "Email" at bounding box center [1343, 158] width 126 height 23
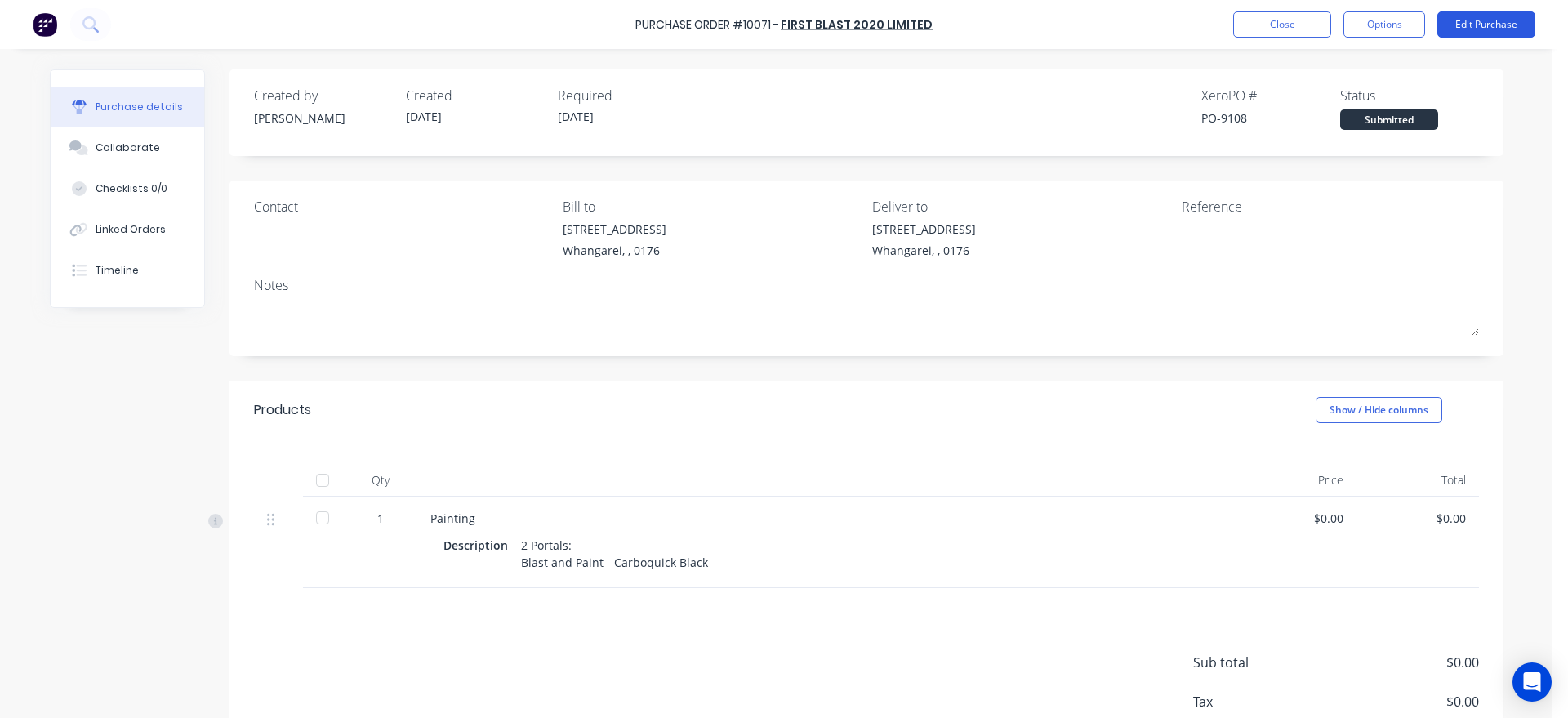
click at [1468, 24] on button "Edit Purchase" at bounding box center [1486, 24] width 98 height 26
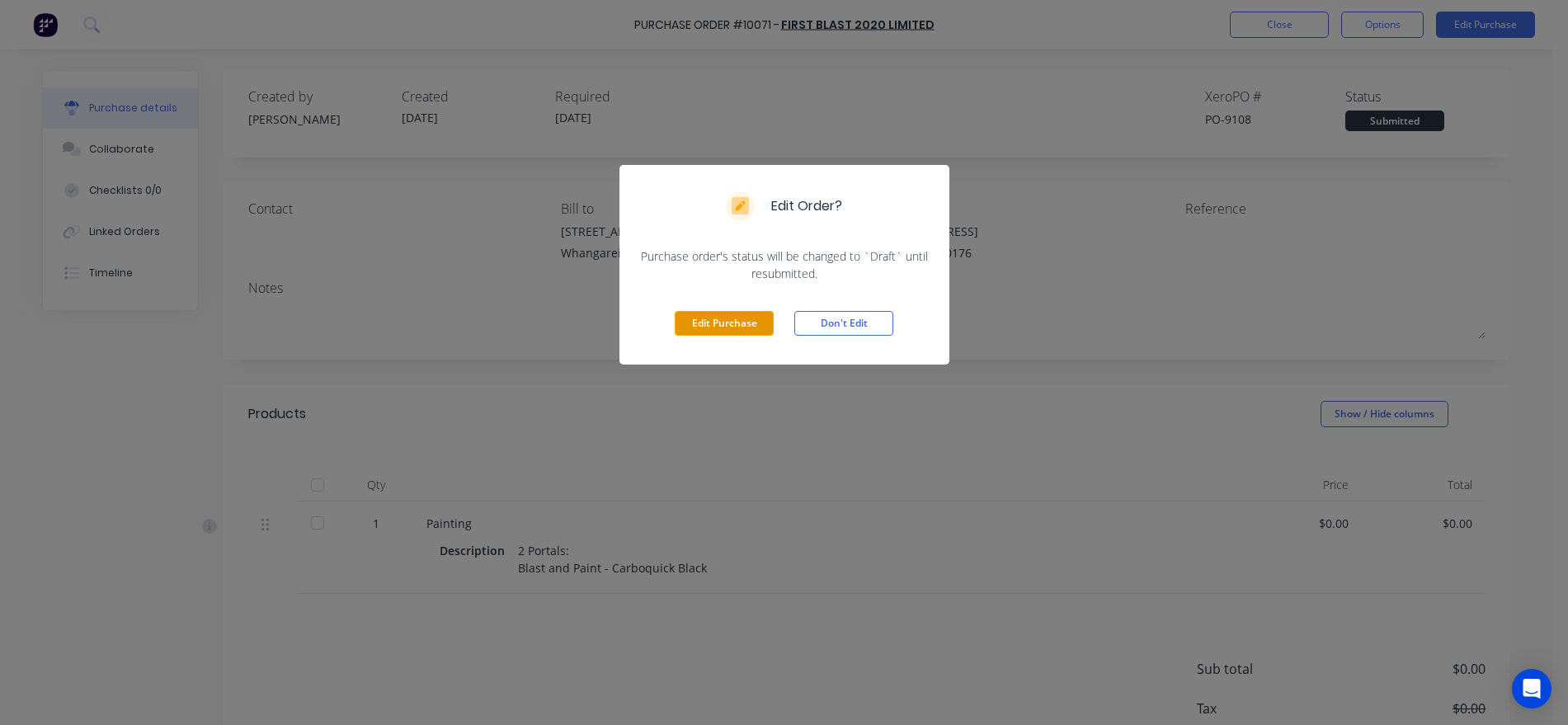
click at [726, 323] on button "Edit Purchase" at bounding box center [724, 323] width 99 height 24
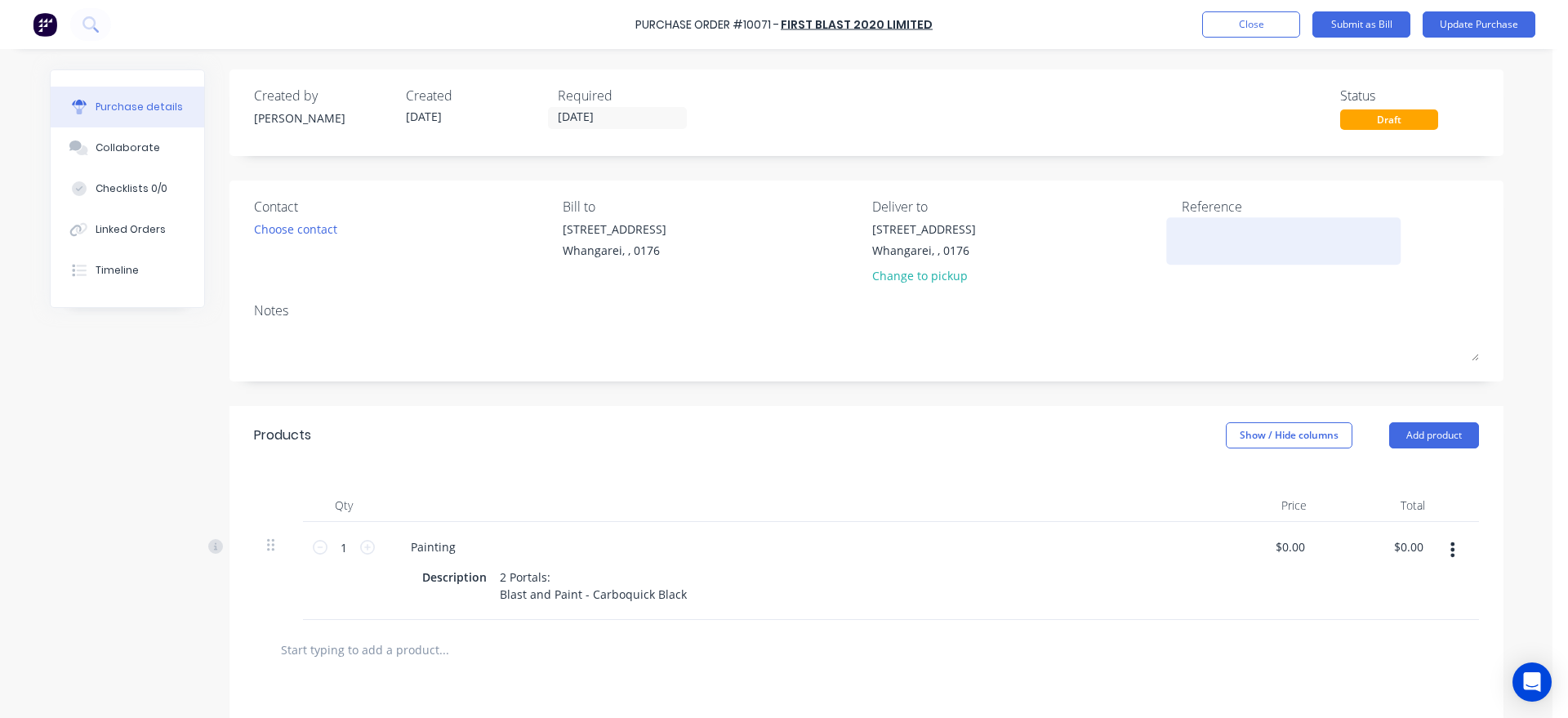
click at [1204, 232] on textarea at bounding box center [1284, 239] width 204 height 36
type textarea "2945"
click at [287, 233] on div "Choose contact" at bounding box center [295, 229] width 83 height 17
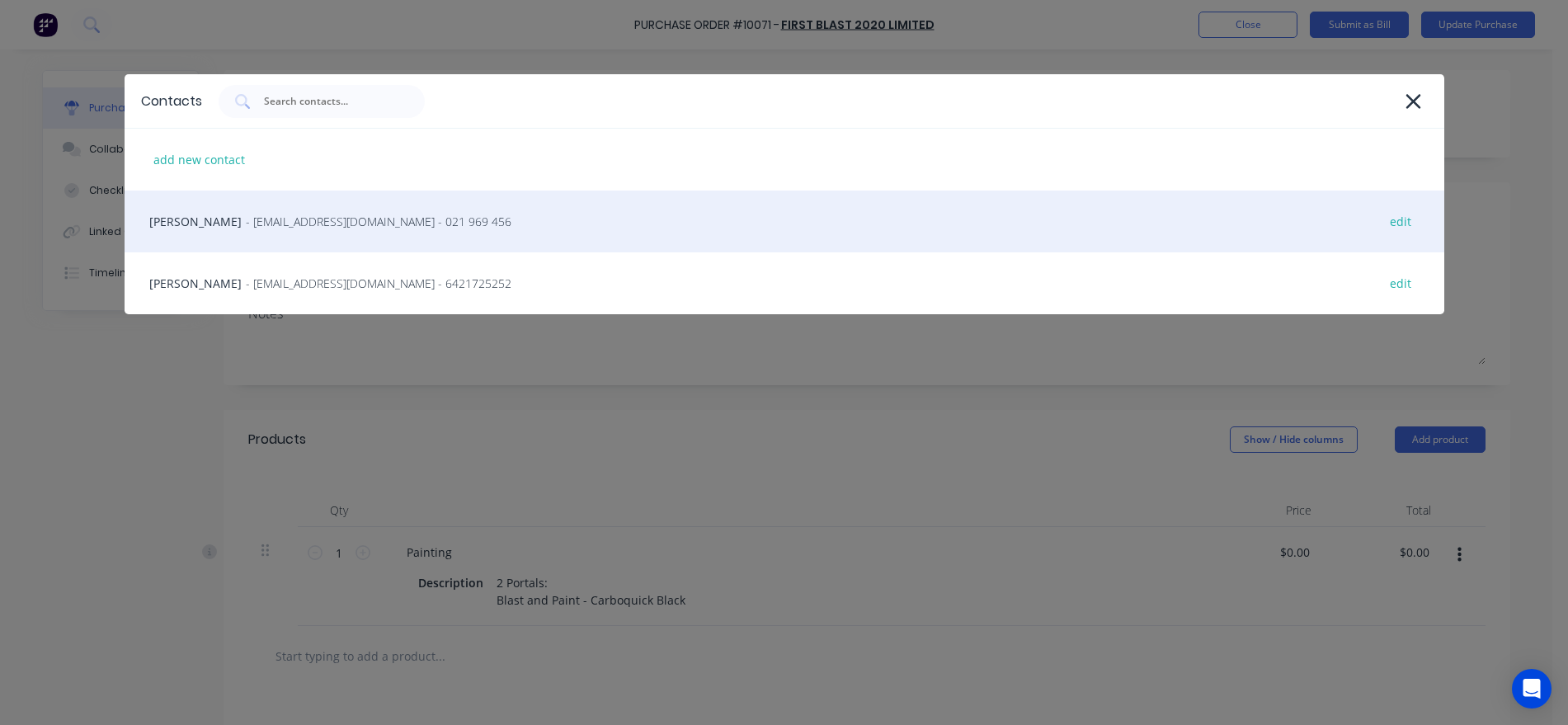
click at [171, 223] on div "[PERSON_NAME] - [PERSON_NAME][EMAIL_ADDRESS][DOMAIN_NAME] - 021 969 456 edit" at bounding box center [784, 221] width 1320 height 62
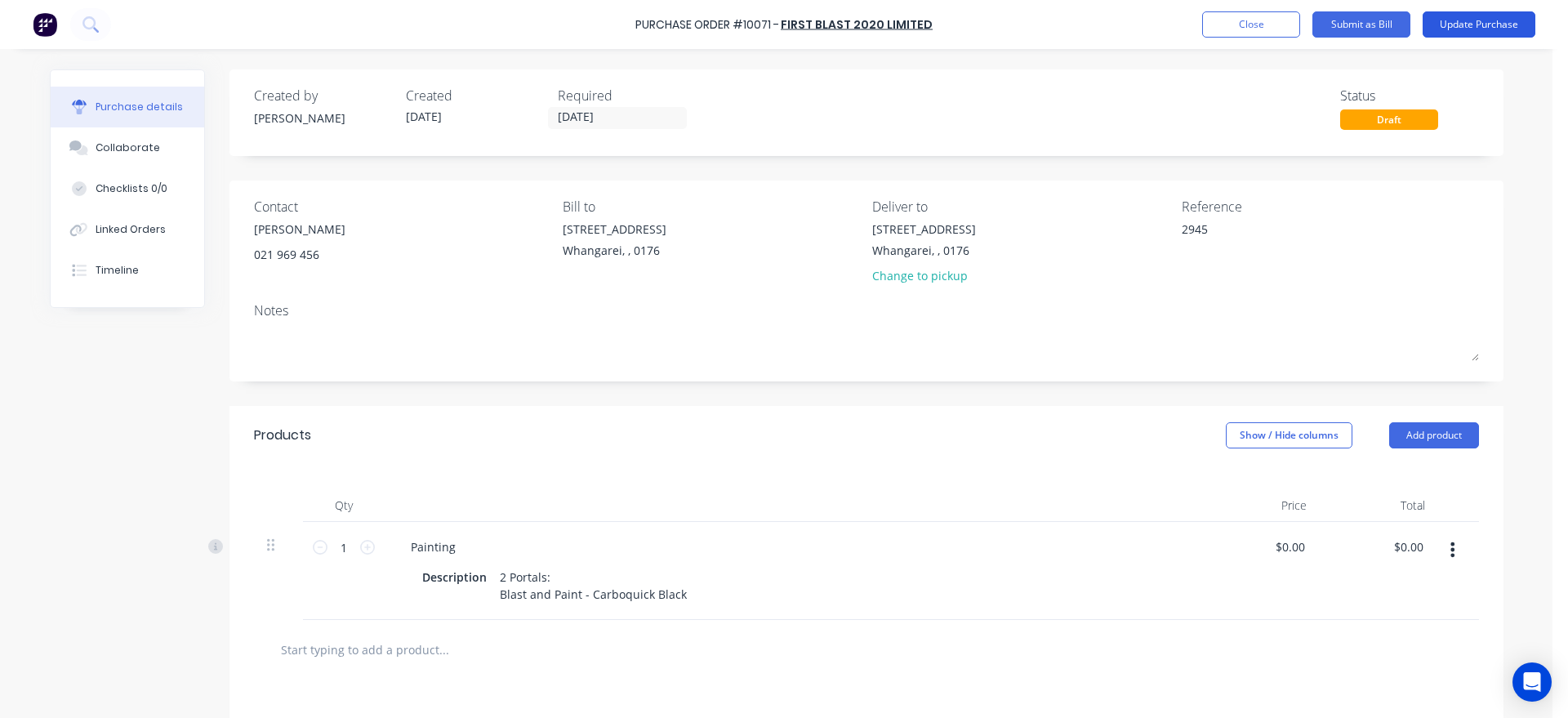
click at [1473, 30] on button "Update Purchase" at bounding box center [1479, 24] width 113 height 26
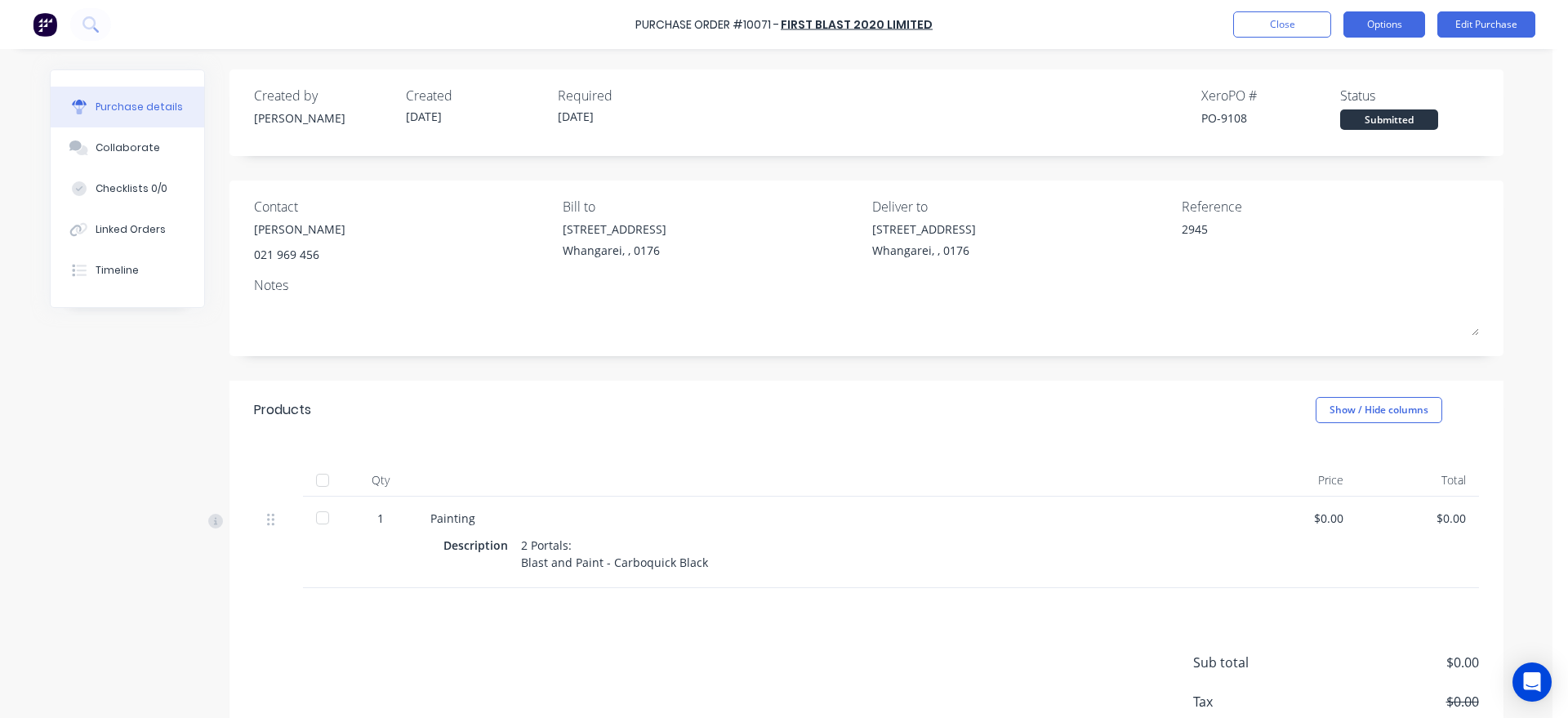
click at [1376, 23] on button "Options" at bounding box center [1384, 24] width 82 height 26
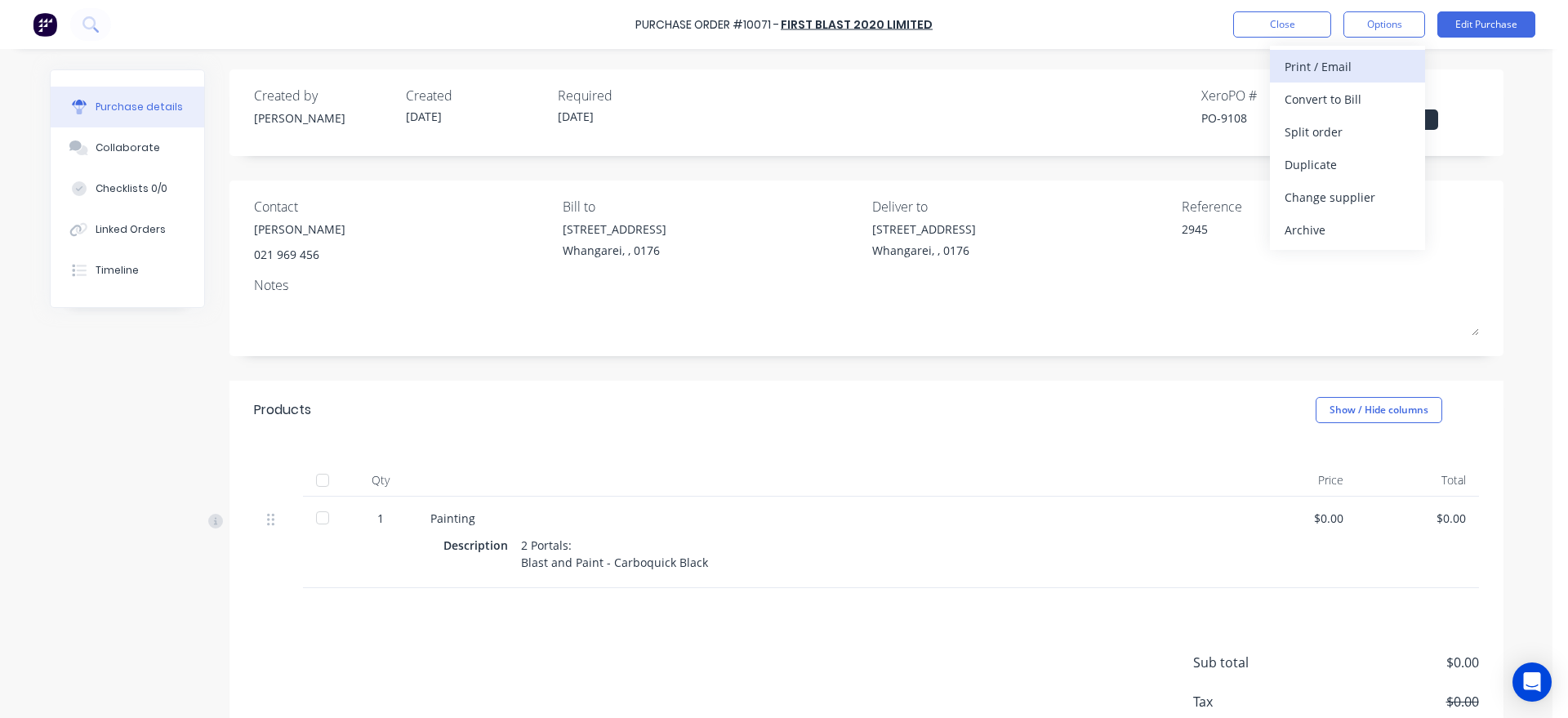
click at [1330, 67] on div "Print / Email" at bounding box center [1347, 66] width 126 height 23
click at [1331, 135] on div "Without pricing" at bounding box center [1347, 131] width 126 height 23
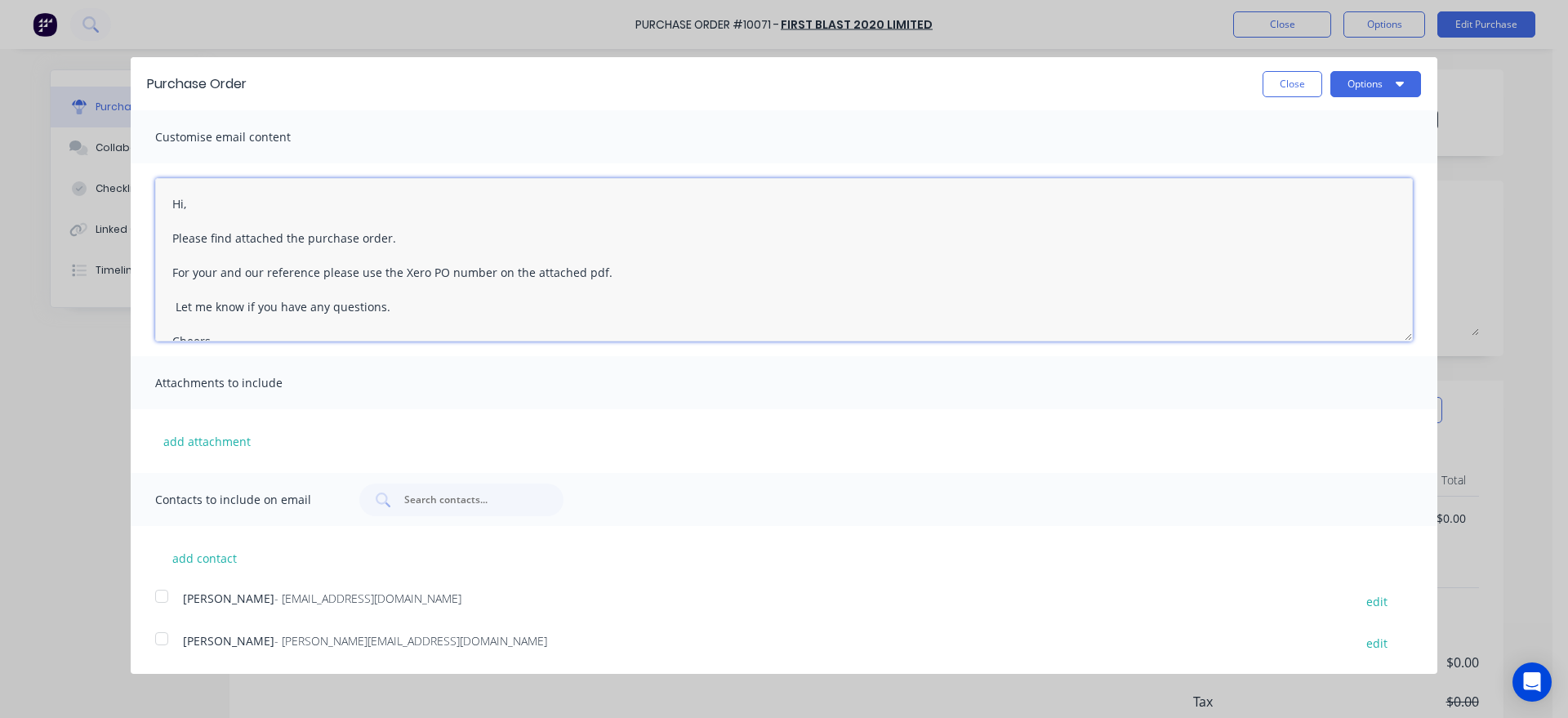
click at [186, 202] on textarea "Hi, Please find attached the purchase order. For your and our reference please …" at bounding box center [783, 259] width 1258 height 163
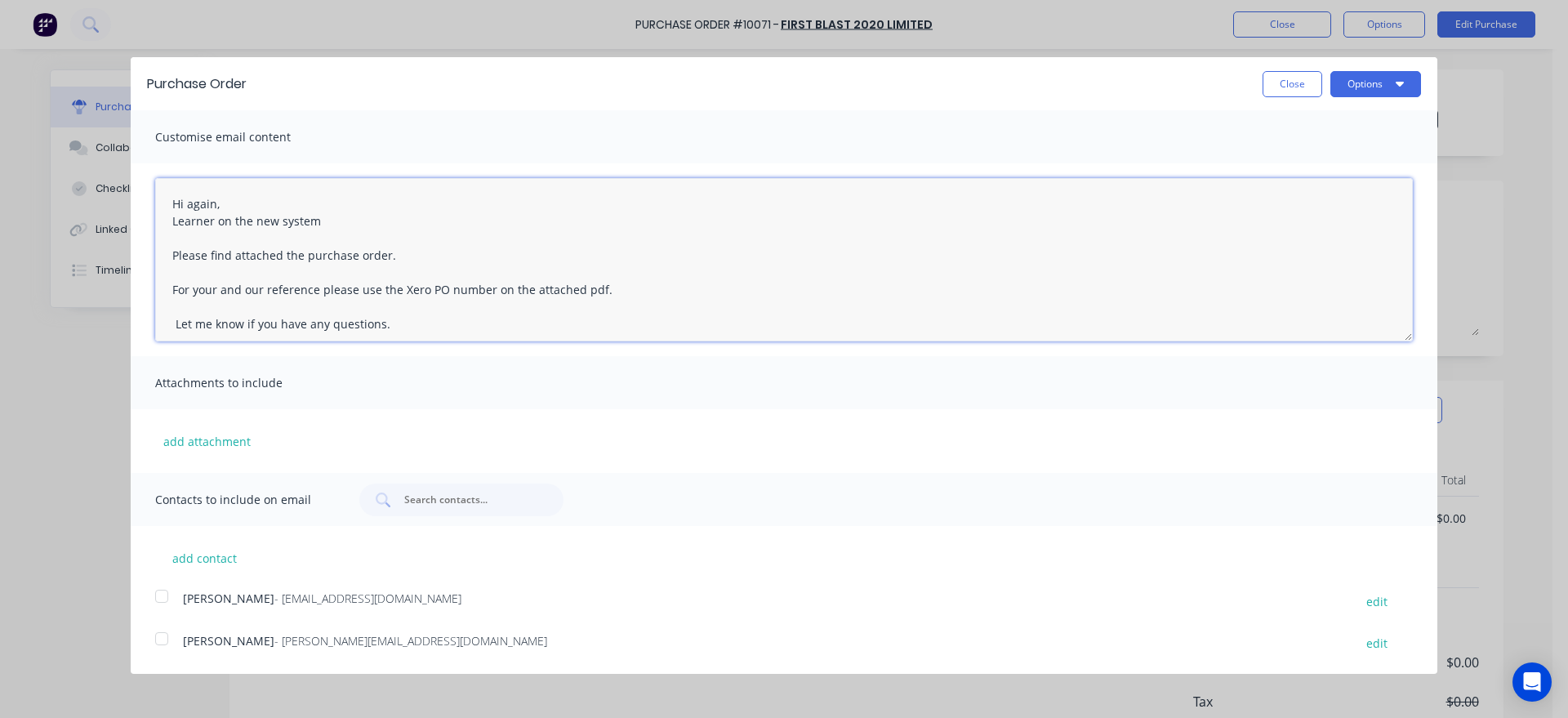
click at [330, 219] on textarea "Hi again, Learner on the new system Please find attached the purchase order. Fo…" at bounding box center [783, 259] width 1258 height 163
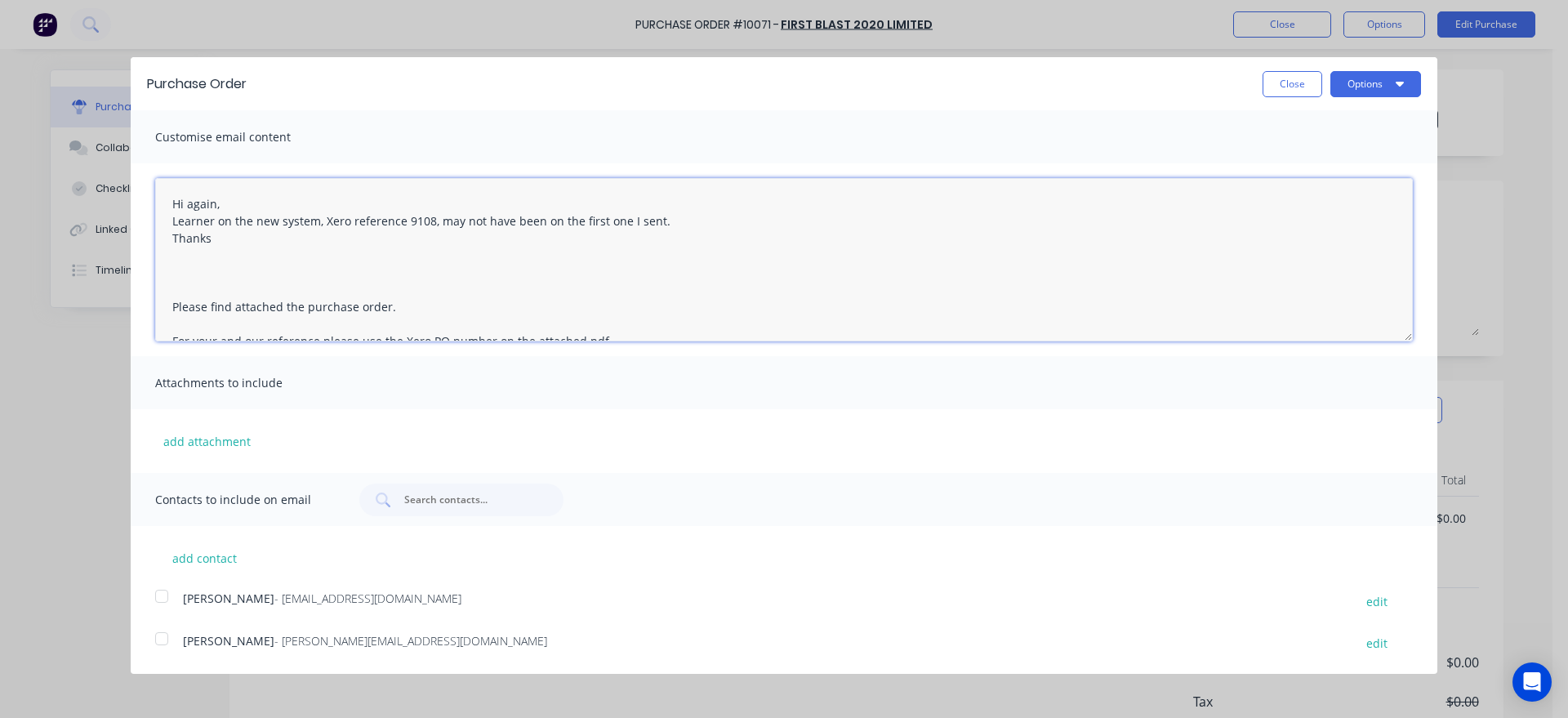
click at [165, 600] on div at bounding box center [161, 596] width 33 height 33
click at [162, 642] on div at bounding box center [161, 639] width 33 height 33
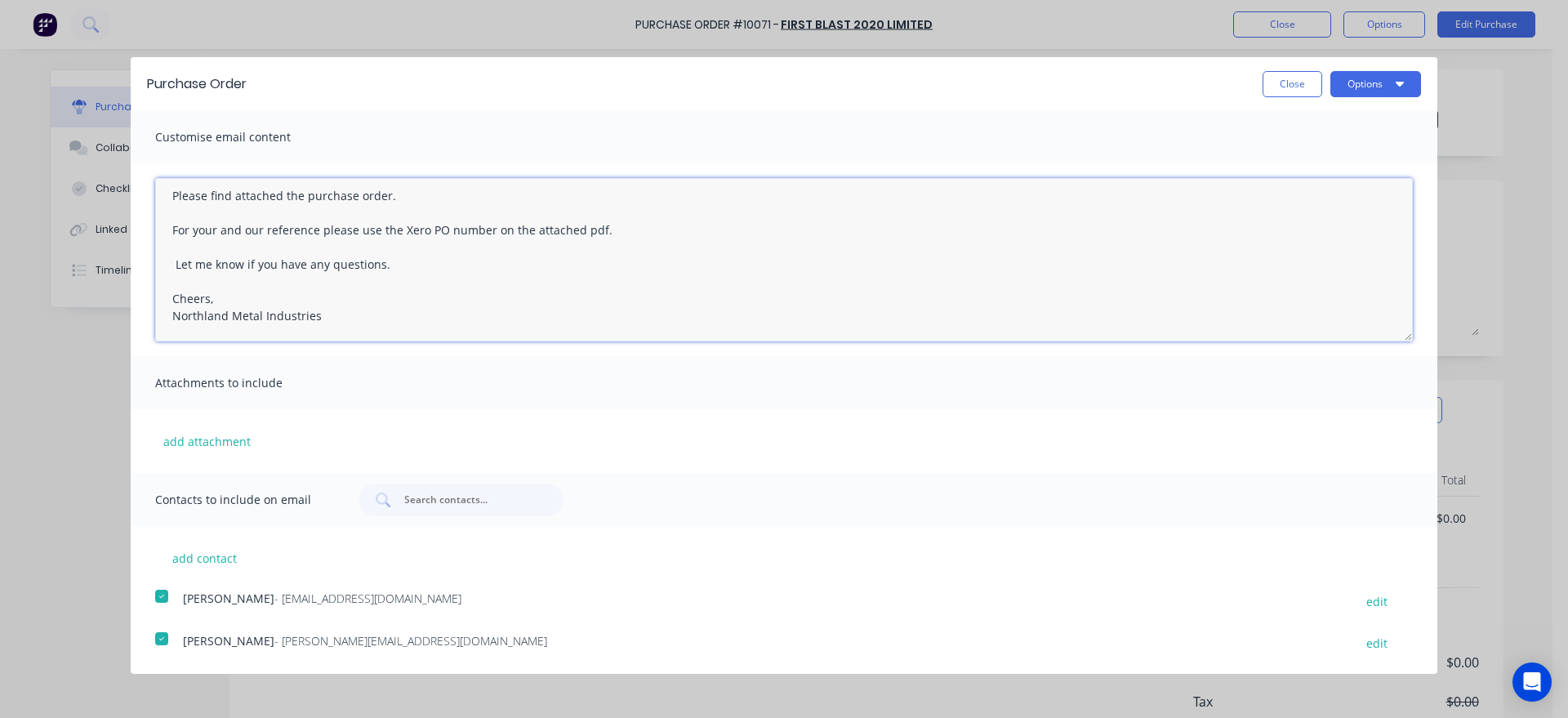
click at [174, 266] on textarea "Hi again, Learner on the new system, Xero reference 9108, may not have been on …" at bounding box center [783, 259] width 1258 height 163
type textarea "Hi again, Learner on the new system, Xero reference 9108, may not have been on …"
click at [1369, 85] on button "Options" at bounding box center [1375, 84] width 90 height 26
click at [1295, 156] on div "Email" at bounding box center [1343, 158] width 126 height 23
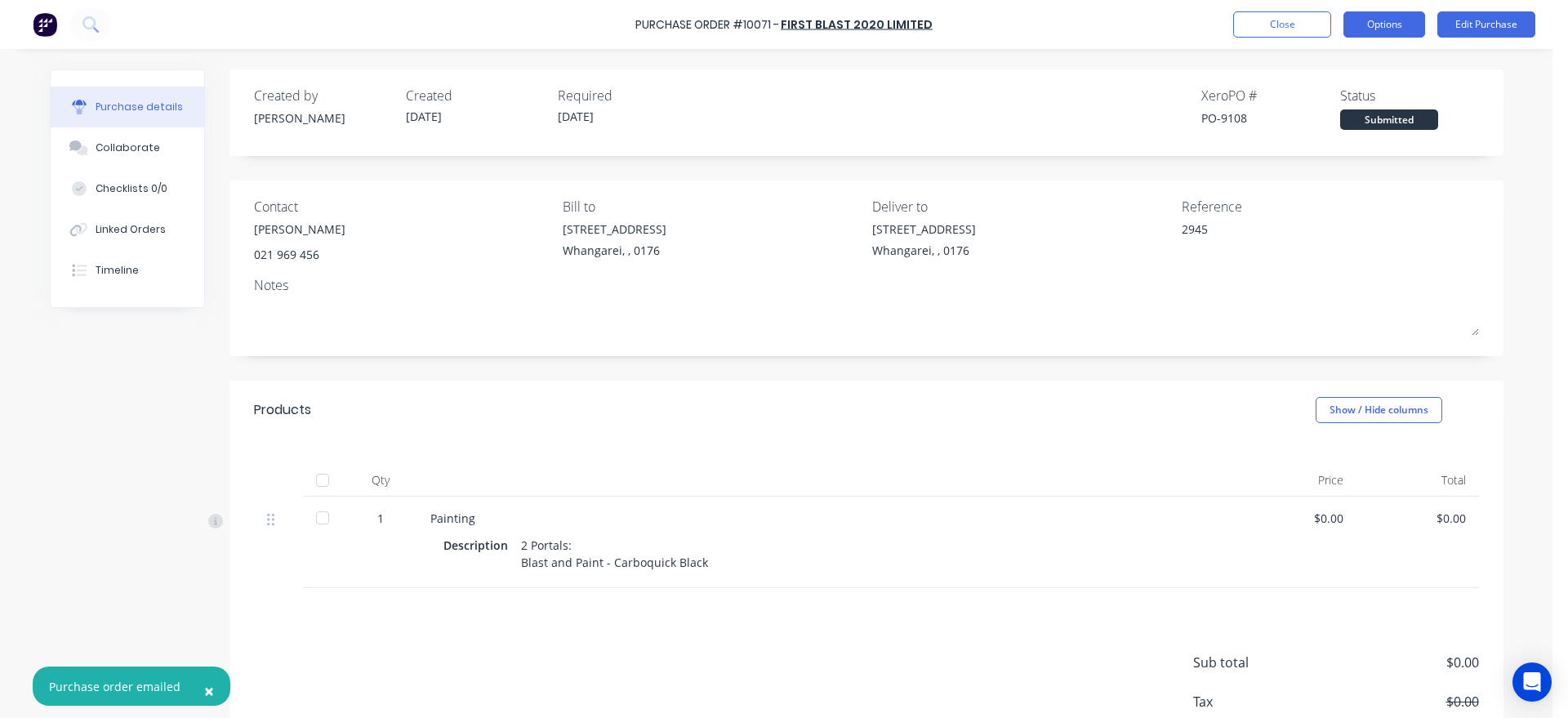
click at [1385, 26] on button "Options" at bounding box center [1384, 24] width 82 height 26
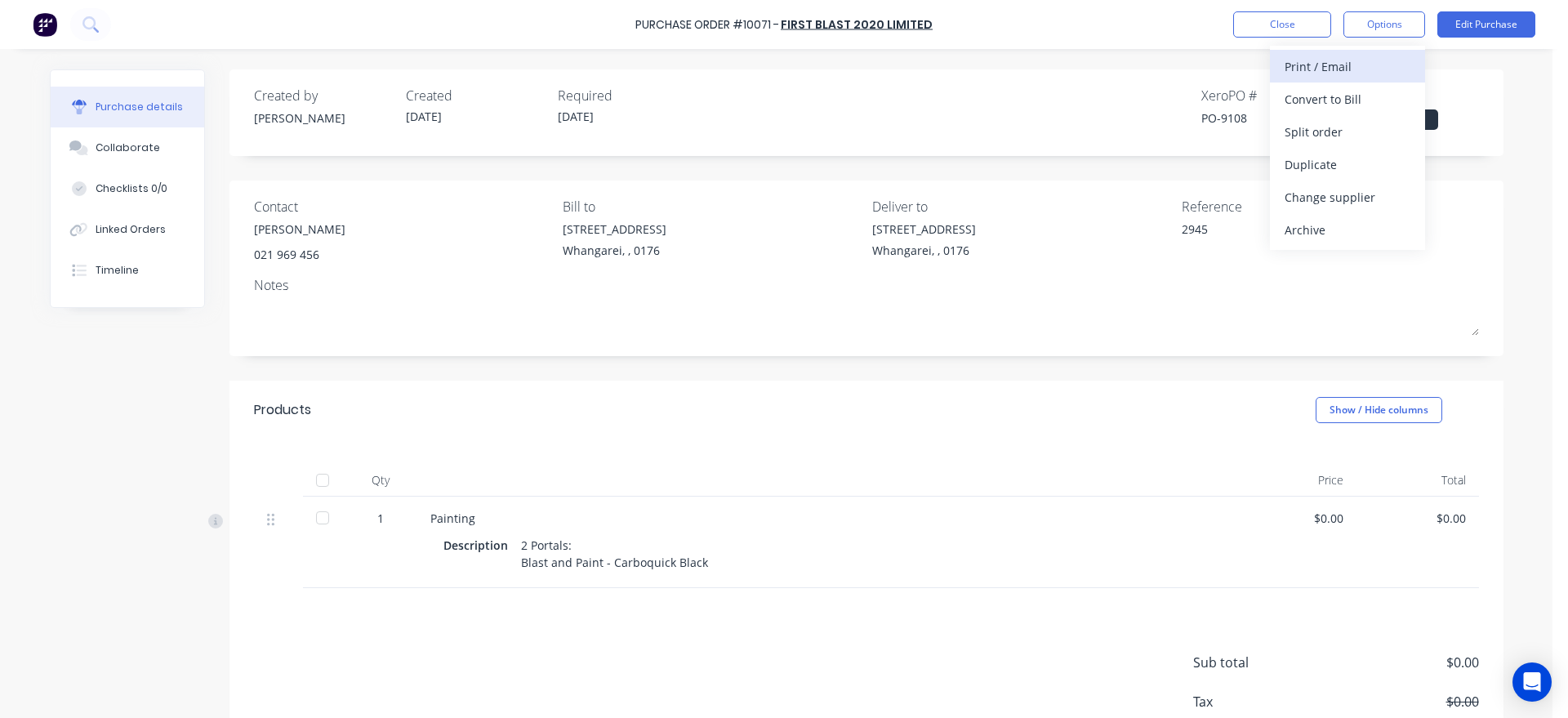
click at [1348, 72] on div "Print / Email" at bounding box center [1347, 66] width 126 height 23
click at [1336, 135] on div "Without pricing" at bounding box center [1347, 131] width 126 height 23
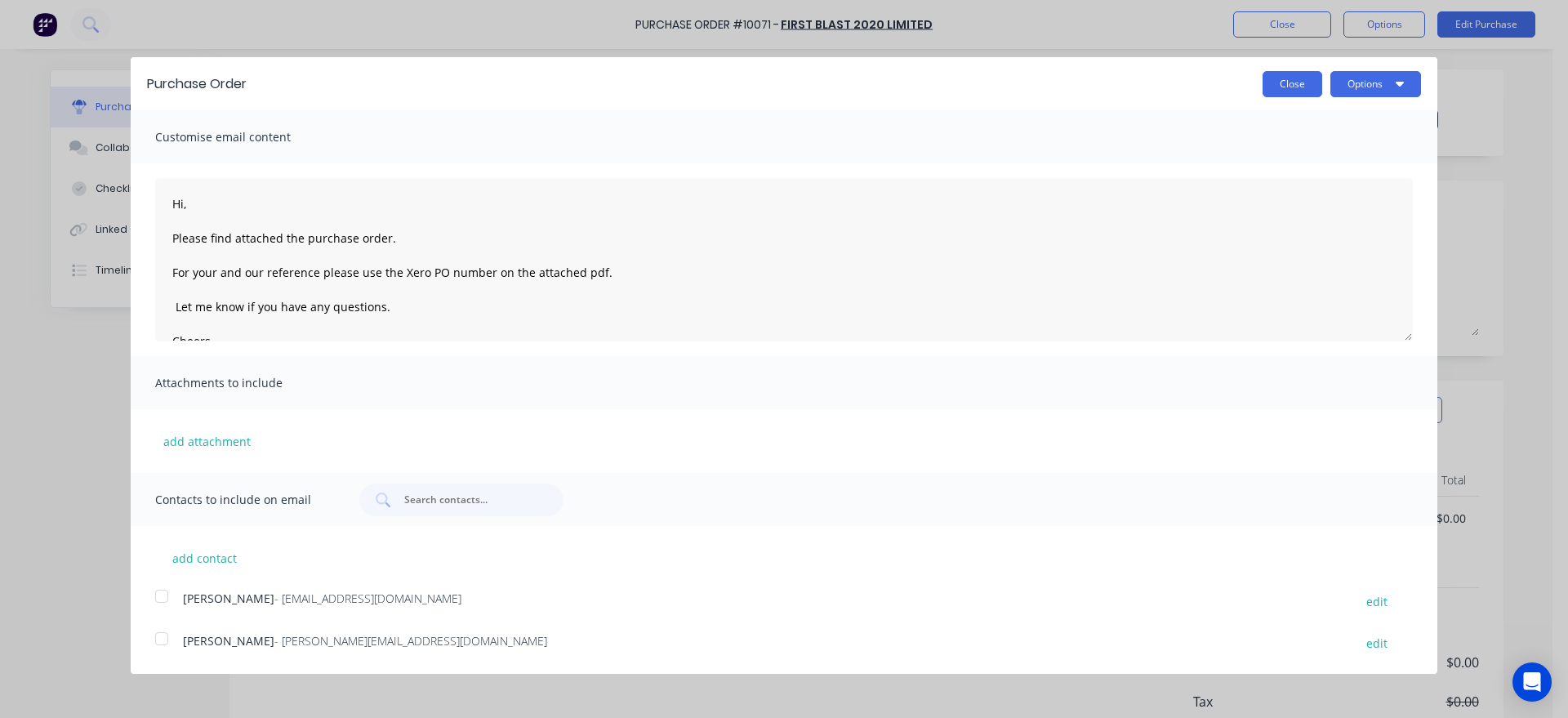
click at [1285, 90] on button "Close" at bounding box center [1292, 84] width 60 height 26
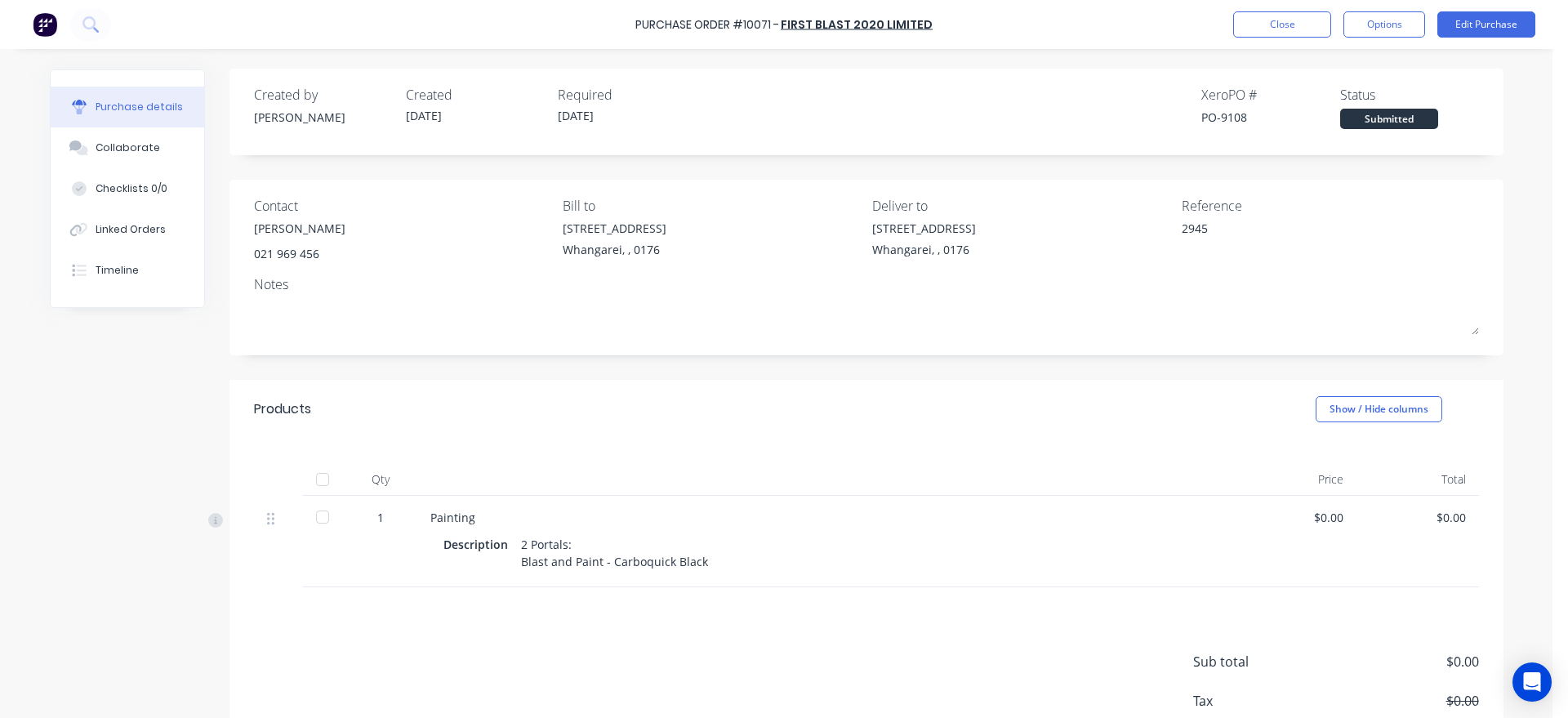
scroll to position [0, 0]
